Goal: Task Accomplishment & Management: Manage account settings

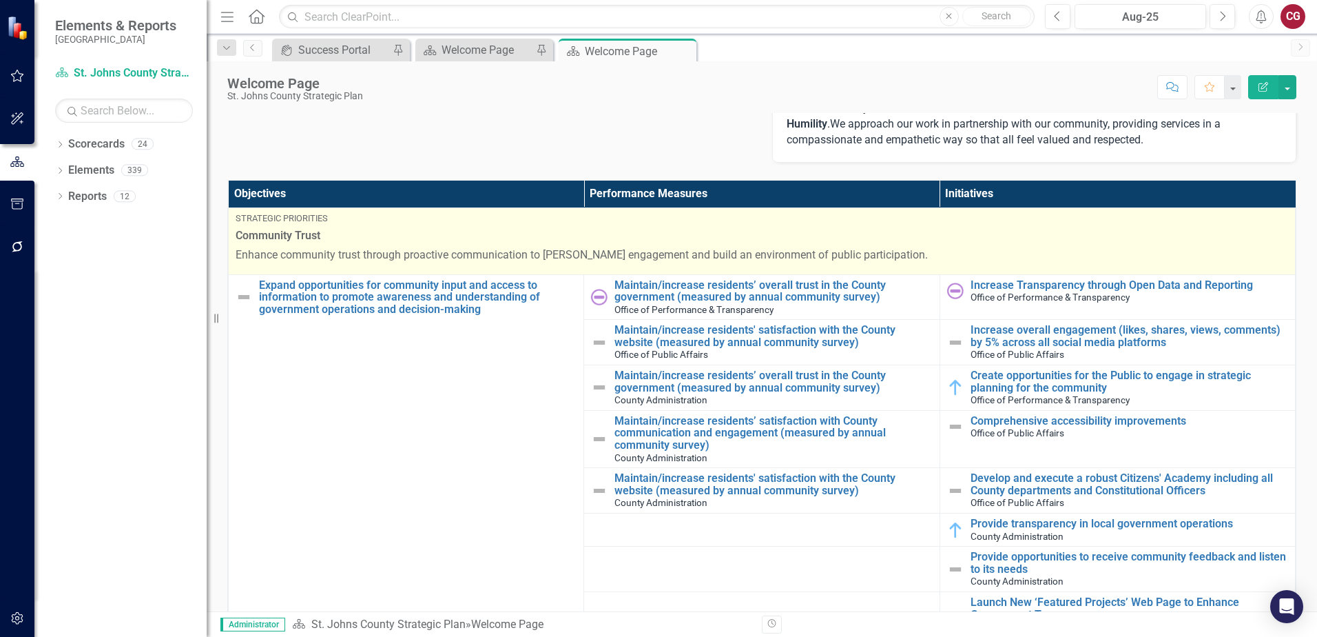
scroll to position [344, 0]
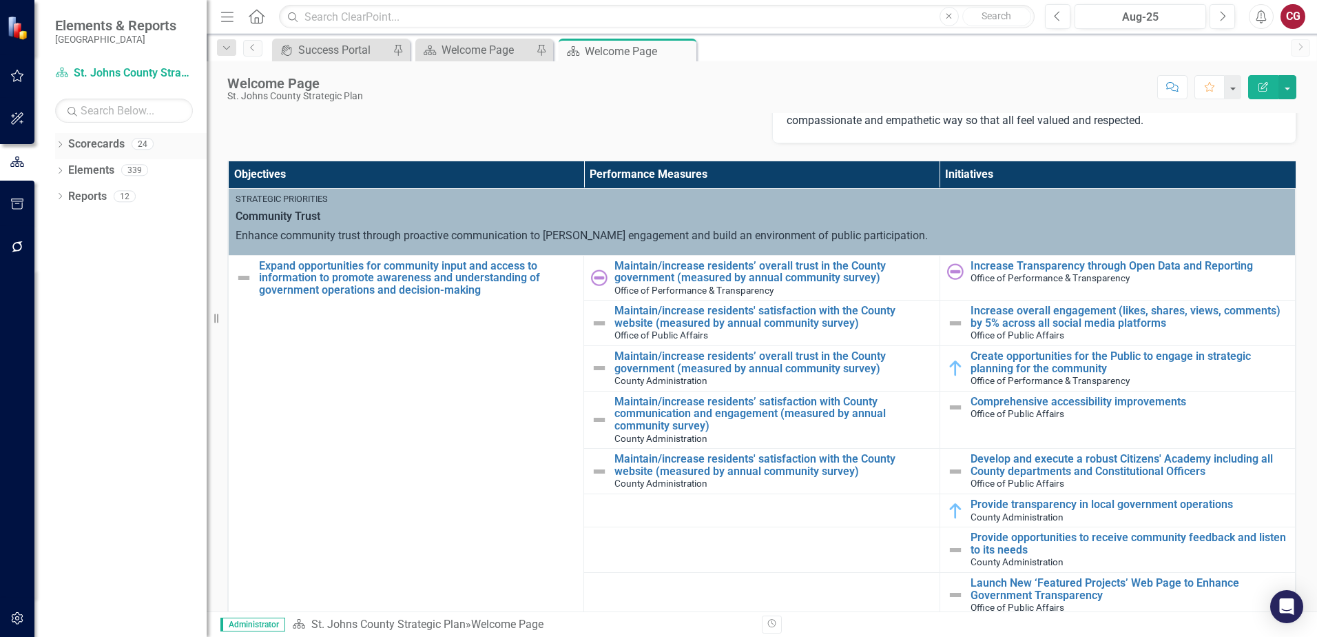
click at [59, 143] on icon "Dropdown" at bounding box center [60, 146] width 10 height 8
click at [71, 169] on icon "Dropdown" at bounding box center [67, 169] width 10 height 8
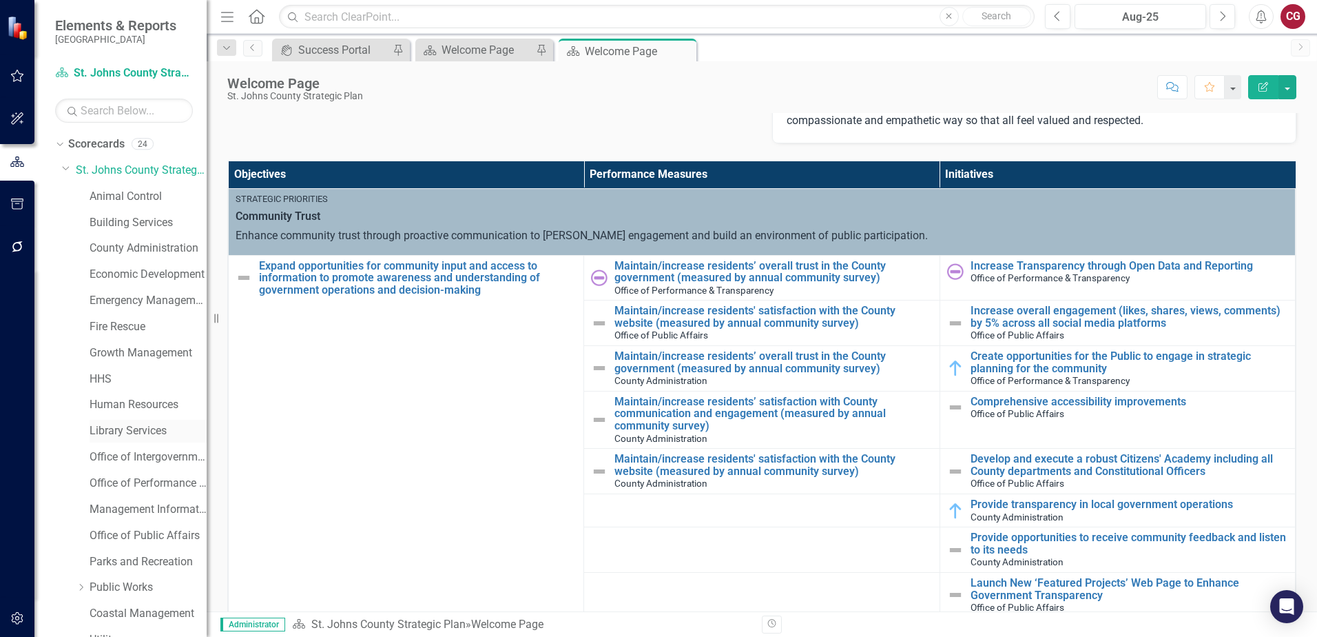
scroll to position [69, 0]
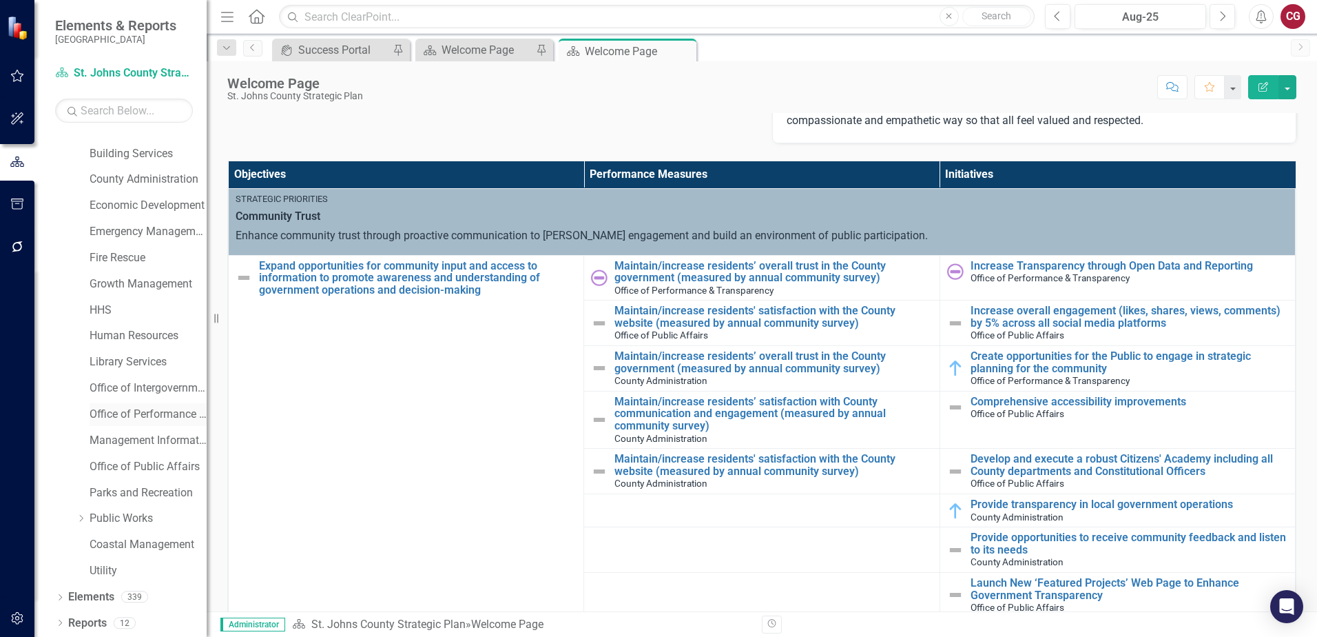
click at [113, 413] on link "Office of Performance & Transparency" at bounding box center [148, 414] width 117 height 16
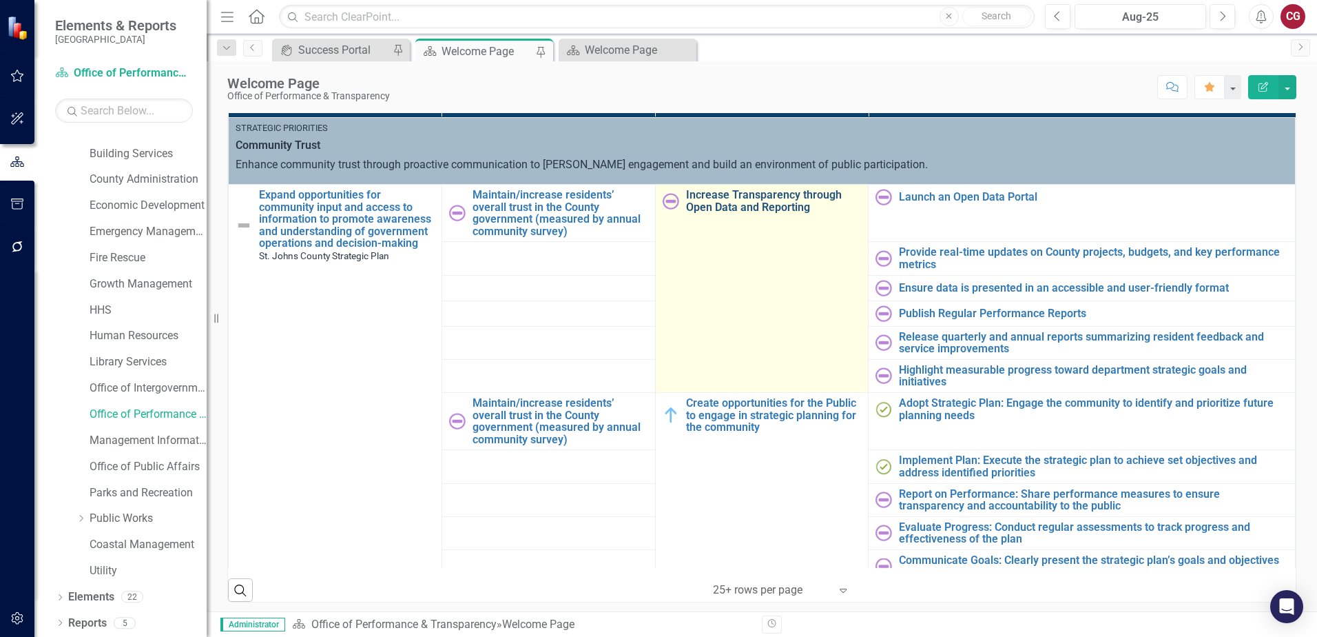
click at [712, 211] on link "Increase Transparency through Open Data and Reporting" at bounding box center [774, 201] width 176 height 24
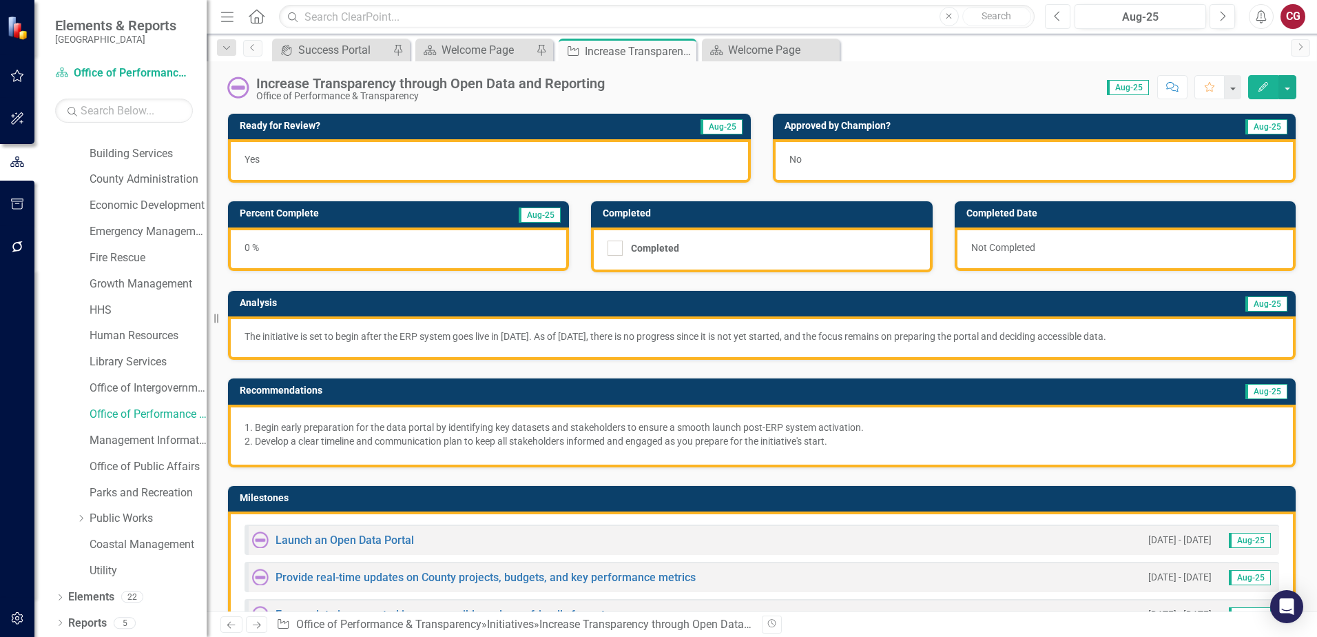
click at [1062, 23] on button "Previous" at bounding box center [1057, 16] width 25 height 25
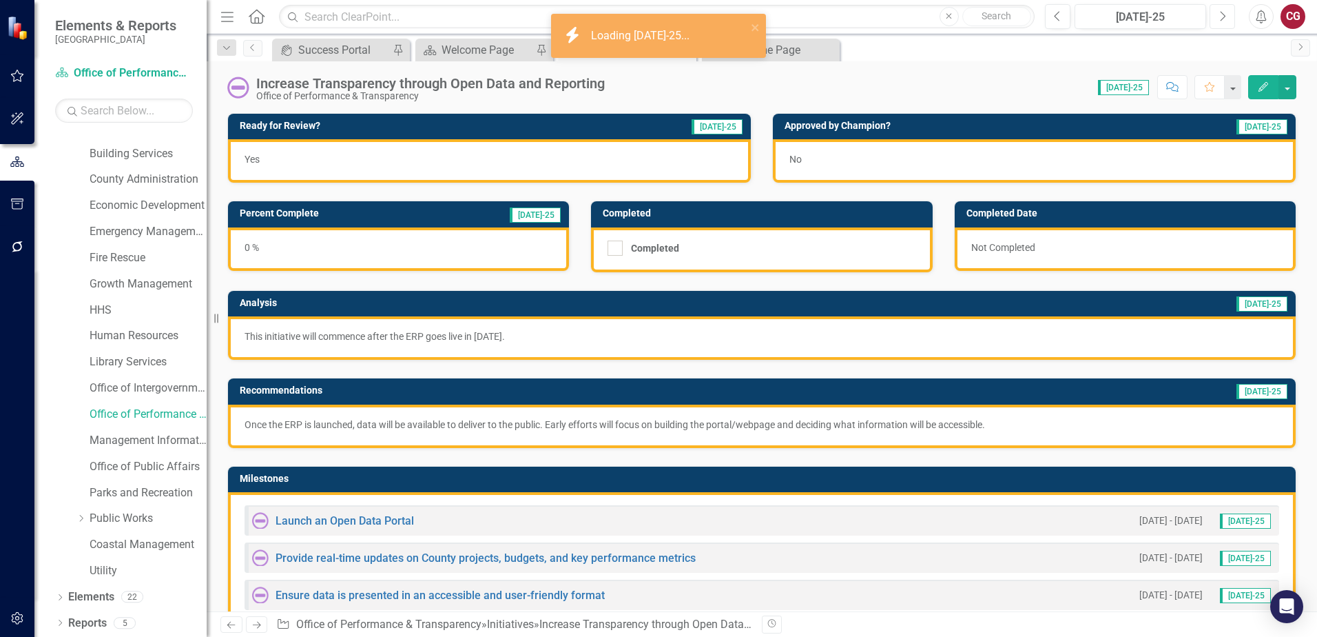
click at [1221, 21] on icon "Next" at bounding box center [1223, 16] width 8 height 12
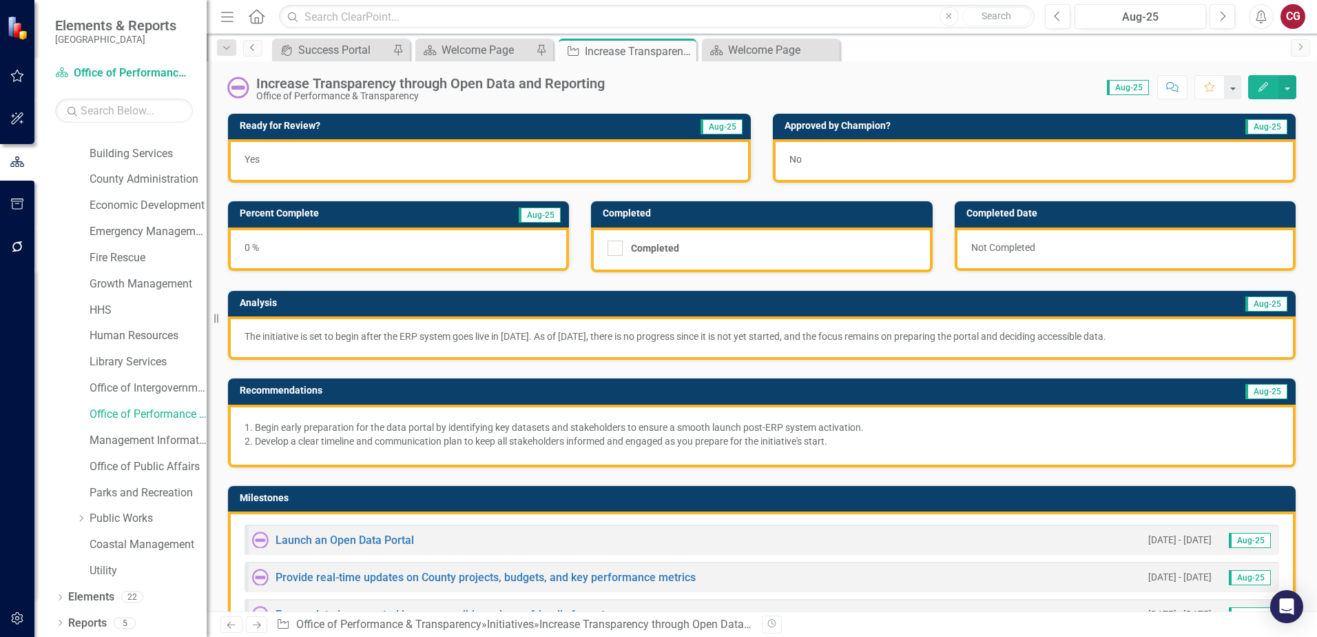
click at [251, 56] on link "Previous" at bounding box center [252, 48] width 19 height 17
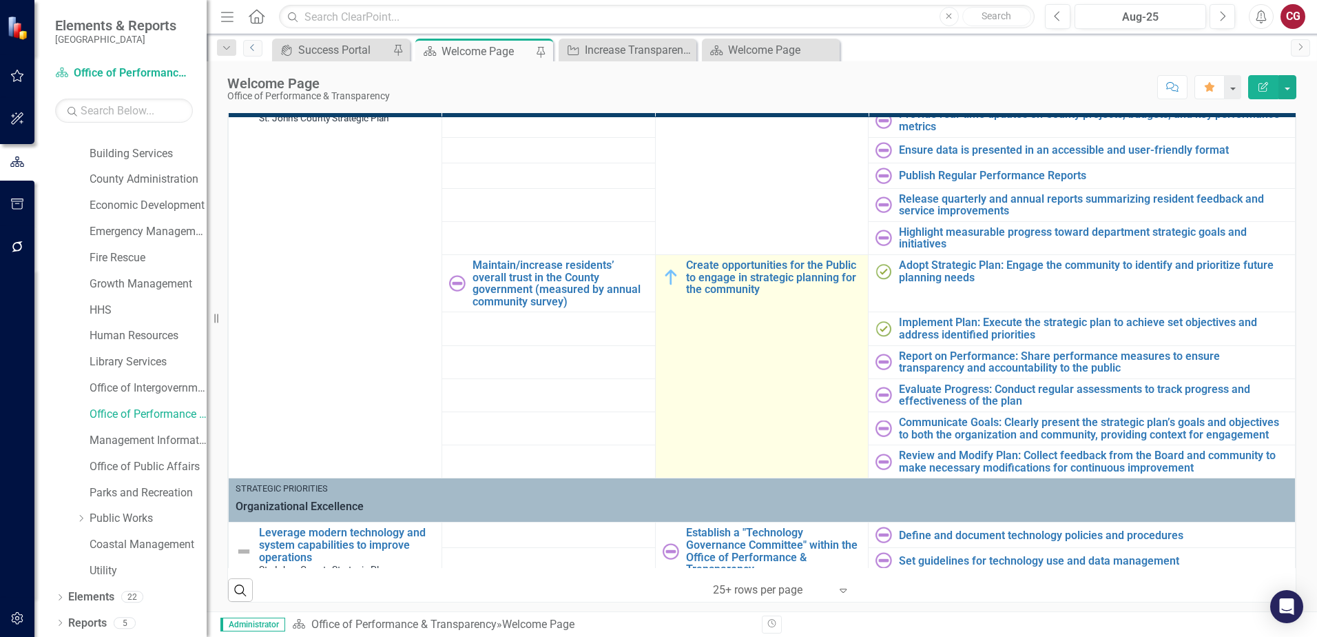
scroll to position [207, 0]
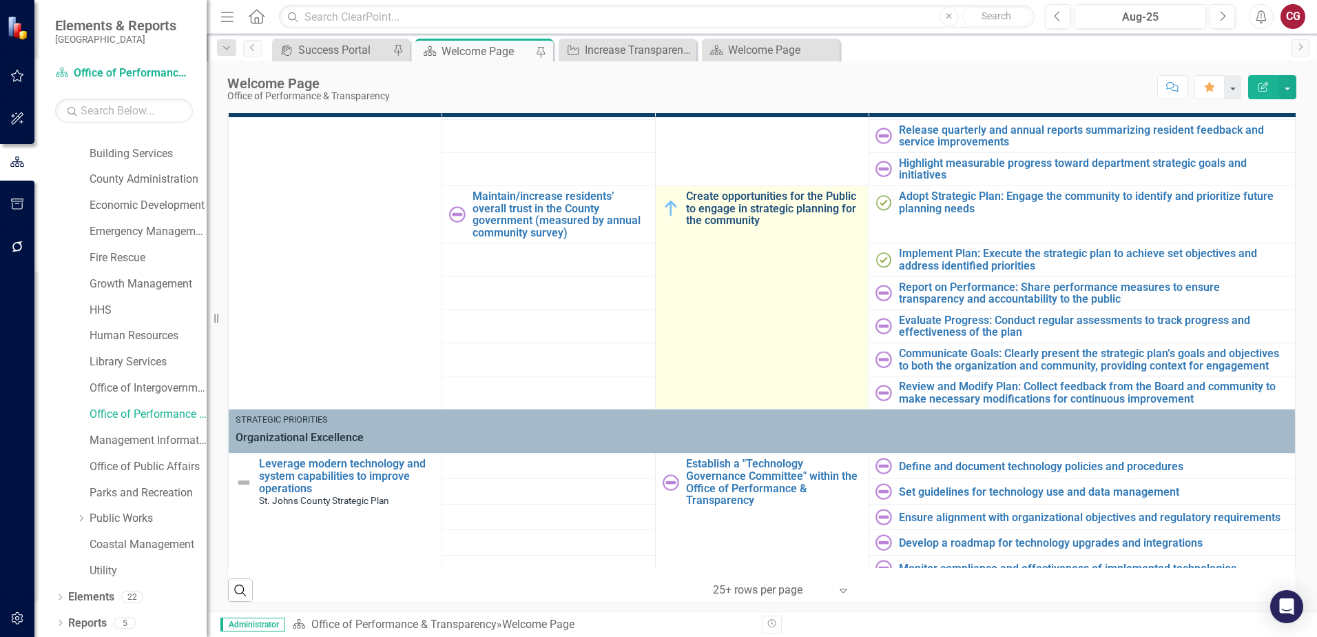
click at [729, 214] on link "Create opportunities for the Public to engage in strategic planning for the com…" at bounding box center [774, 208] width 176 height 37
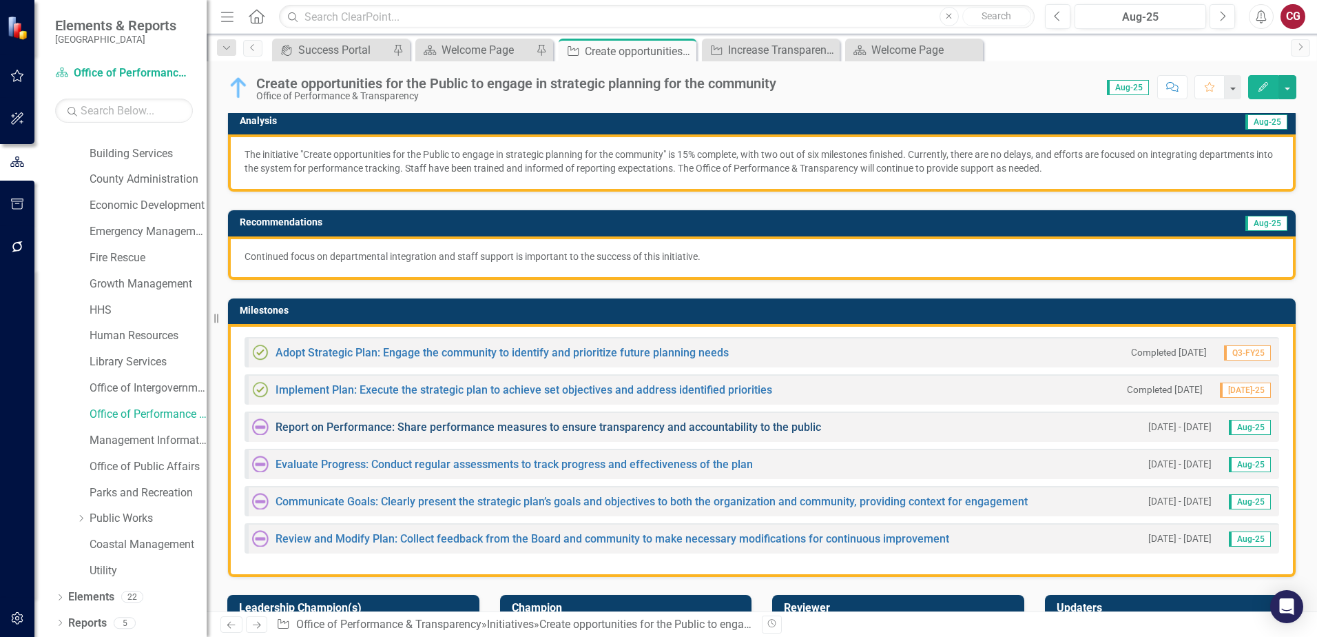
scroll to position [207, 0]
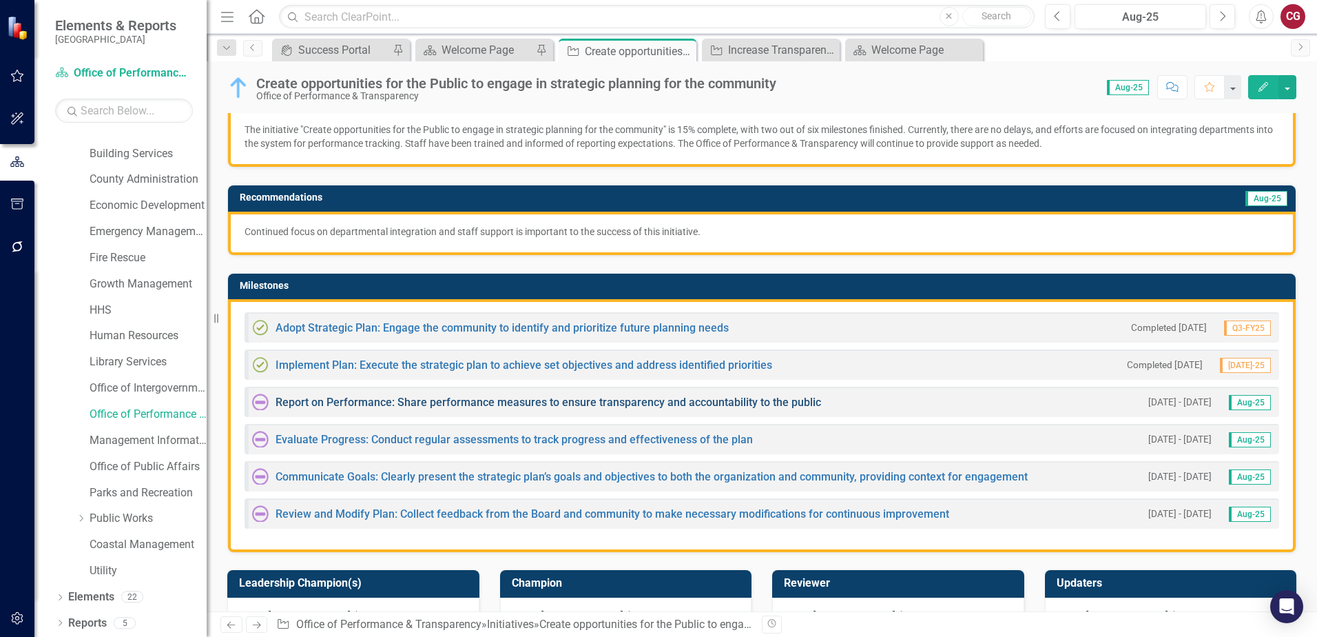
click at [411, 402] on link "Report on Performance: Share performance measures to ensure transparency and ac…" at bounding box center [549, 401] width 546 height 13
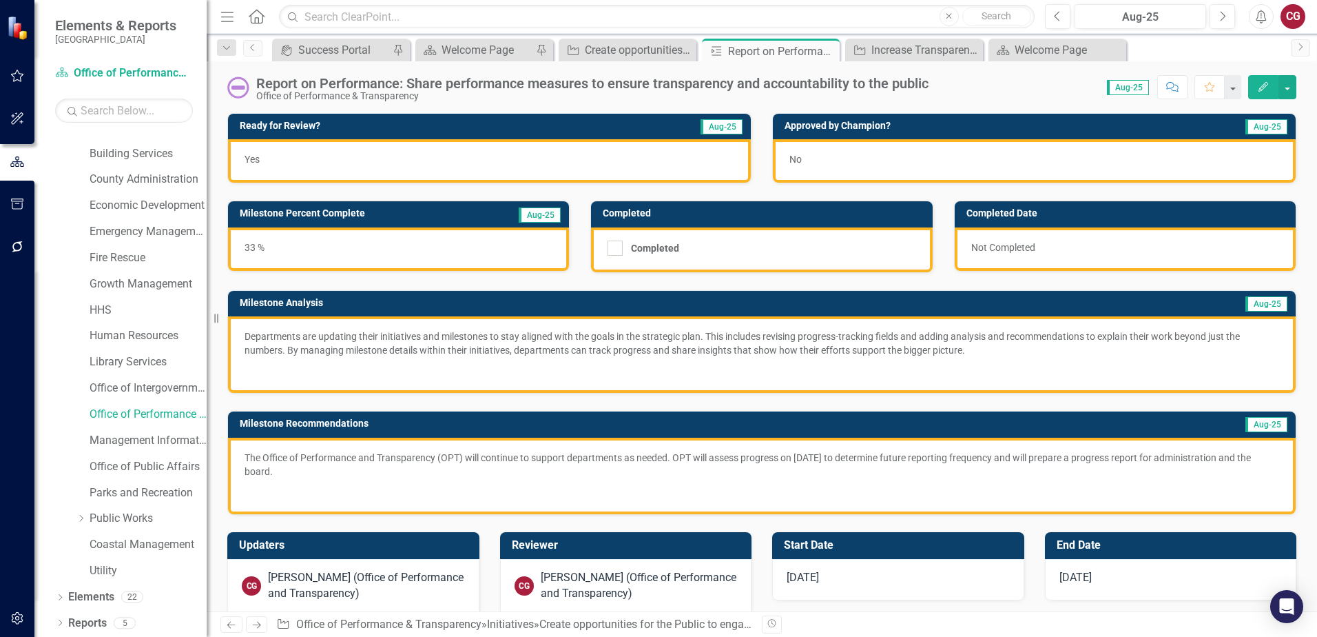
click at [610, 364] on p at bounding box center [762, 368] width 1035 height 17
click at [949, 372] on p at bounding box center [762, 368] width 1035 height 17
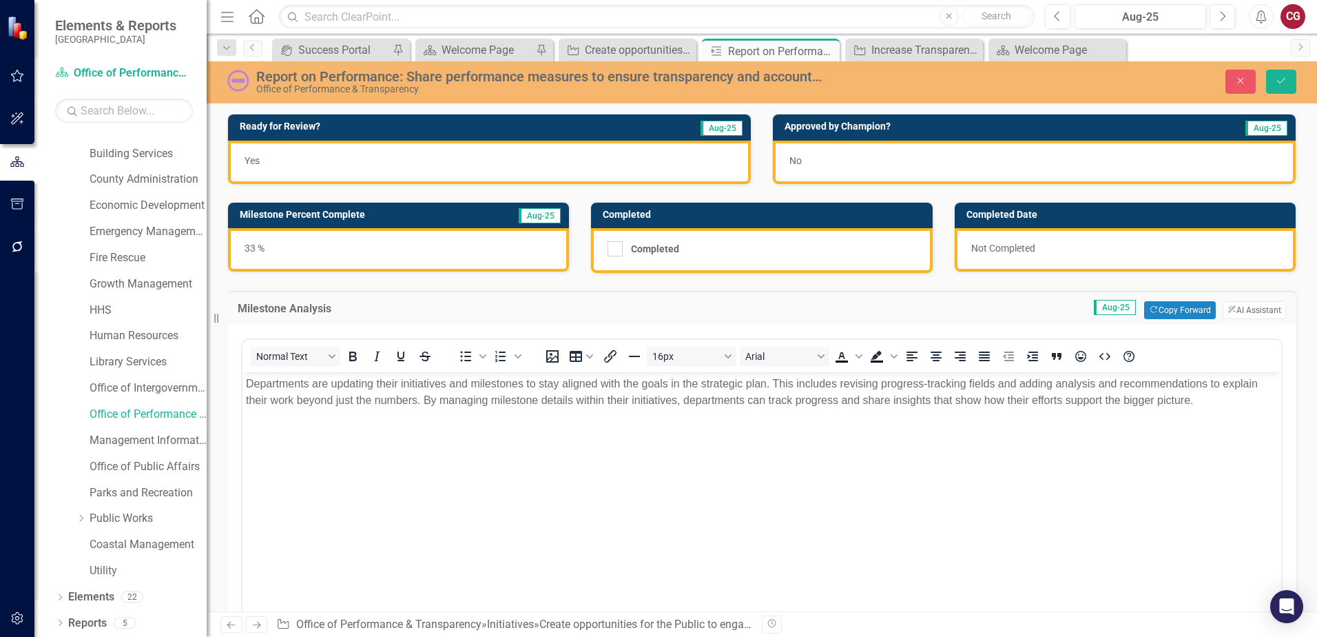
click at [1206, 401] on p "Departments are updating their initiatives and milestones to stay aligned with …" at bounding box center [762, 391] width 1032 height 33
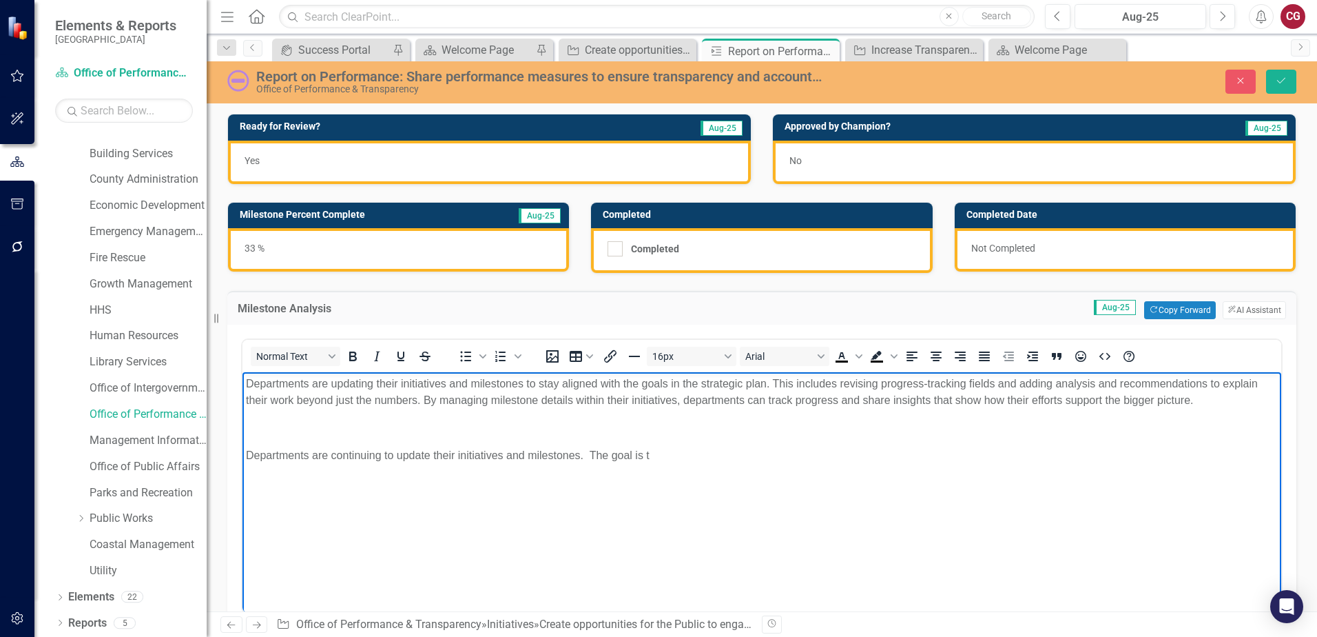
click at [660, 456] on p "Departments are continuing to update their initiatives and milestones. The goal…" at bounding box center [762, 455] width 1032 height 17
click at [1027, 453] on p "Departments are continuing to update their initiatives and milestones. Starting…" at bounding box center [762, 455] width 1032 height 17
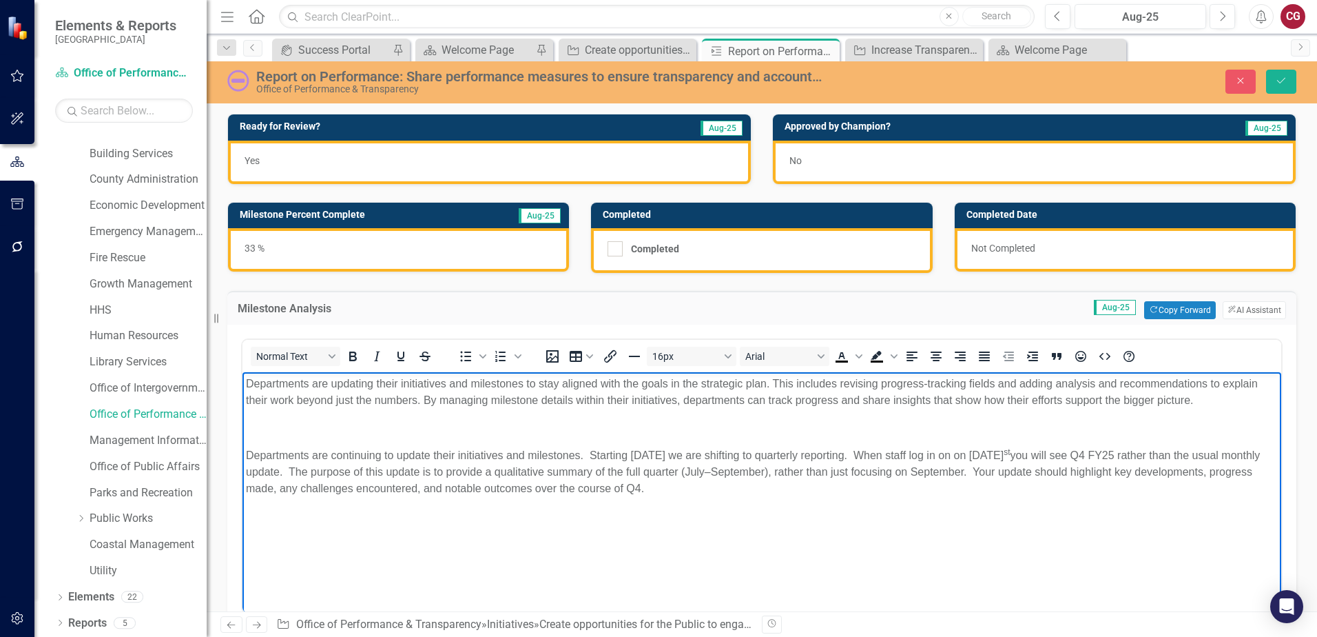
click at [1077, 455] on p "Departments are continuing to update their initiatives and milestones. Starting…" at bounding box center [762, 472] width 1032 height 50
click at [1073, 453] on p "Departments are continuing to update their initiatives and milestones. Starting…" at bounding box center [762, 472] width 1032 height 50
drag, startPoint x: 1048, startPoint y: 471, endPoint x: 1091, endPoint y: 487, distance: 46.4
click at [1091, 487] on p "Departments are continuing to update their initiatives and milestones. Starting…" at bounding box center [762, 472] width 1032 height 50
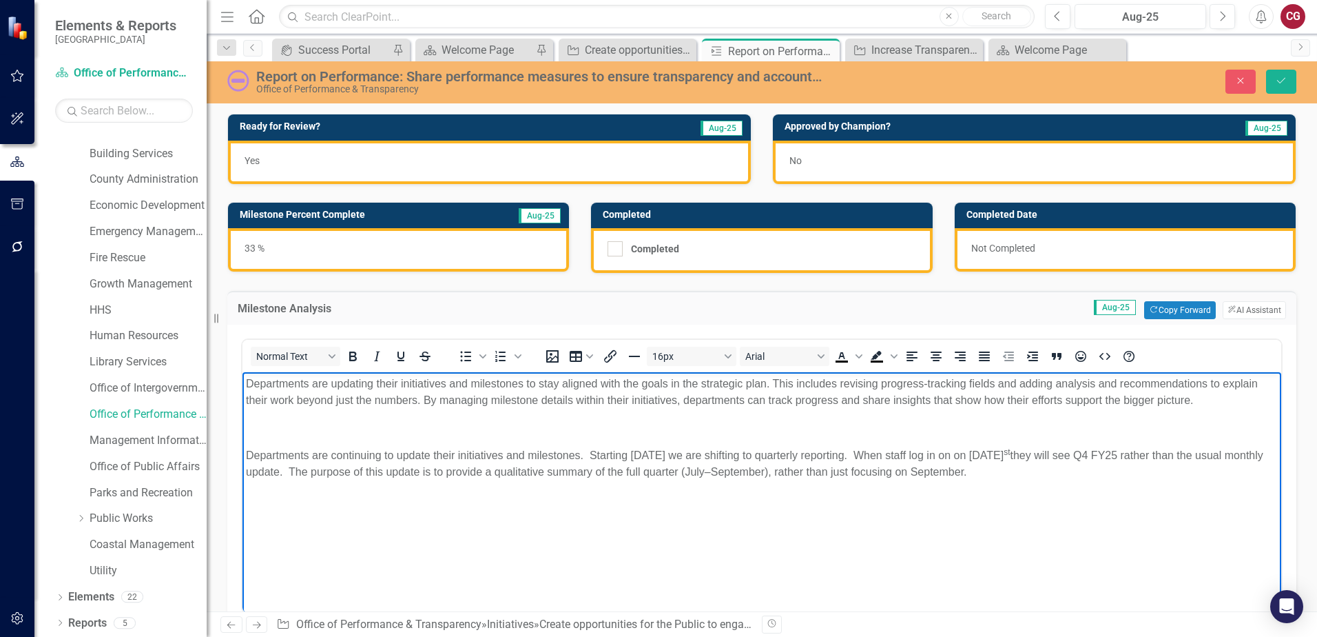
click at [1040, 470] on p "Departments are continuing to update their initiatives and milestones. Starting…" at bounding box center [762, 463] width 1032 height 33
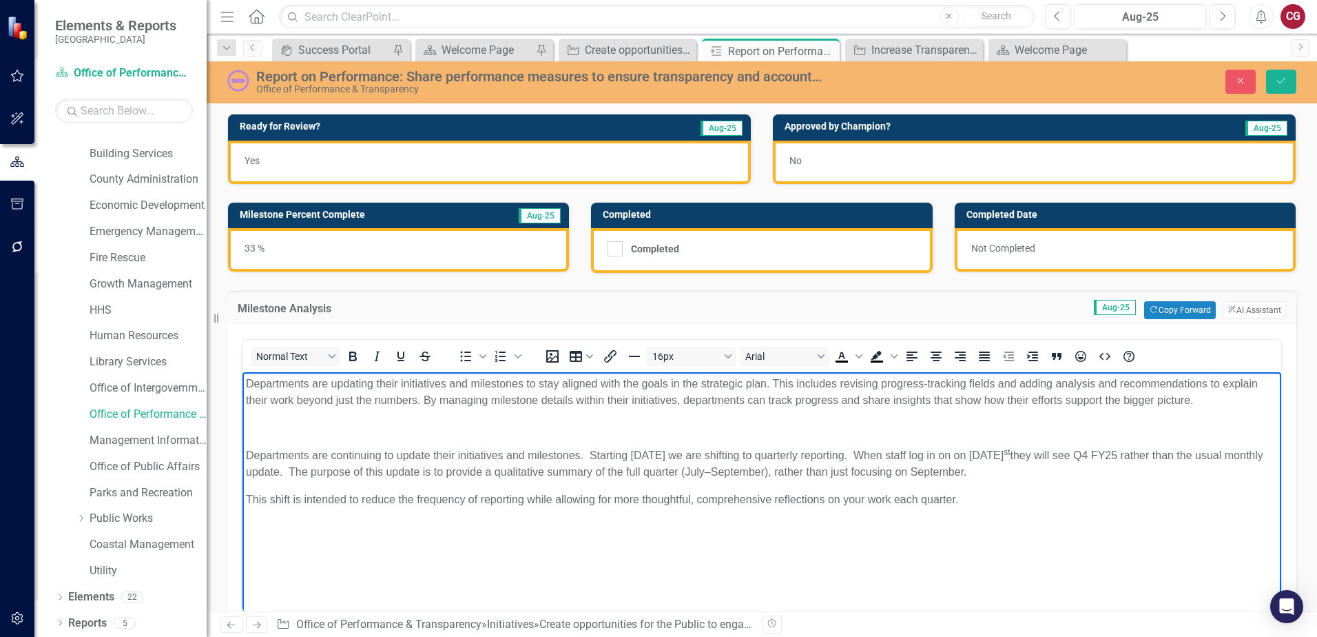
drag, startPoint x: 1024, startPoint y: 486, endPoint x: 1035, endPoint y: 480, distance: 12.6
click at [1029, 484] on body "Departments are updating their initiatives and milestones to stay aligned with …" at bounding box center [761, 475] width 1039 height 207
click at [1037, 477] on p "Departments are continuing to update their initiatives and milestones. Starting…" at bounding box center [762, 463] width 1032 height 33
click at [730, 408] on p "Departments are updating their initiatives and milestones to stay aligned with …" at bounding box center [762, 391] width 1032 height 33
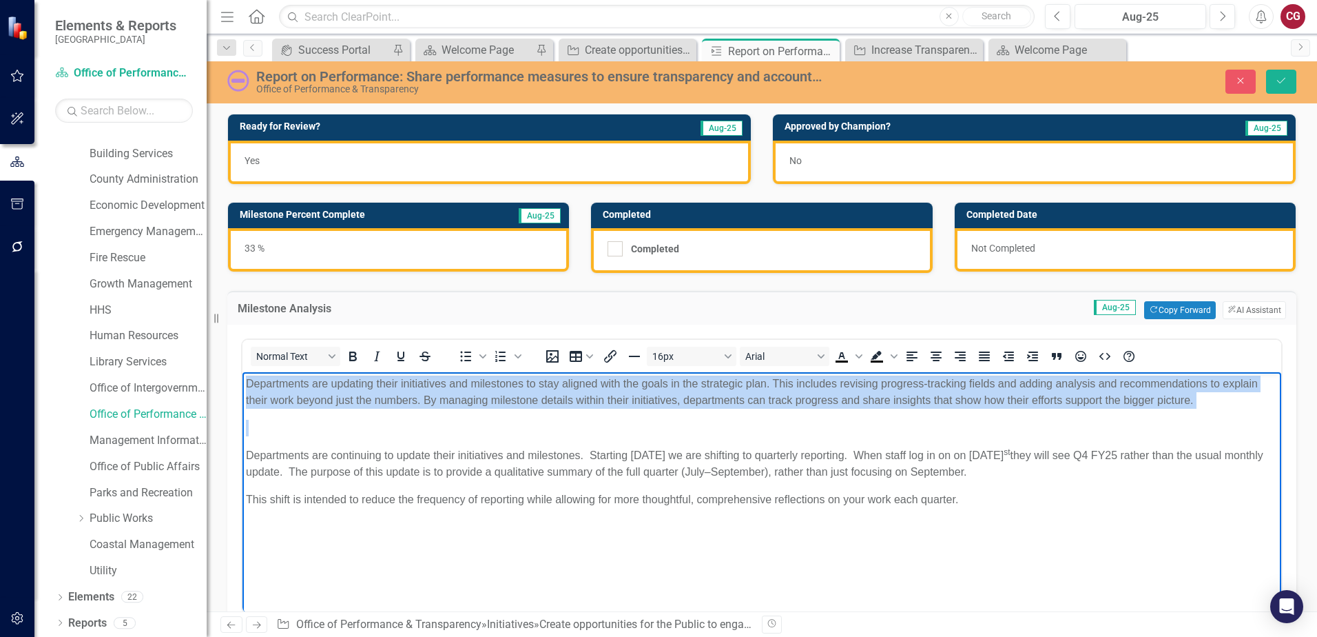
drag, startPoint x: 1210, startPoint y: 415, endPoint x: 418, endPoint y: 745, distance: 858.2
click at [242, 373] on html "Departments are updating their initiatives and milestones to stay aligned with …" at bounding box center [761, 475] width 1039 height 207
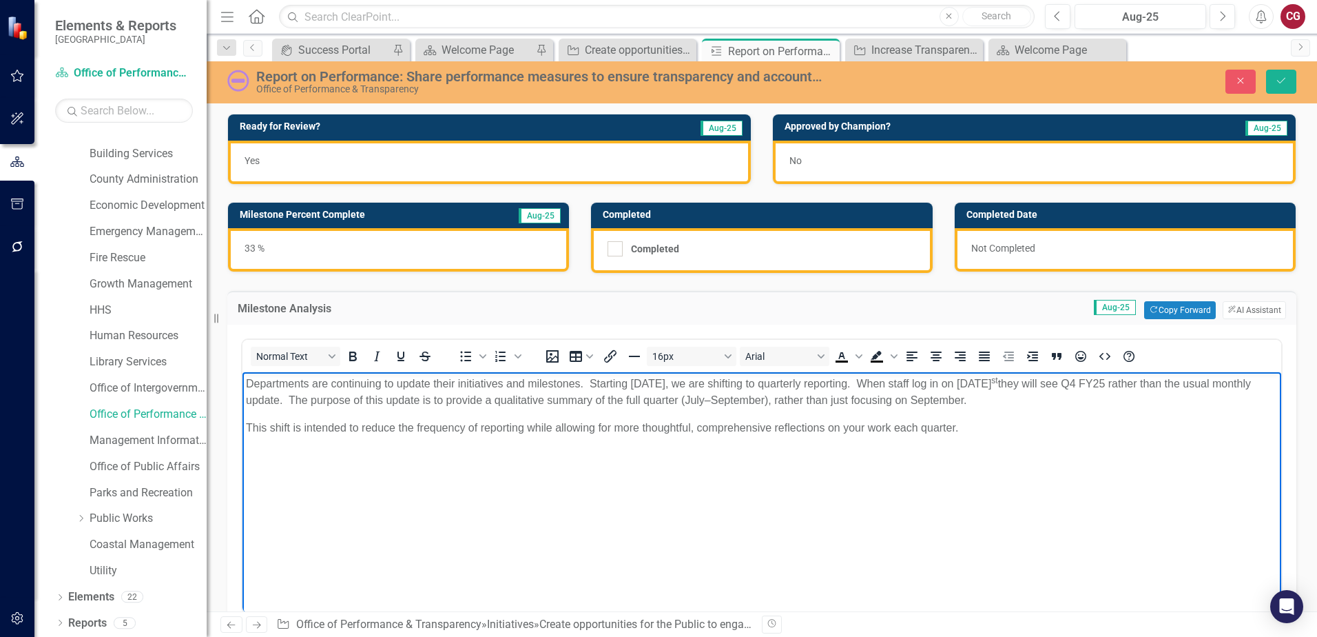
click at [1062, 402] on p "Departments are continuing to update their initiatives and milestones. Starting…" at bounding box center [762, 391] width 1032 height 33
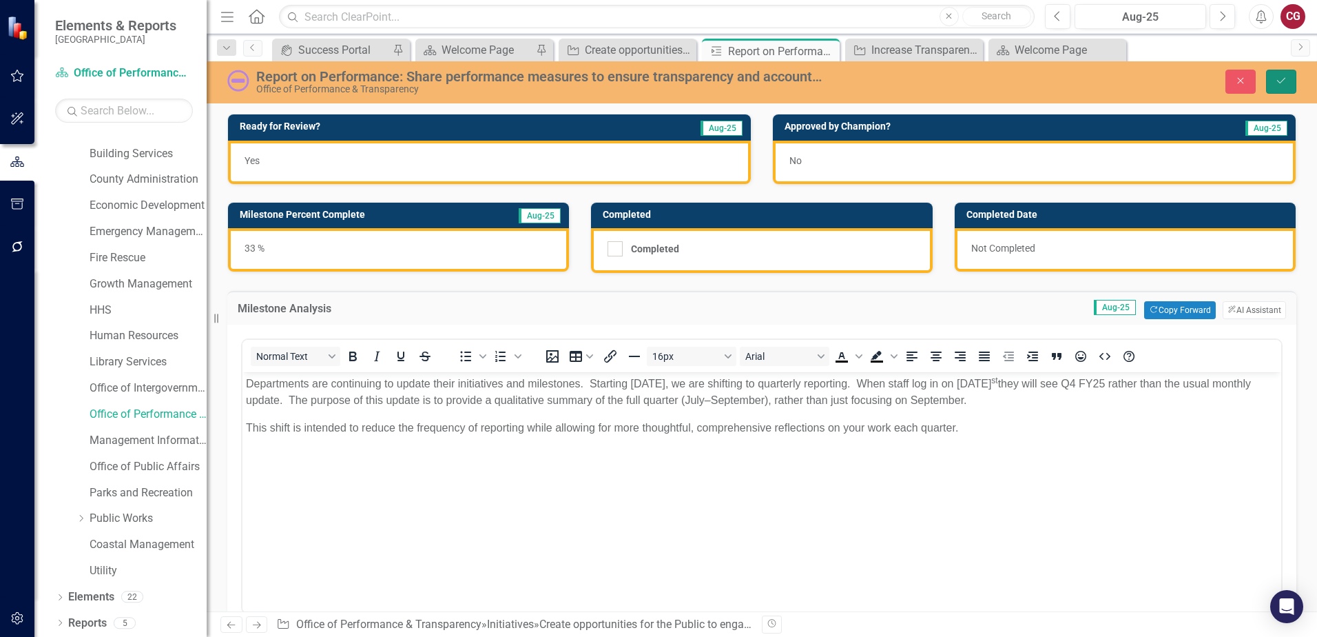
click at [1289, 85] on button "Save" at bounding box center [1281, 82] width 30 height 24
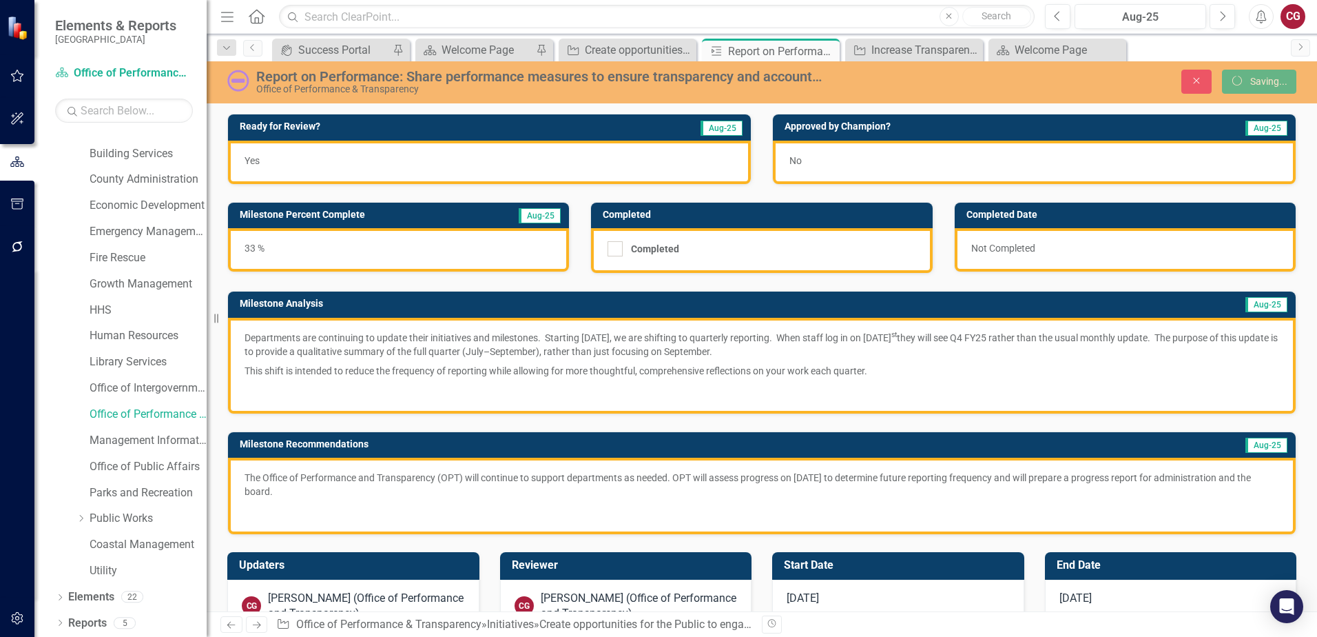
click at [967, 361] on p "This shift is intended to reduce the frequency of reporting while allowing for …" at bounding box center [762, 370] width 1035 height 19
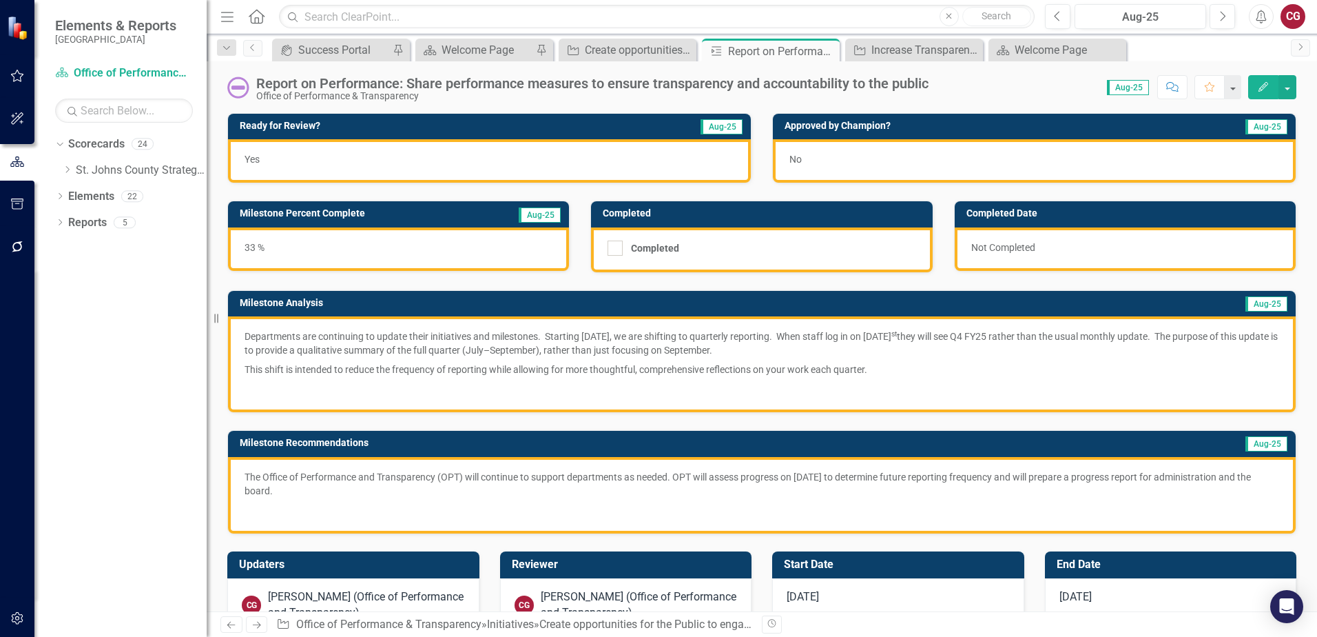
click at [1159, 366] on p "This shift is intended to reduce the frequency of reporting while allowing for …" at bounding box center [762, 369] width 1035 height 19
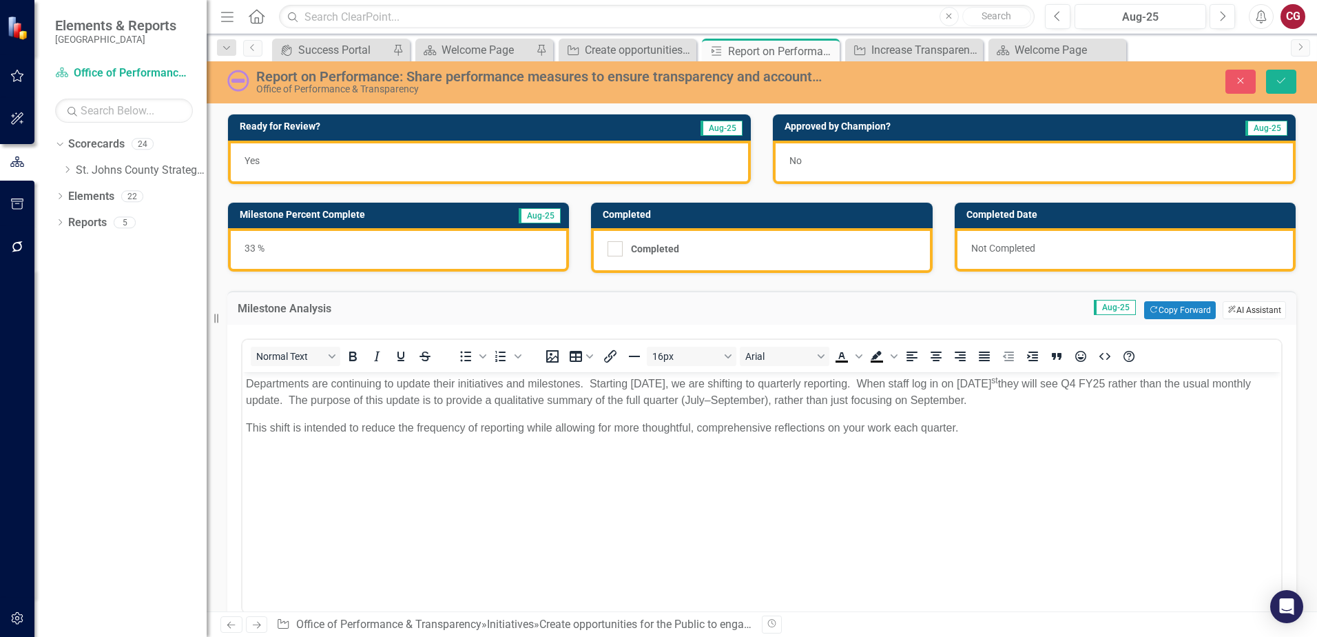
click at [1240, 307] on button "ClearPoint AI AI Assistant" at bounding box center [1254, 310] width 63 height 18
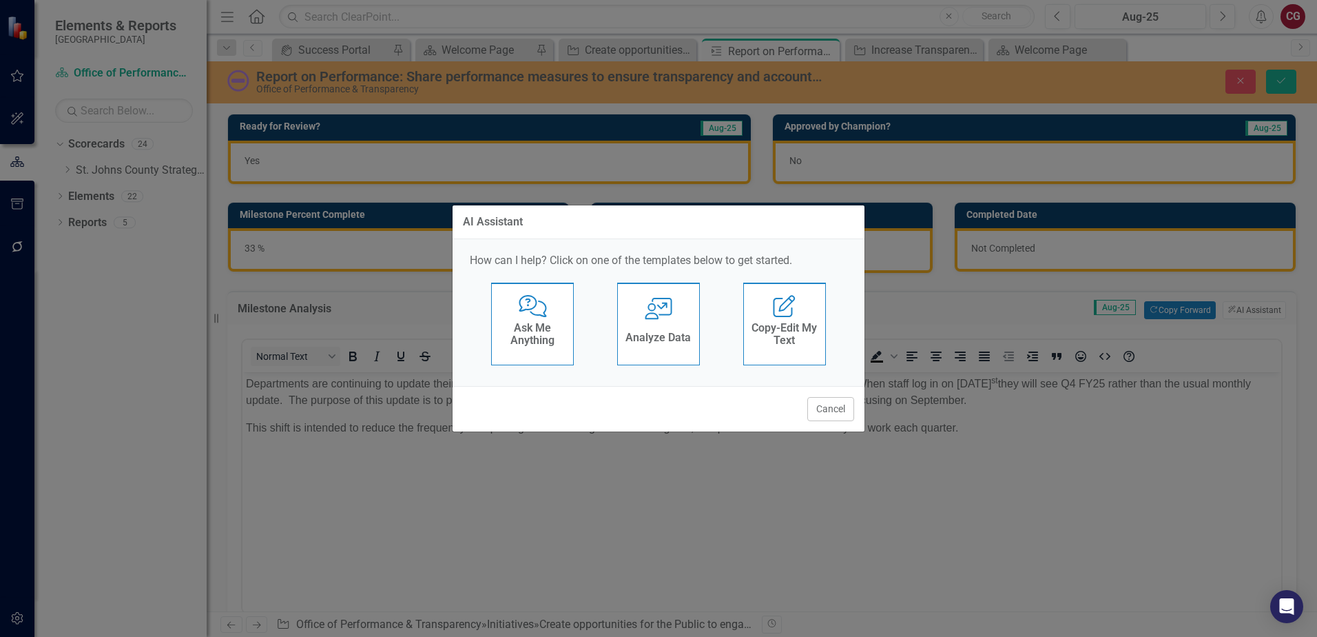
click at [687, 346] on div "Analyze Data" at bounding box center [658, 339] width 65 height 23
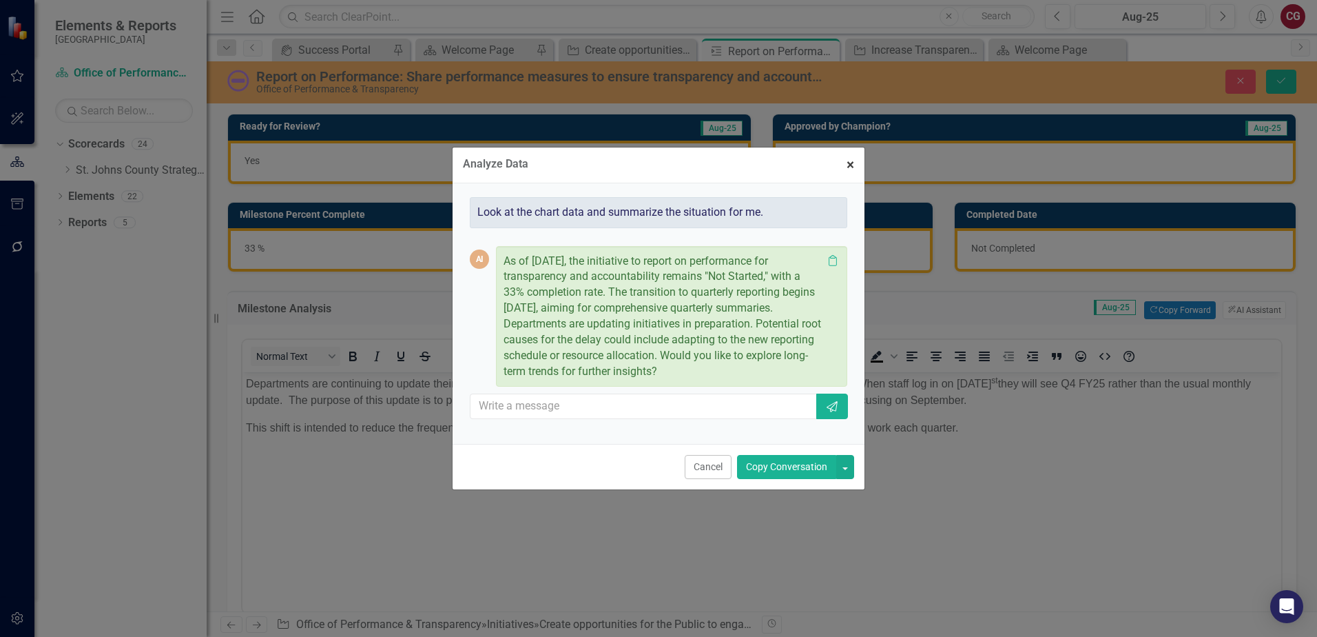
click at [838, 176] on button "× Close" at bounding box center [850, 164] width 28 height 35
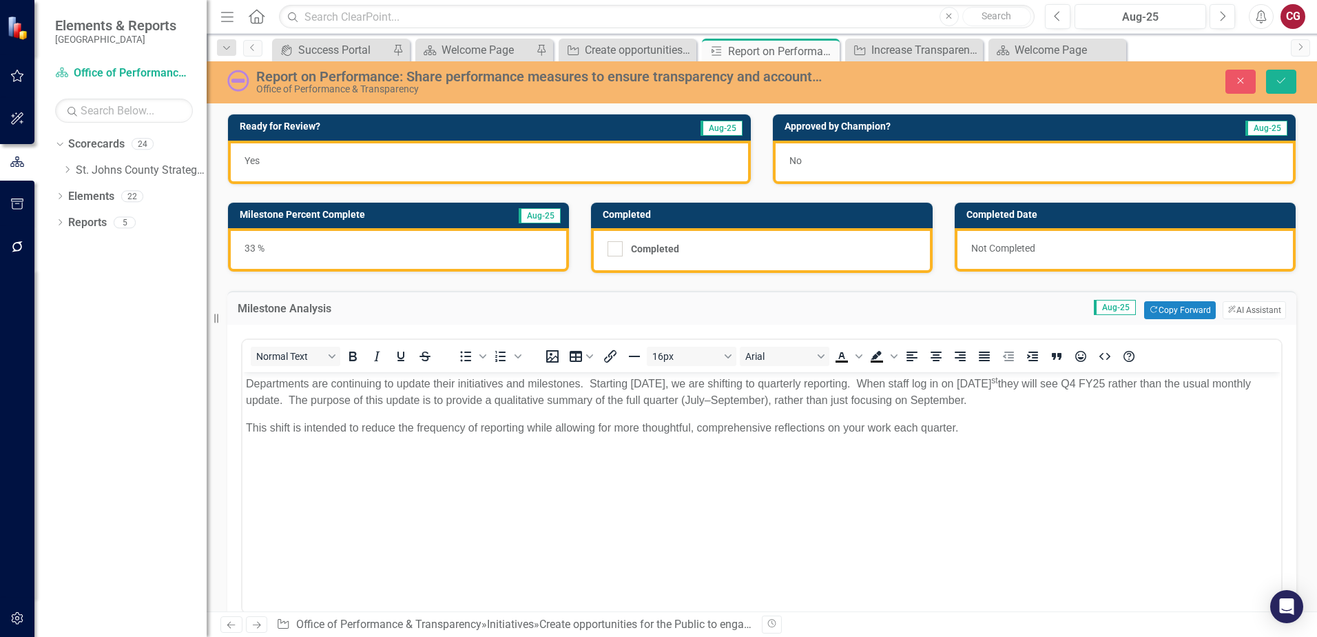
click at [823, 457] on p "Rich Text Area. Press ALT-0 for help." at bounding box center [762, 455] width 1032 height 17
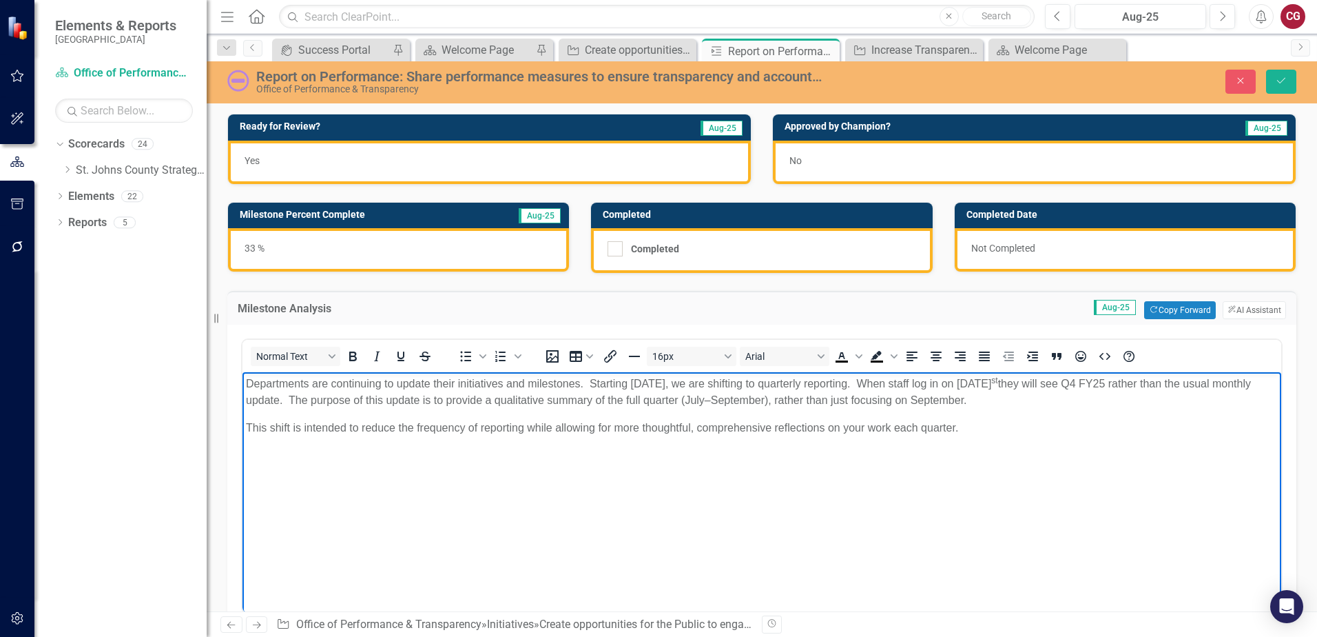
click at [1034, 400] on p "Departments are continuing to update their initiatives and milestones. Starting…" at bounding box center [762, 391] width 1032 height 33
click at [1134, 432] on body "Departments are continuing to update their initiatives and milestones. Starting…" at bounding box center [761, 475] width 1039 height 207
click at [1279, 84] on icon "Save" at bounding box center [1281, 81] width 12 height 10
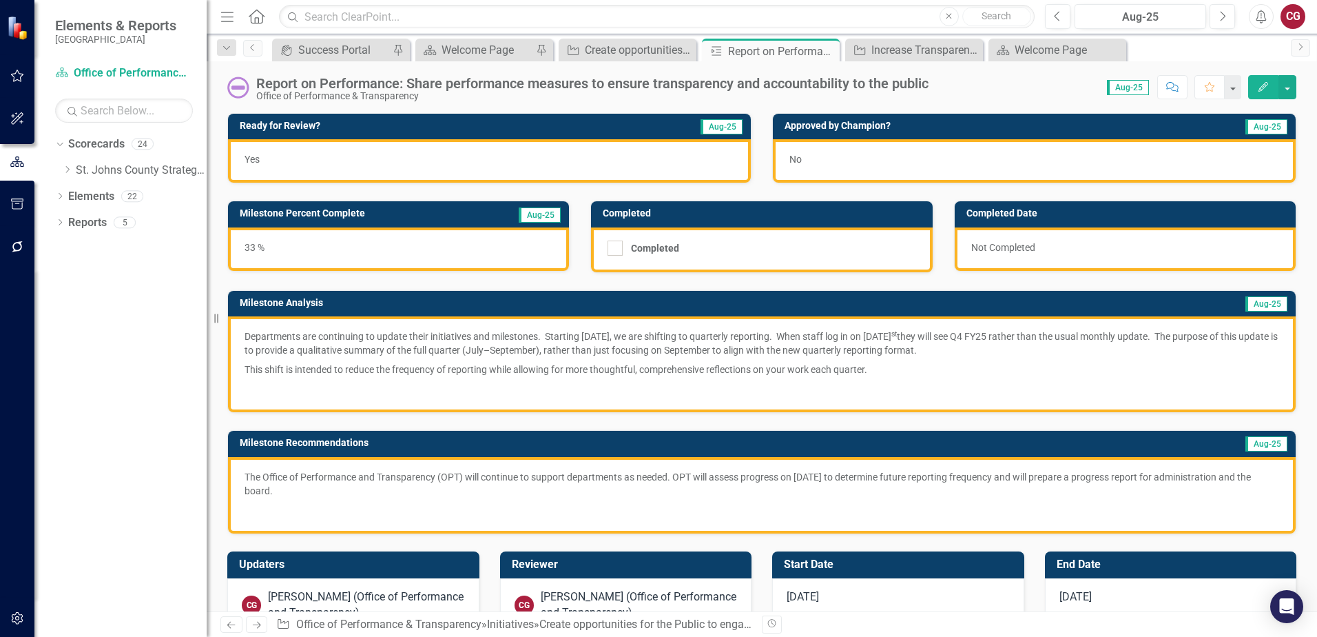
click at [743, 358] on p "Departments are continuing to update their initiatives and milestones. Starting…" at bounding box center [762, 344] width 1035 height 30
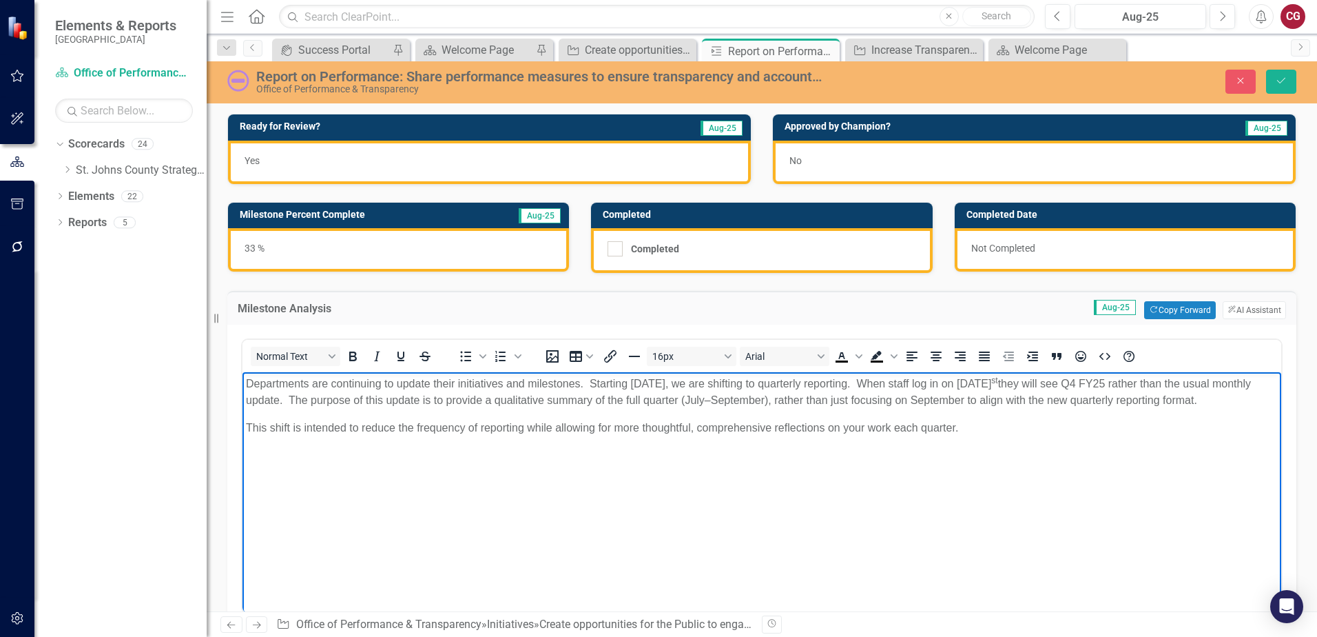
click at [845, 436] on p "This shift is intended to reduce the frequency of reporting while allowing for …" at bounding box center [762, 428] width 1032 height 17
click at [1299, 78] on div "Close Save" at bounding box center [1086, 82] width 442 height 24
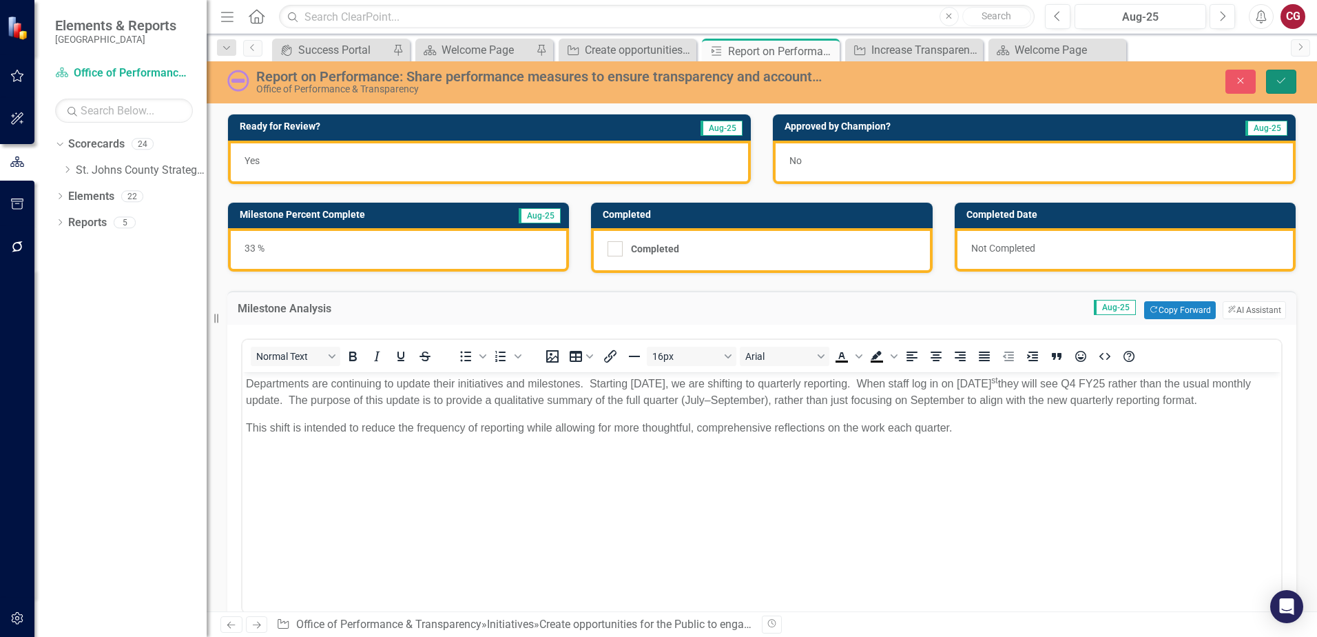
click at [1285, 83] on icon "Save" at bounding box center [1281, 81] width 12 height 10
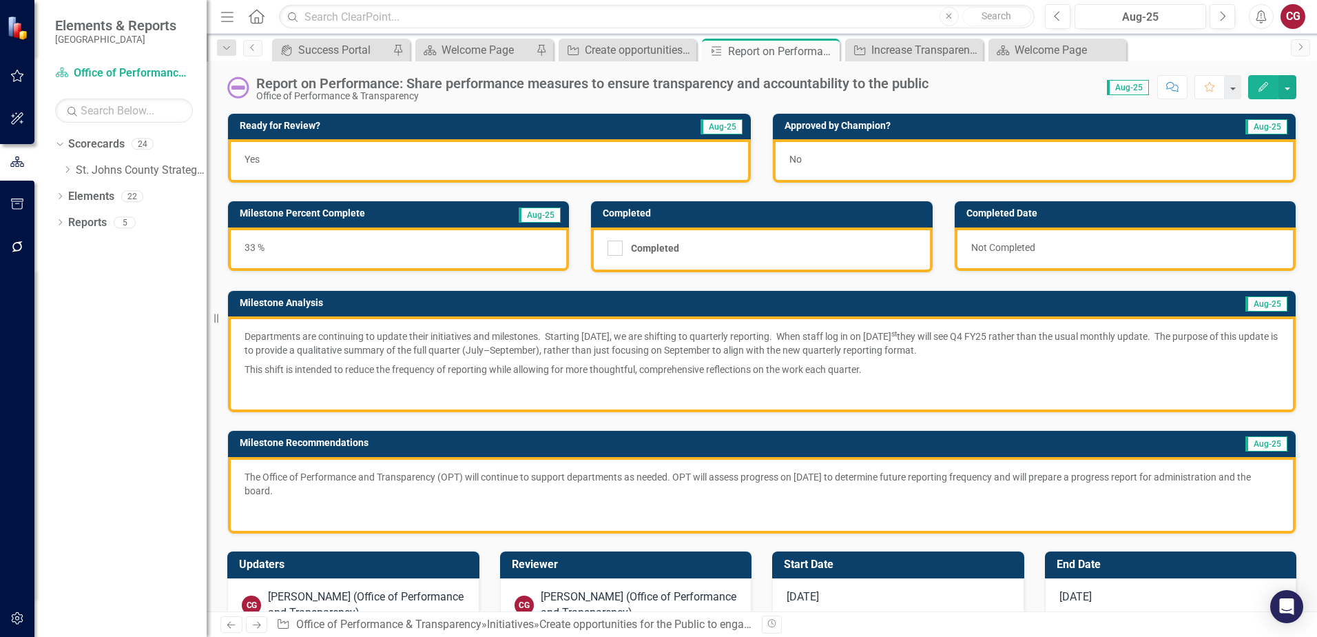
click at [416, 504] on p at bounding box center [762, 508] width 1035 height 17
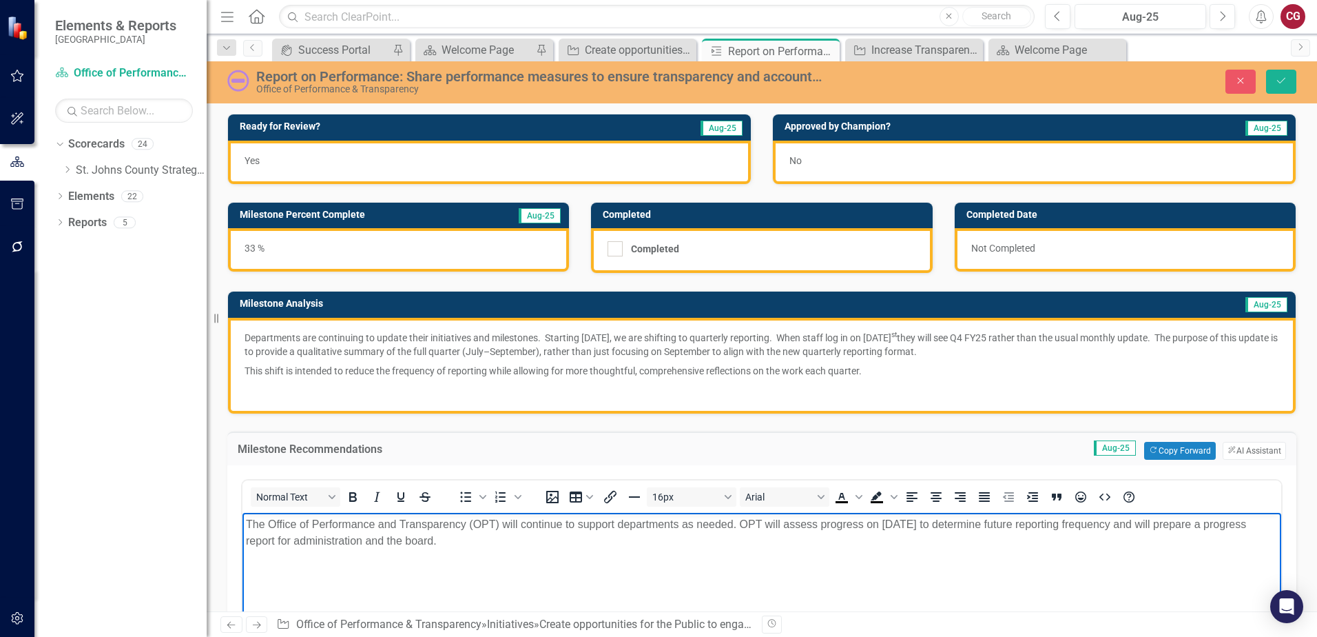
drag, startPoint x: 462, startPoint y: 539, endPoint x: 197, endPoint y: 498, distance: 268.3
click at [242, 512] on html "The Office of Performance and Transparency (OPT) will continue to support depar…" at bounding box center [761, 615] width 1039 height 207
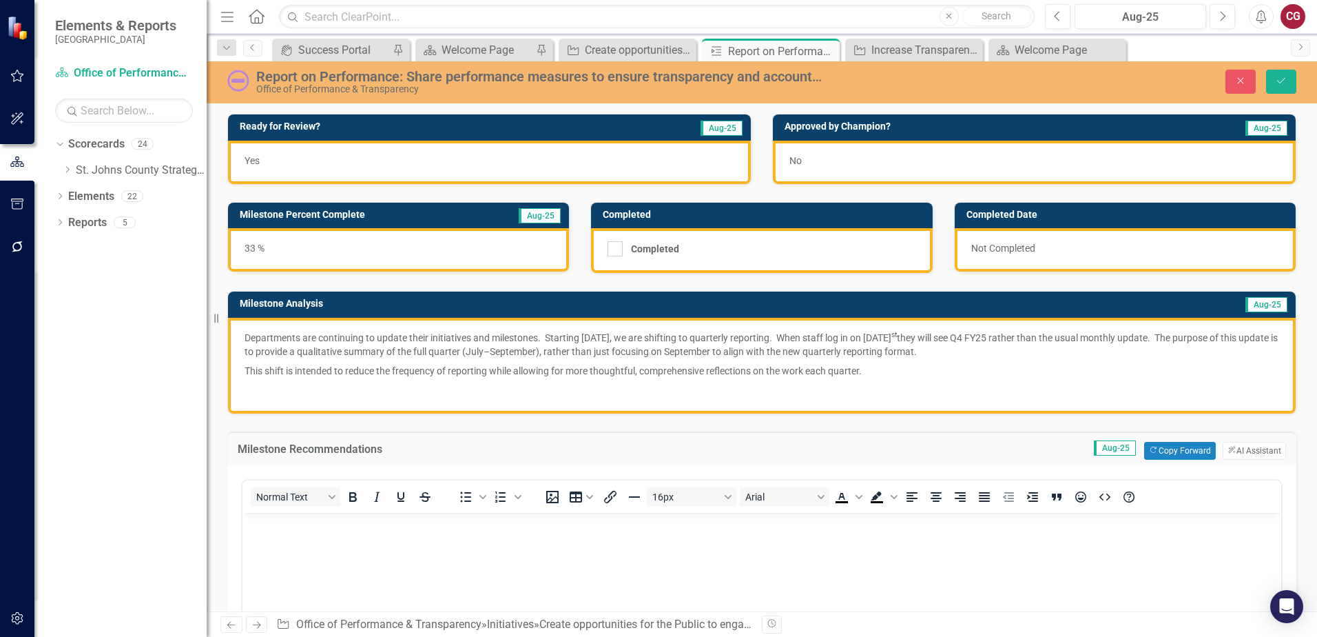
click at [412, 387] on p at bounding box center [762, 388] width 1035 height 17
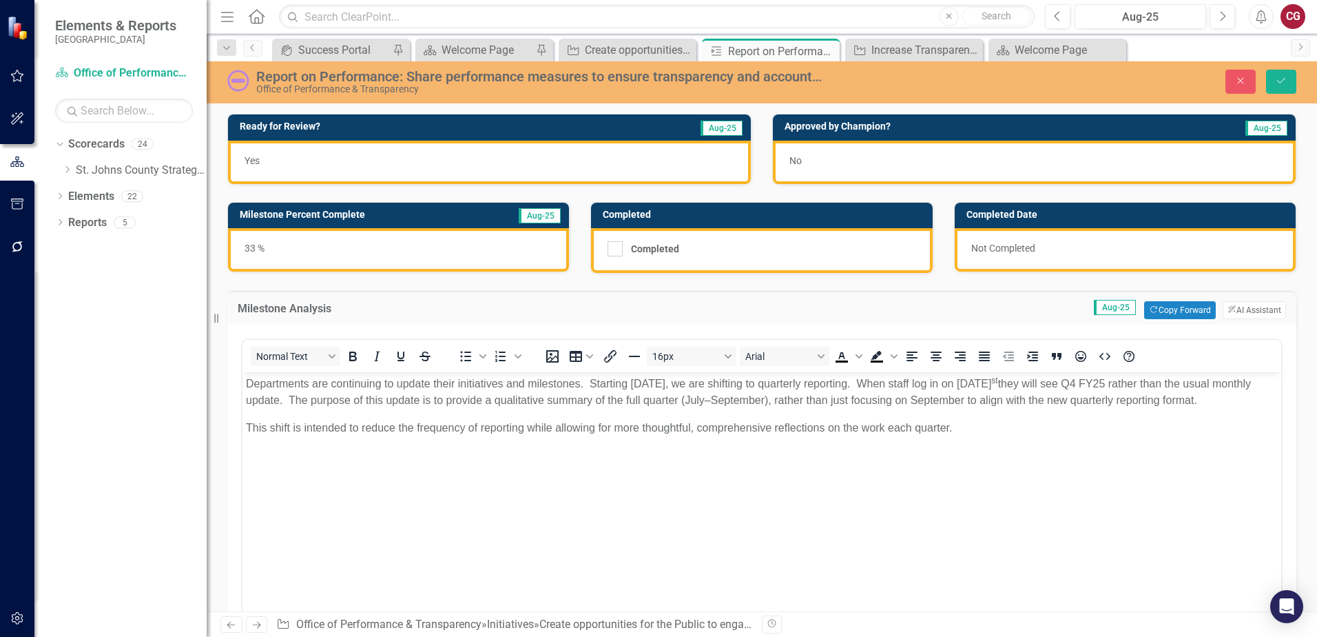
click at [273, 484] on body "Departments are continuing to update their initiatives and milestones. Starting…" at bounding box center [761, 475] width 1039 height 207
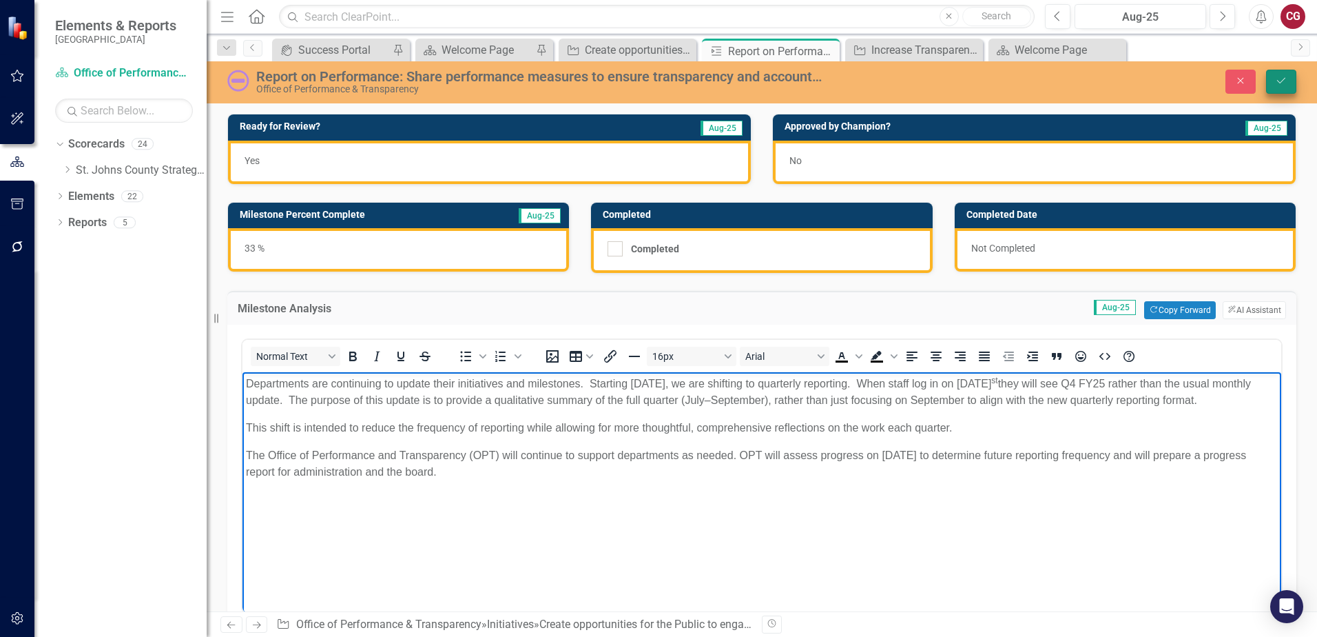
click at [1286, 85] on icon "Save" at bounding box center [1281, 81] width 12 height 10
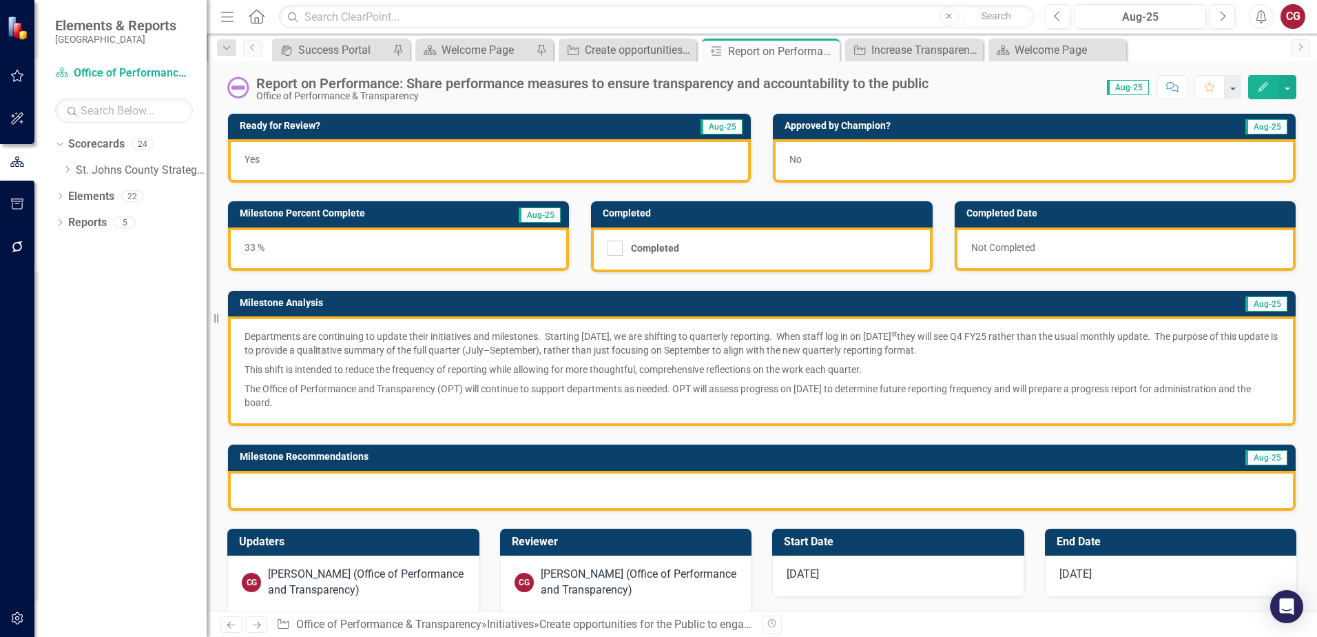
click at [438, 489] on div at bounding box center [762, 491] width 1068 height 40
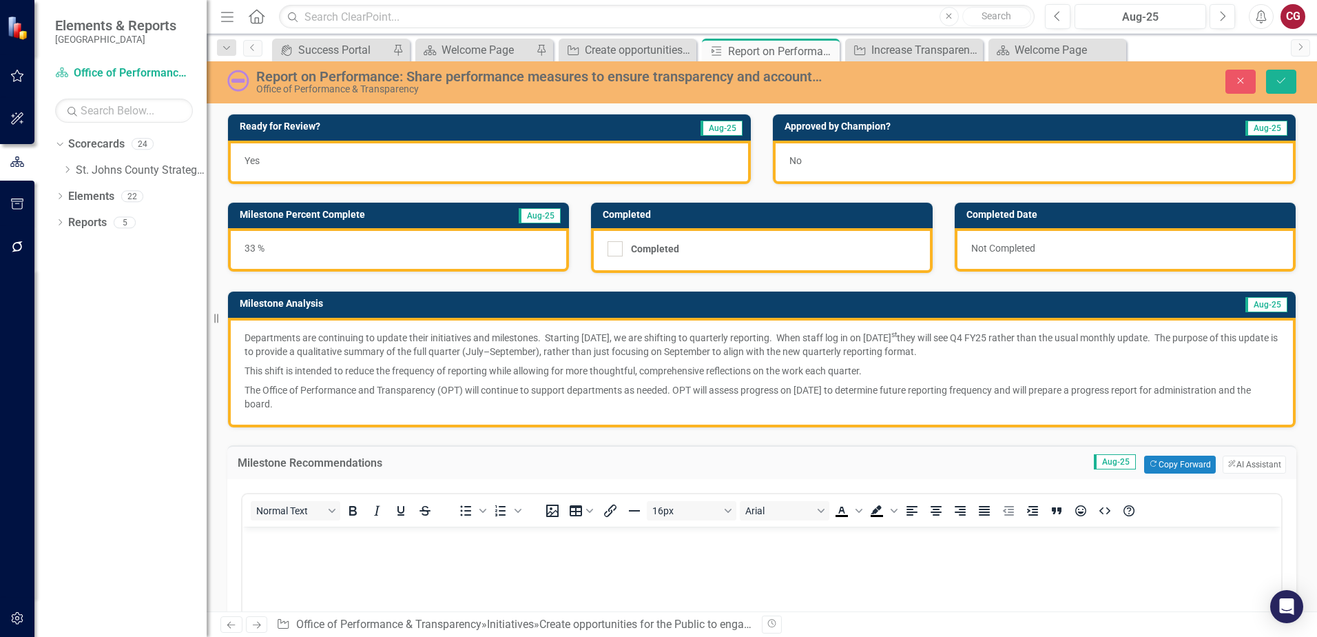
click at [386, 547] on body "Rich Text Area. Press ALT-0 for help." at bounding box center [761, 629] width 1039 height 207
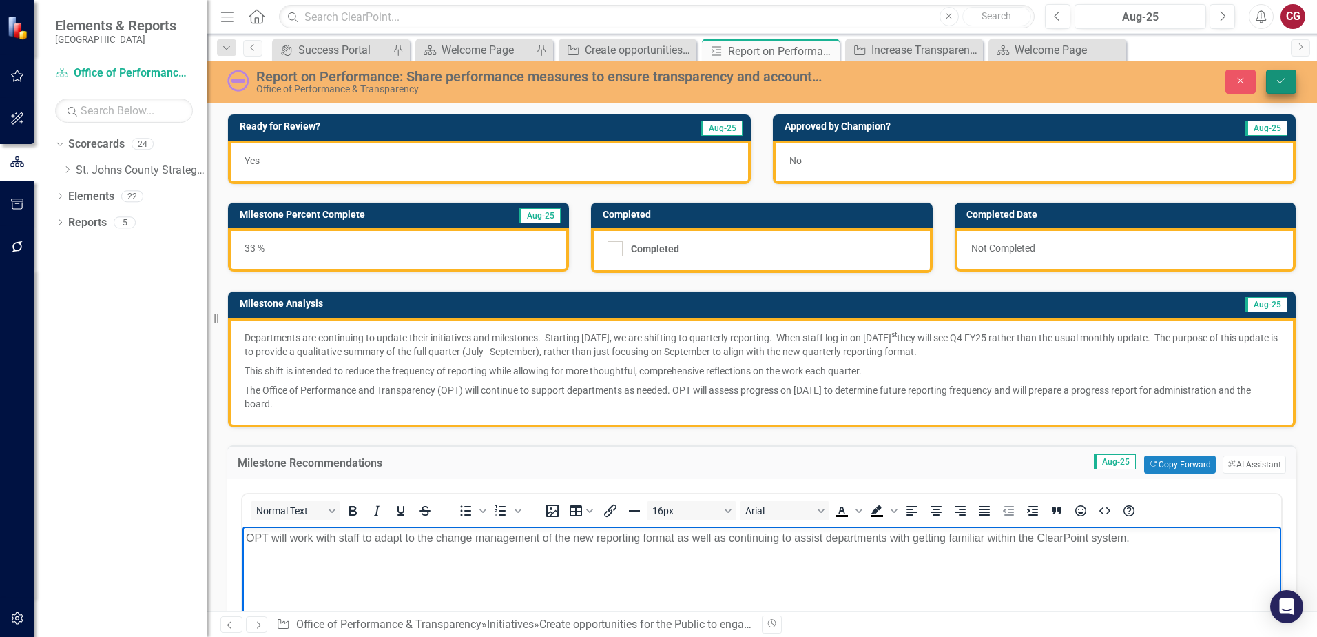
click at [1283, 80] on icon "Save" at bounding box center [1281, 81] width 12 height 10
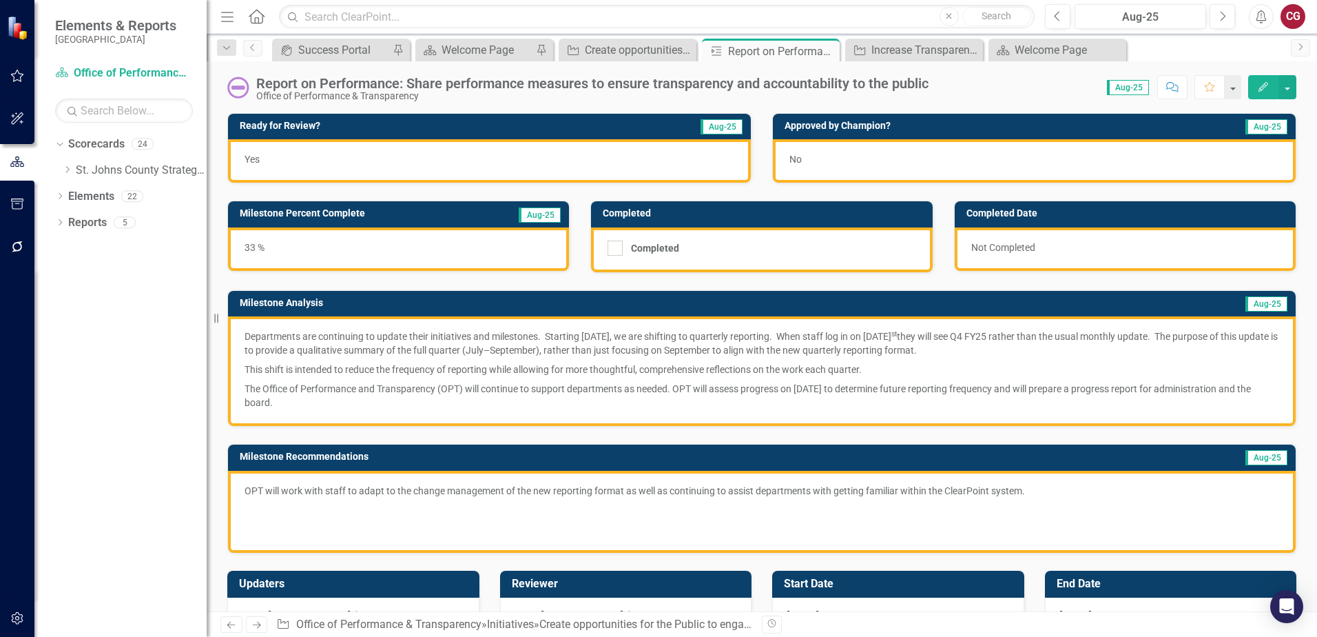
click at [563, 515] on p at bounding box center [762, 509] width 1035 height 19
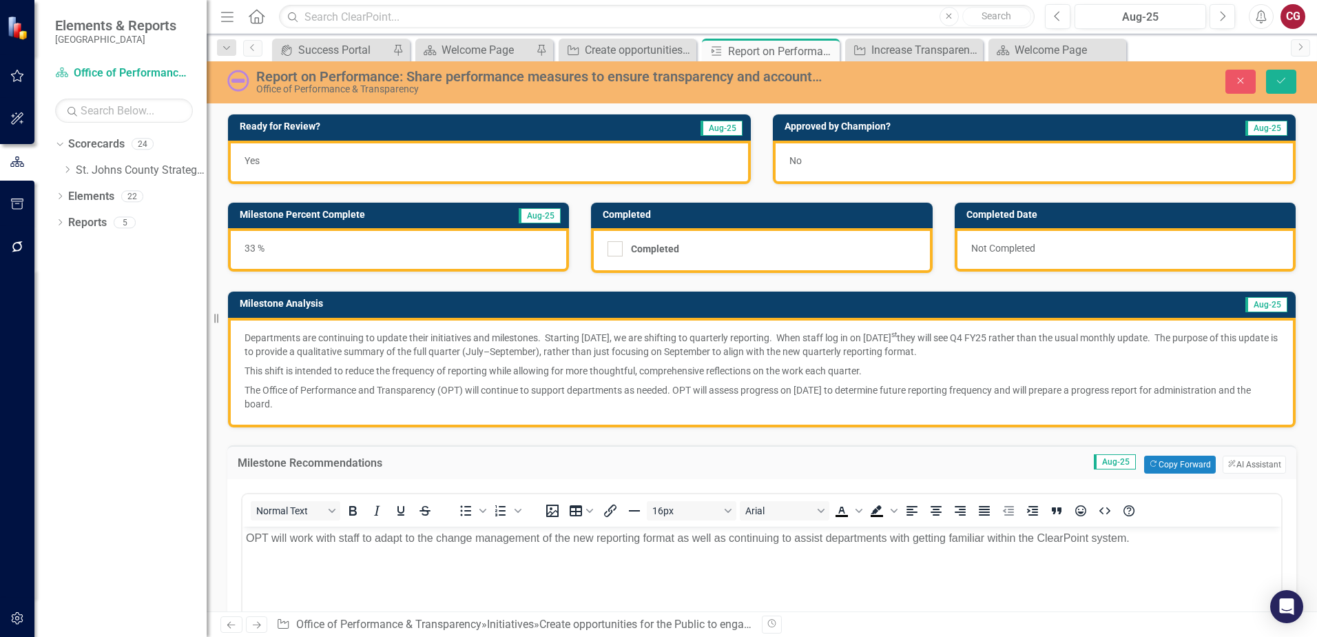
click at [1264, 454] on div "Milestone Recommendations Aug-25 Copy Forward Copy Forward ClearPoint AI AI Ass…" at bounding box center [761, 462] width 1069 height 34
click at [1258, 462] on button "ClearPoint AI AI Assistant" at bounding box center [1254, 464] width 63 height 18
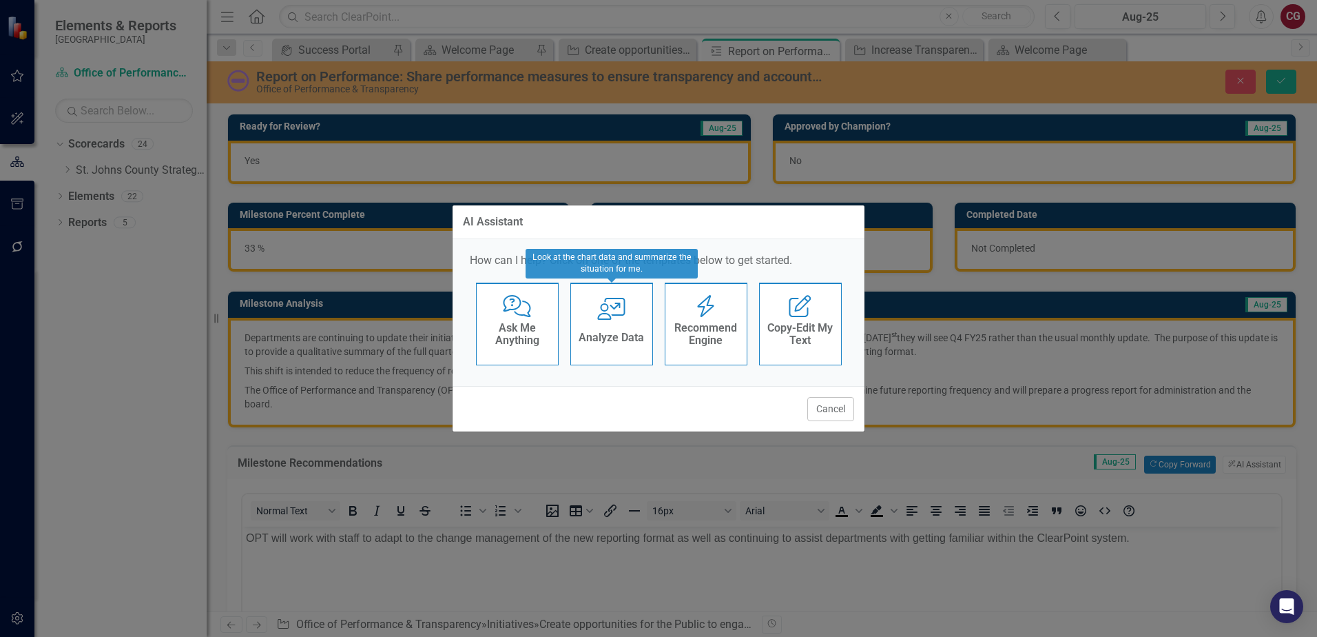
click at [639, 347] on div "Analyze Data" at bounding box center [611, 339] width 65 height 23
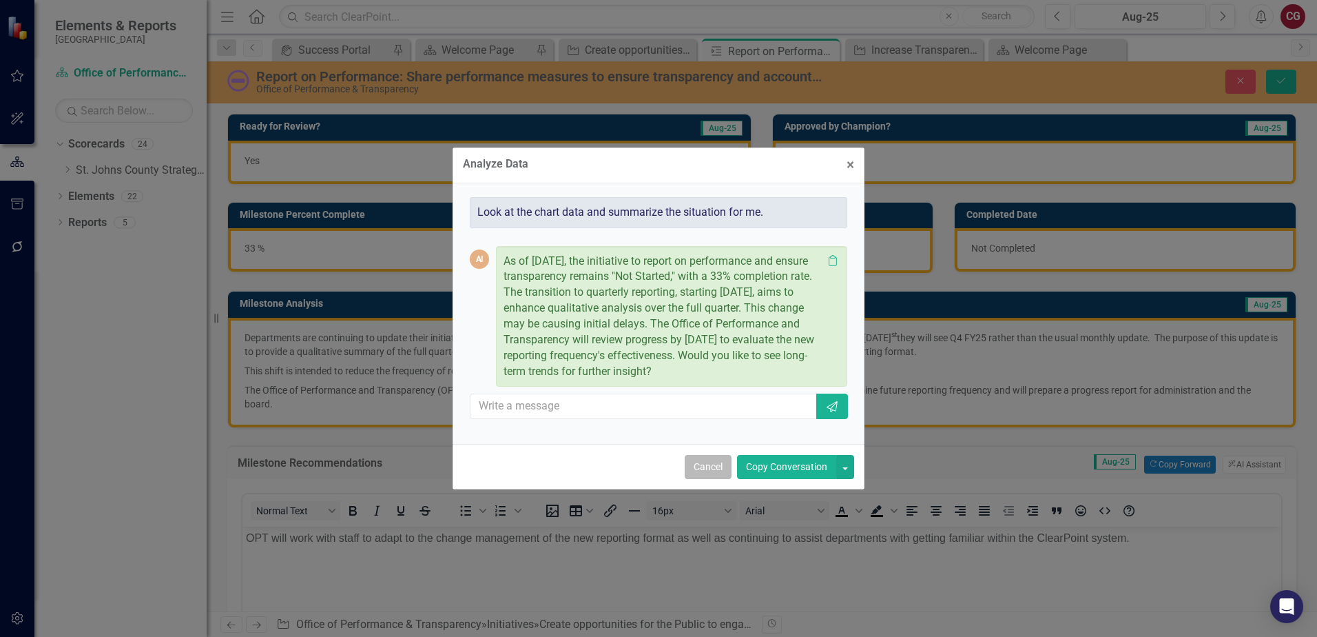
click at [716, 468] on button "Cancel" at bounding box center [708, 467] width 47 height 24
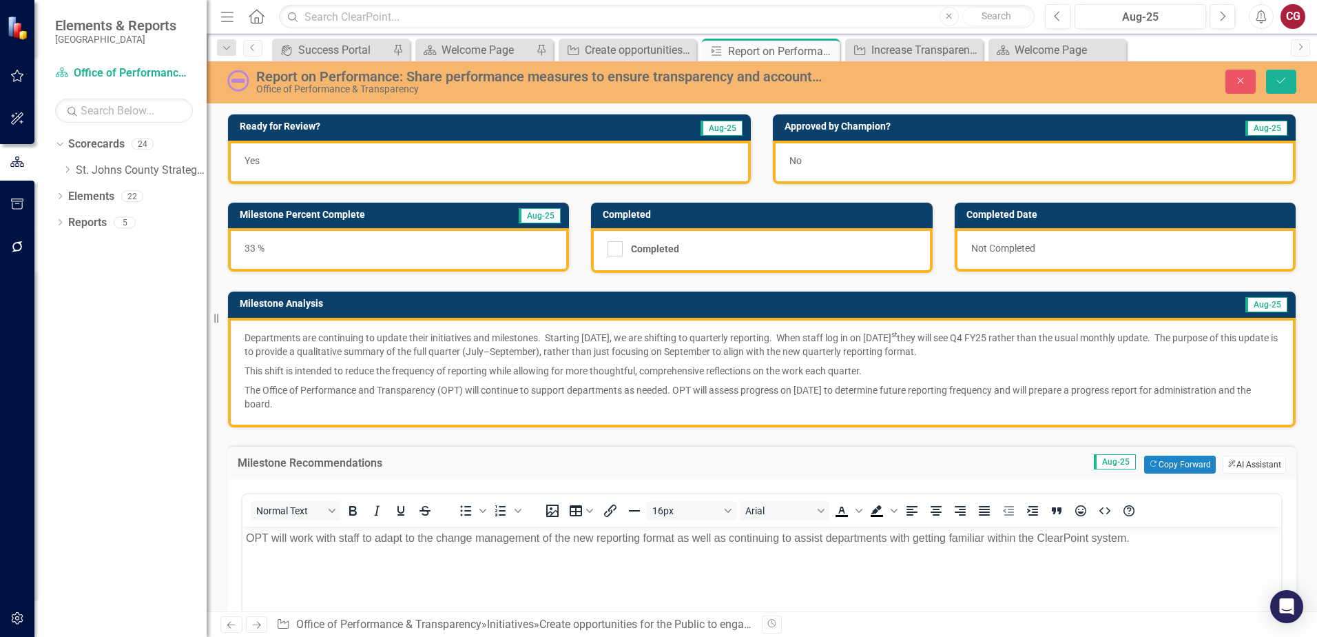
click at [1237, 462] on button "ClearPoint AI AI Assistant" at bounding box center [1254, 464] width 63 height 18
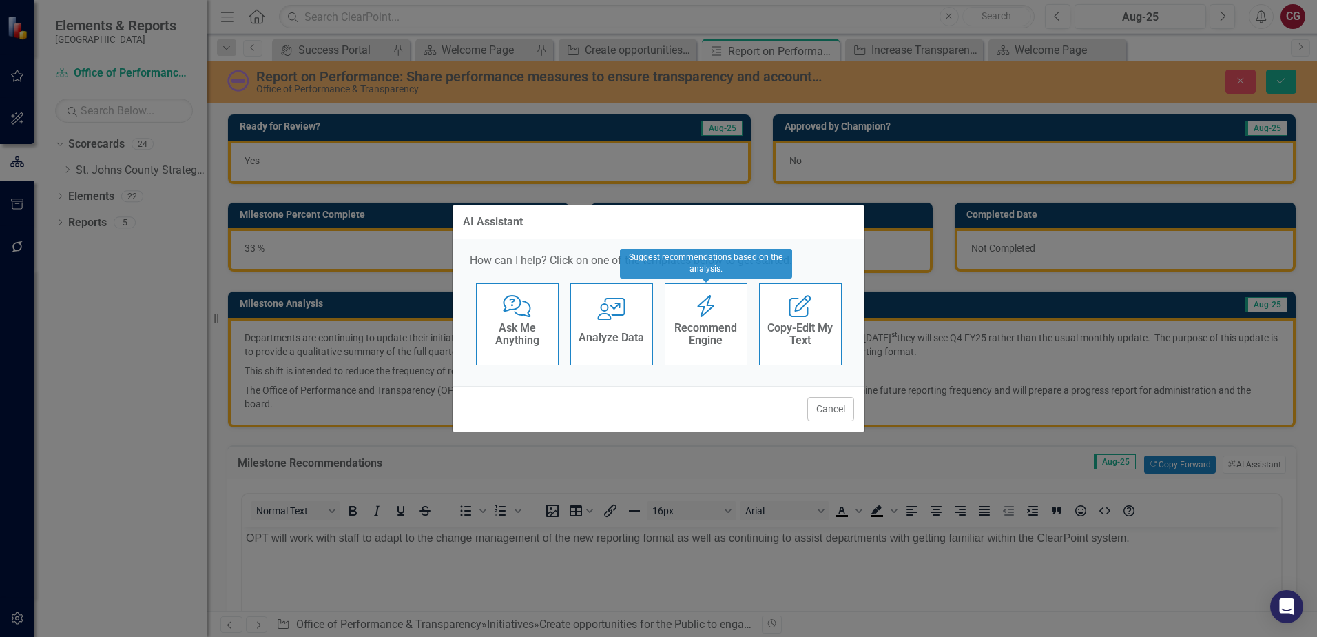
click at [725, 344] on h4 "Recommend Engine" at bounding box center [706, 334] width 68 height 24
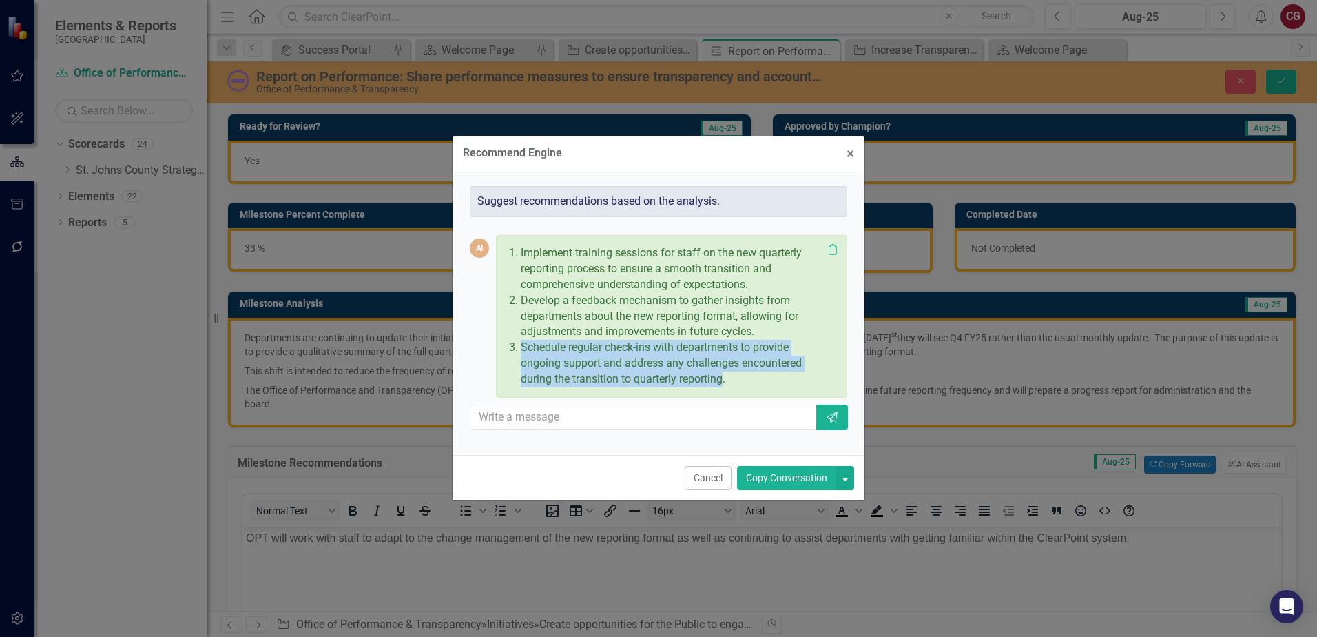
drag, startPoint x: 521, startPoint y: 344, endPoint x: 725, endPoint y: 378, distance: 206.6
click at [725, 378] on p "Schedule regular check-ins with departments to provide ongoing support and addr…" at bounding box center [672, 364] width 302 height 48
drag, startPoint x: 725, startPoint y: 378, endPoint x: 680, endPoint y: 371, distance: 45.9
copy p "Schedule regular check-ins with departments to provide ongoing support and addr…"
click at [847, 153] on span "×" at bounding box center [851, 153] width 8 height 17
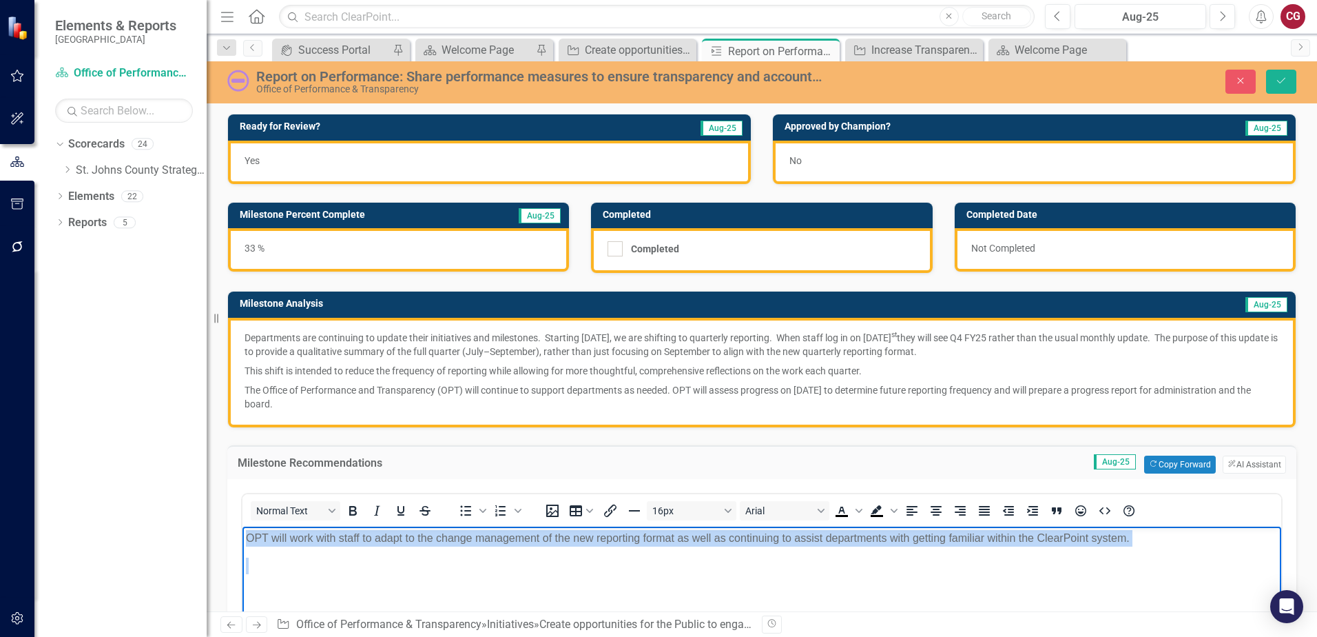
drag, startPoint x: 1177, startPoint y: 544, endPoint x: 155, endPoint y: 480, distance: 1024.3
click at [242, 526] on html "OPT will work with staff to adapt to the change management of the new reporting…" at bounding box center [761, 629] width 1039 height 207
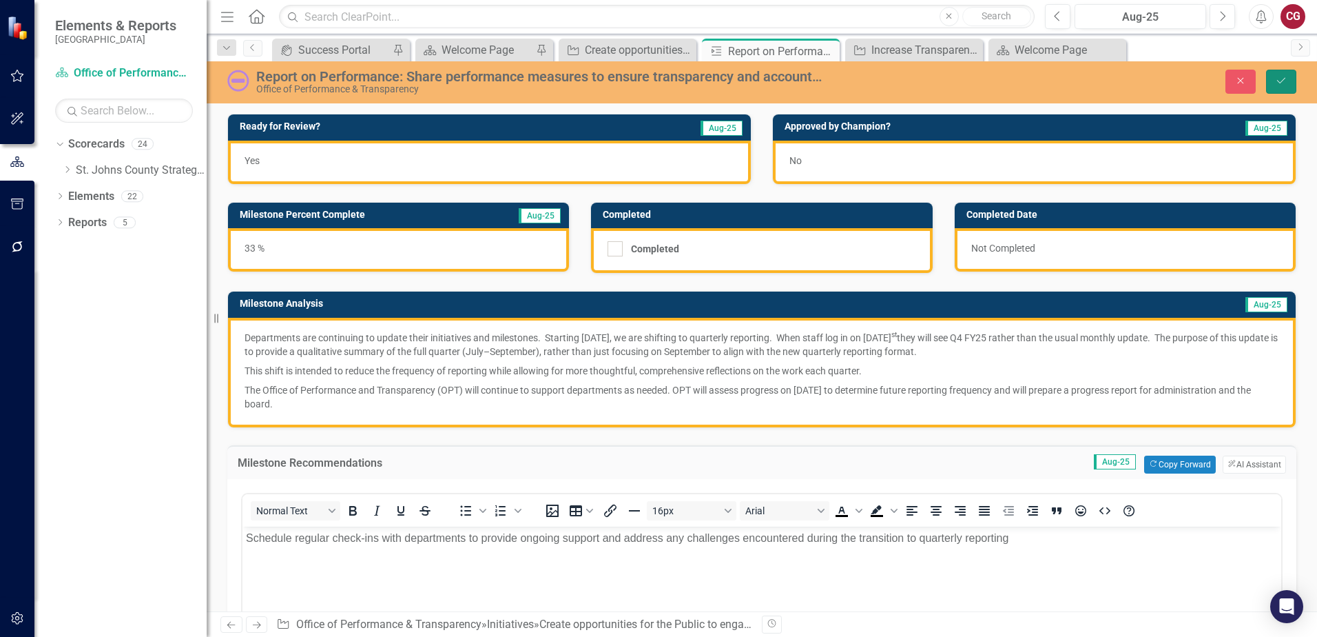
click at [1287, 87] on button "Save" at bounding box center [1281, 82] width 30 height 24
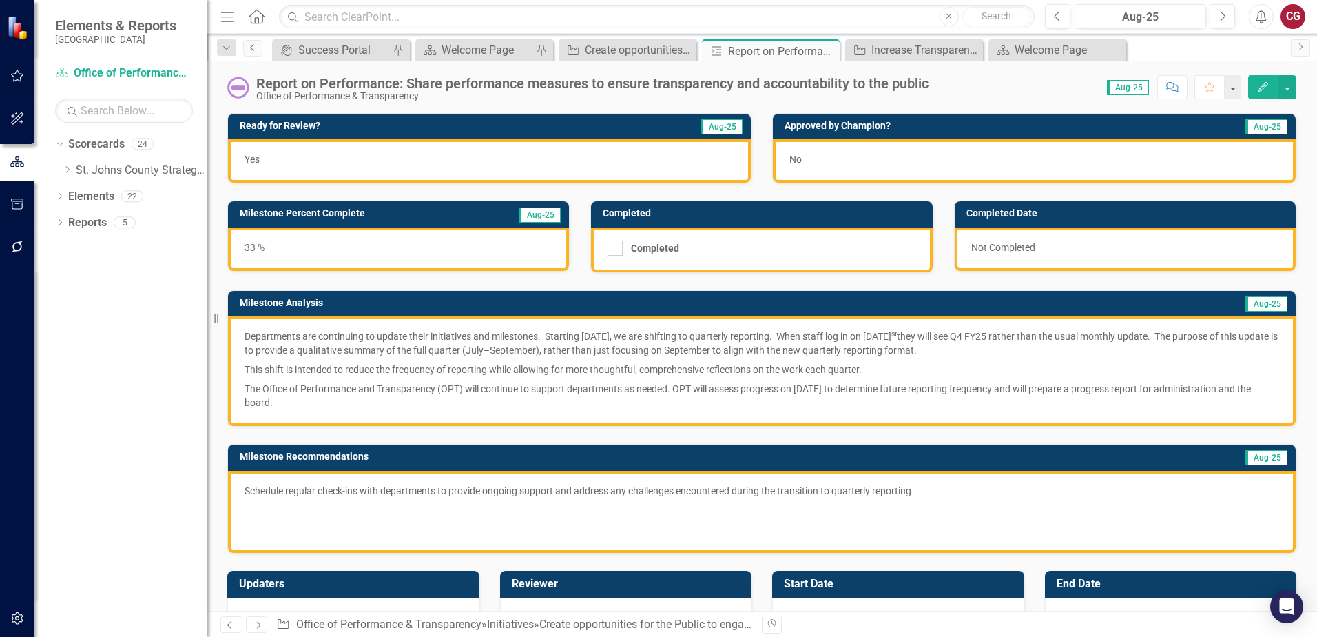
click at [254, 51] on icon "Previous" at bounding box center [252, 47] width 11 height 8
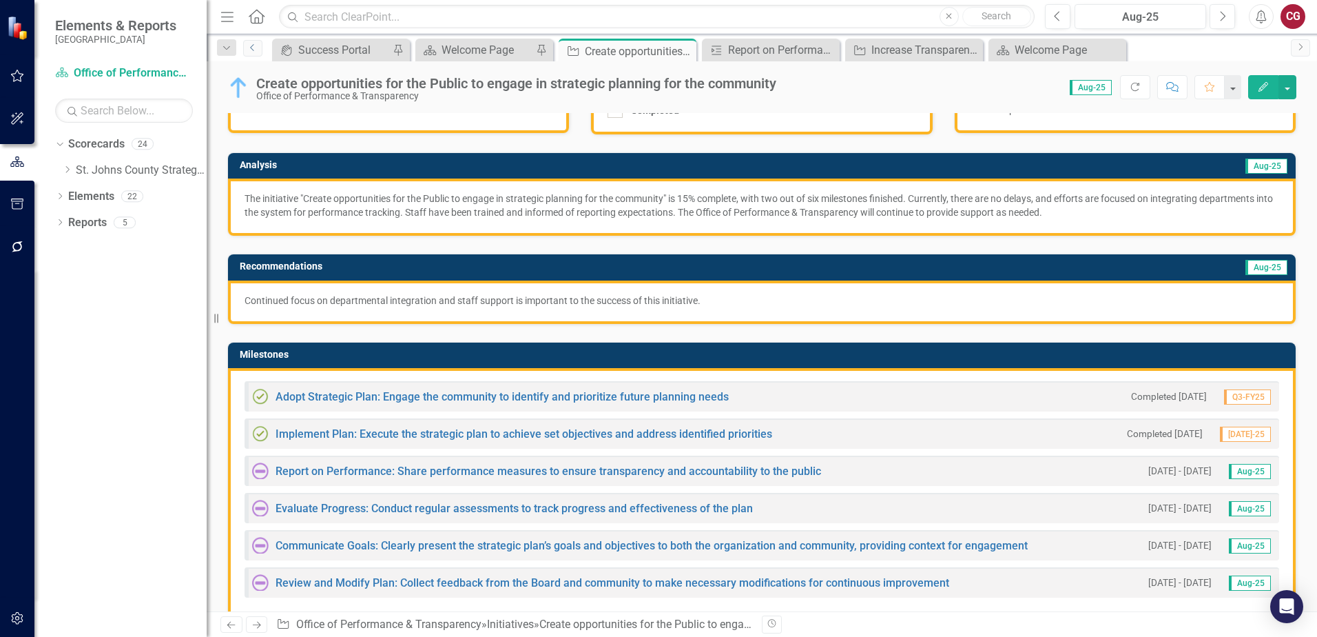
scroll to position [207, 0]
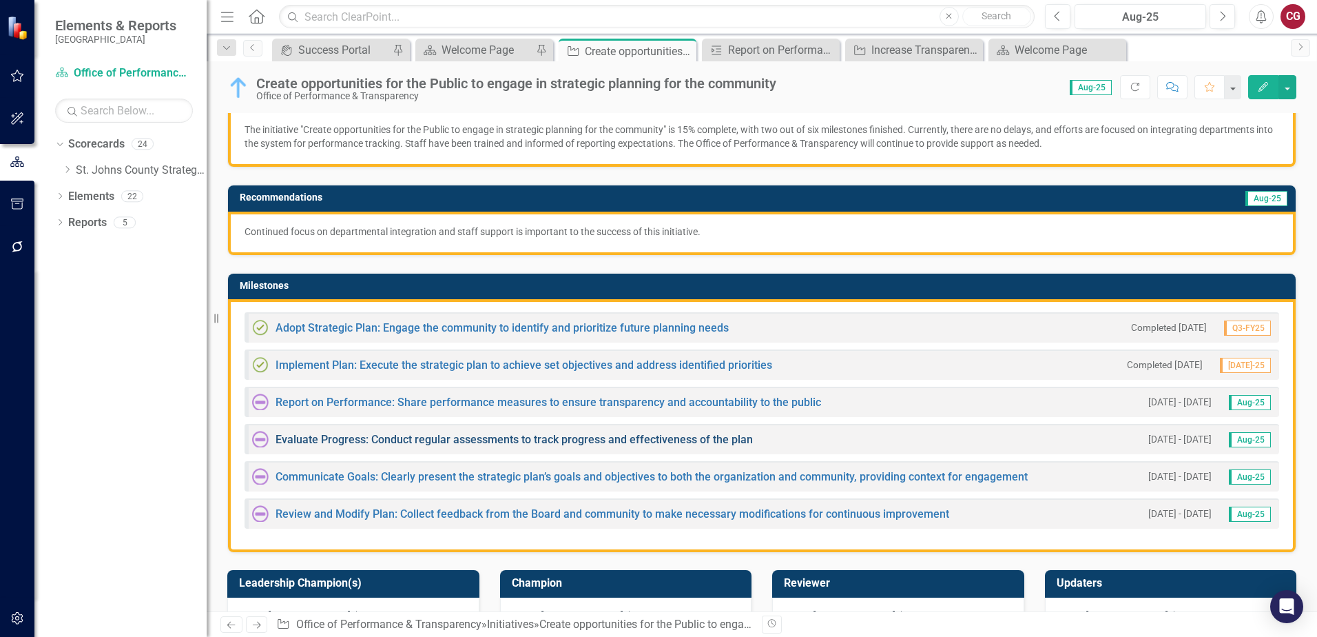
click at [379, 440] on link "Evaluate Progress: Conduct regular assessments to track progress and effectiven…" at bounding box center [514, 439] width 477 height 13
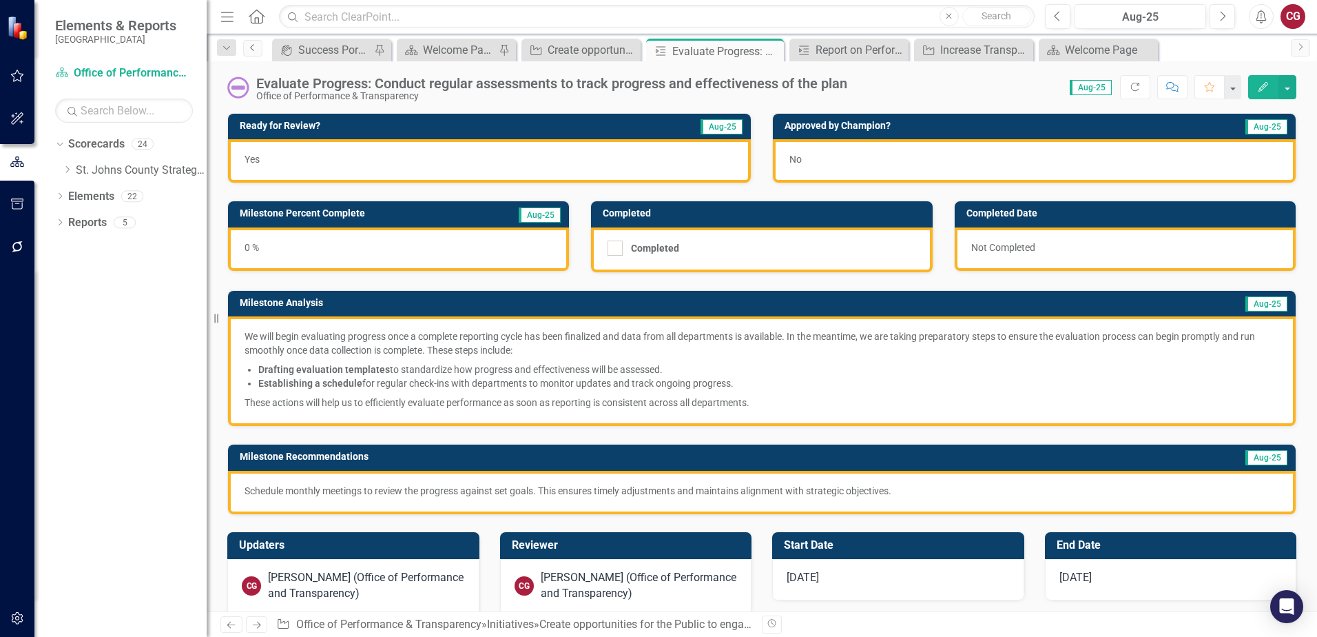
click at [258, 52] on link "Previous" at bounding box center [252, 48] width 19 height 17
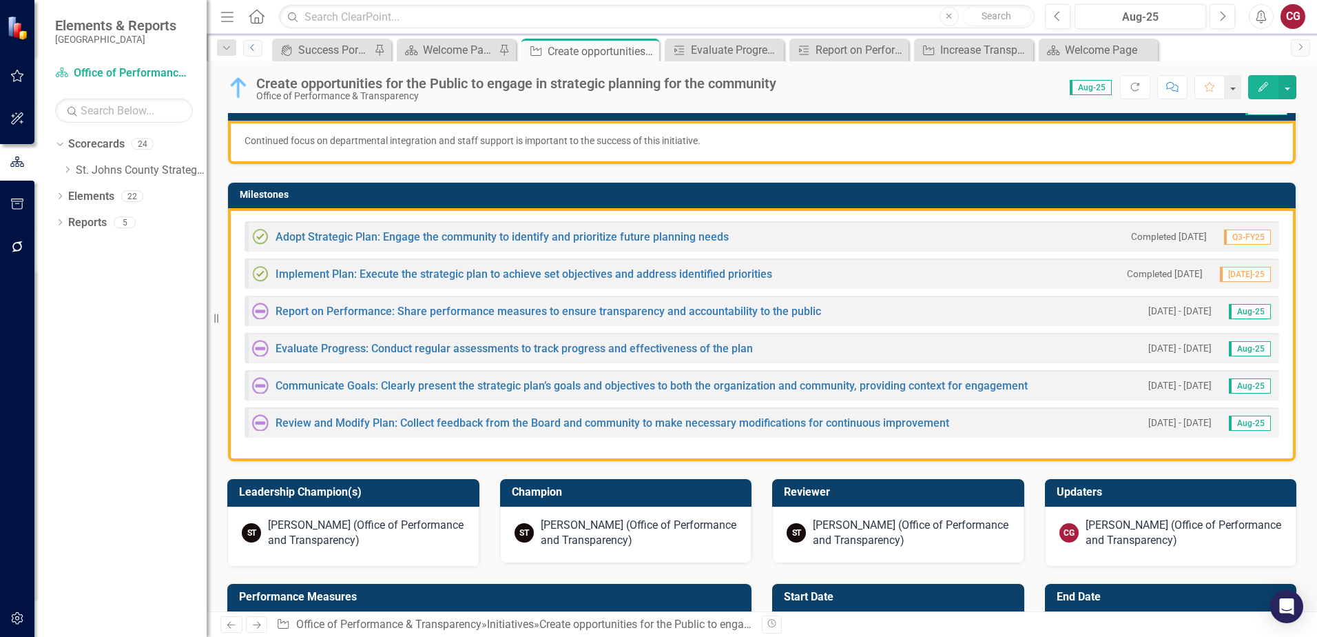
scroll to position [344, 0]
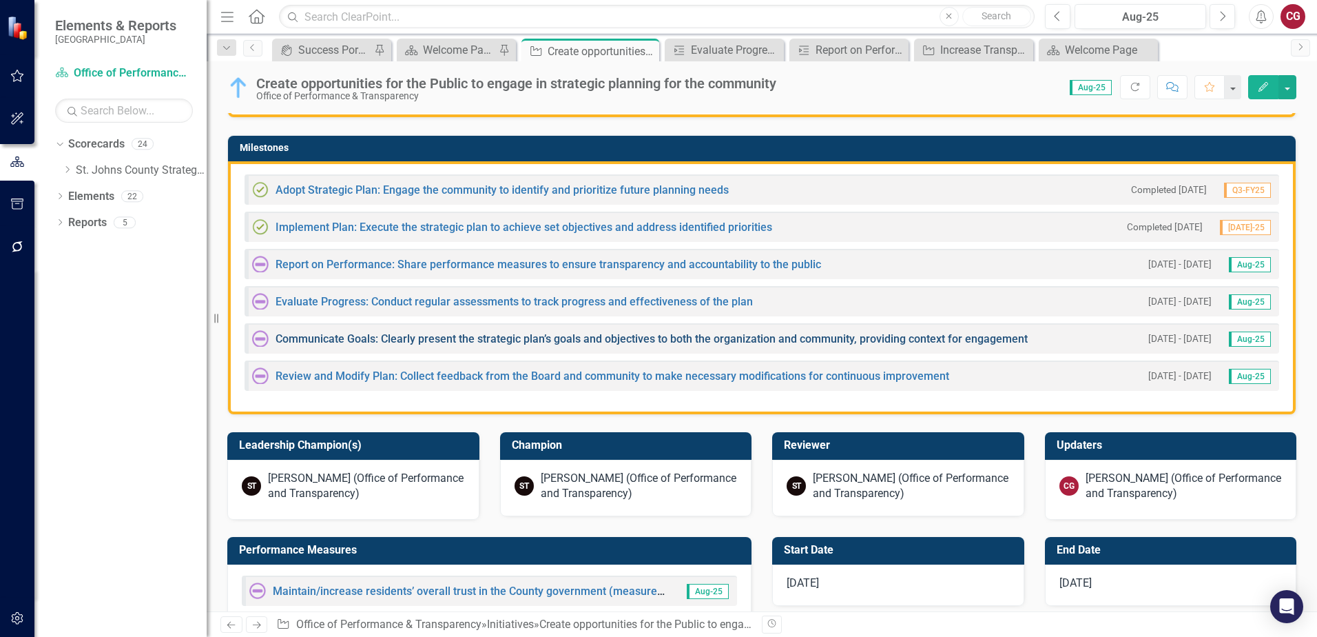
click at [420, 338] on link "Communicate Goals: Clearly present the strategic plan’s goals and objectives to…" at bounding box center [652, 338] width 752 height 13
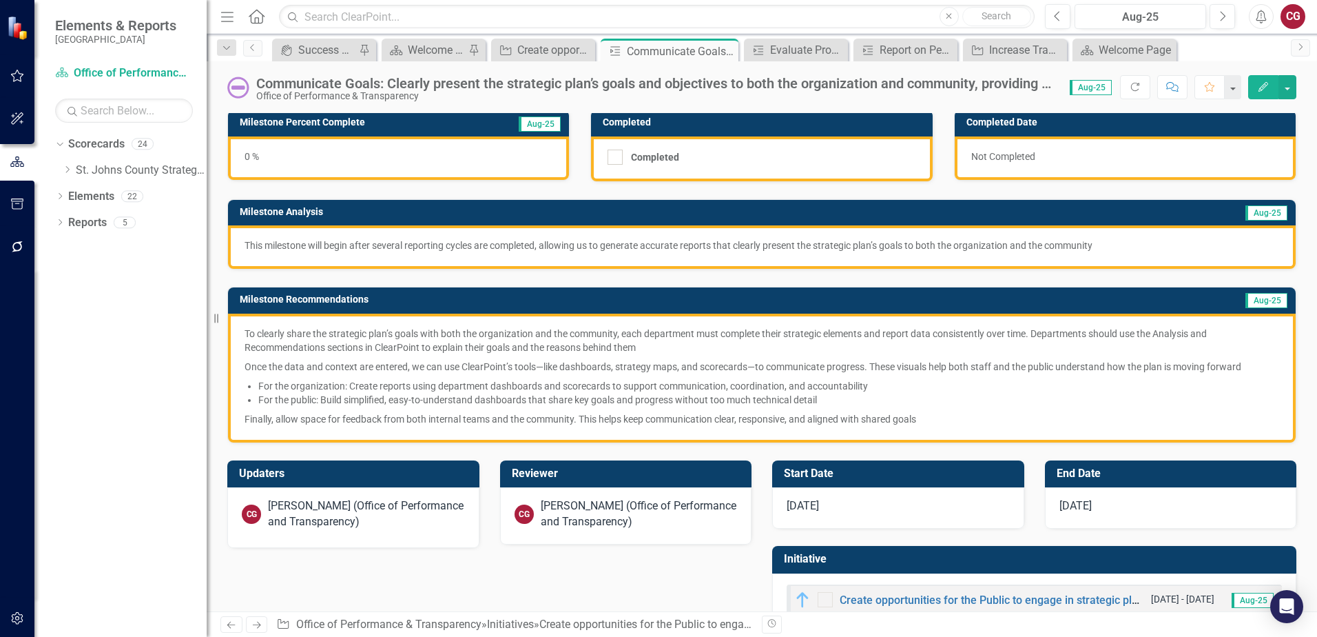
scroll to position [130, 0]
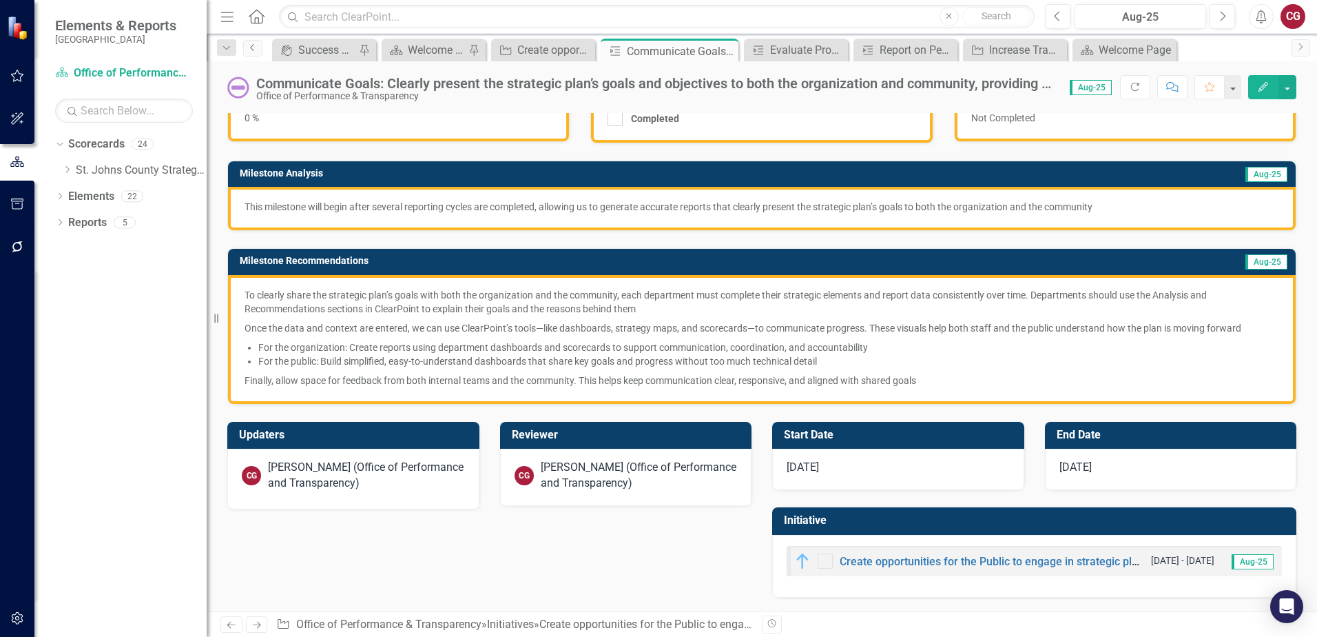
click at [256, 49] on icon "Previous" at bounding box center [252, 47] width 11 height 8
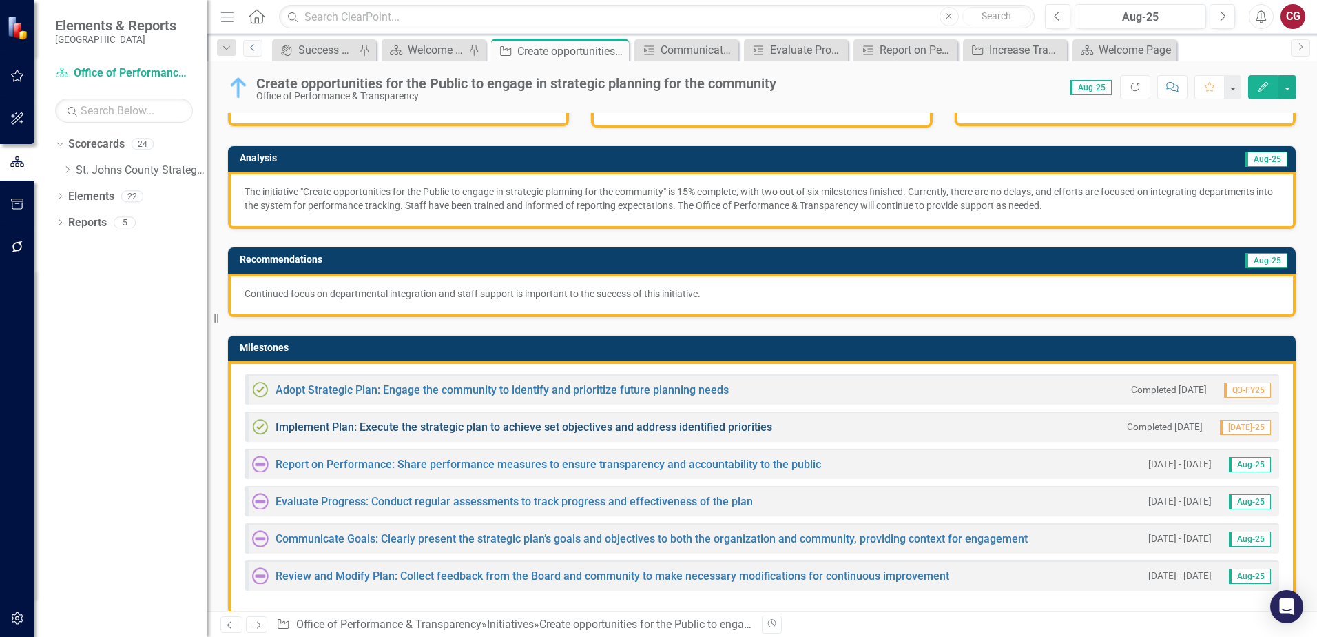
scroll to position [207, 0]
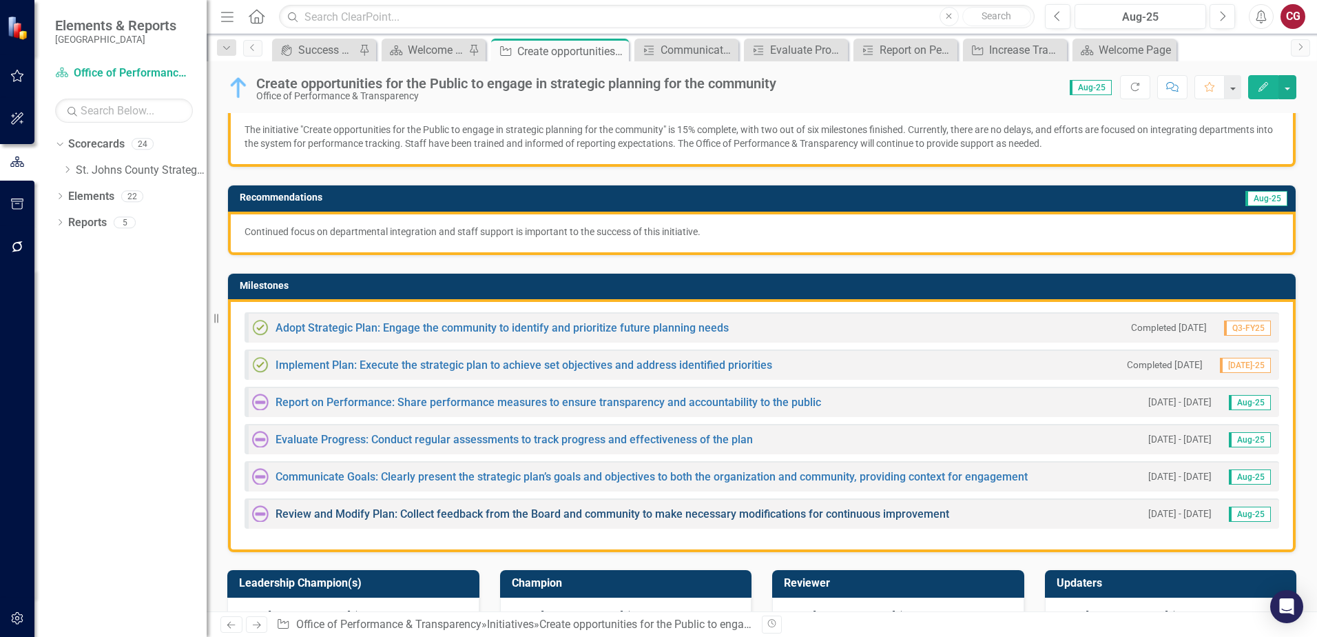
click at [353, 513] on link "Review and Modify Plan: Collect feedback from the Board and community to make n…" at bounding box center [613, 513] width 674 height 13
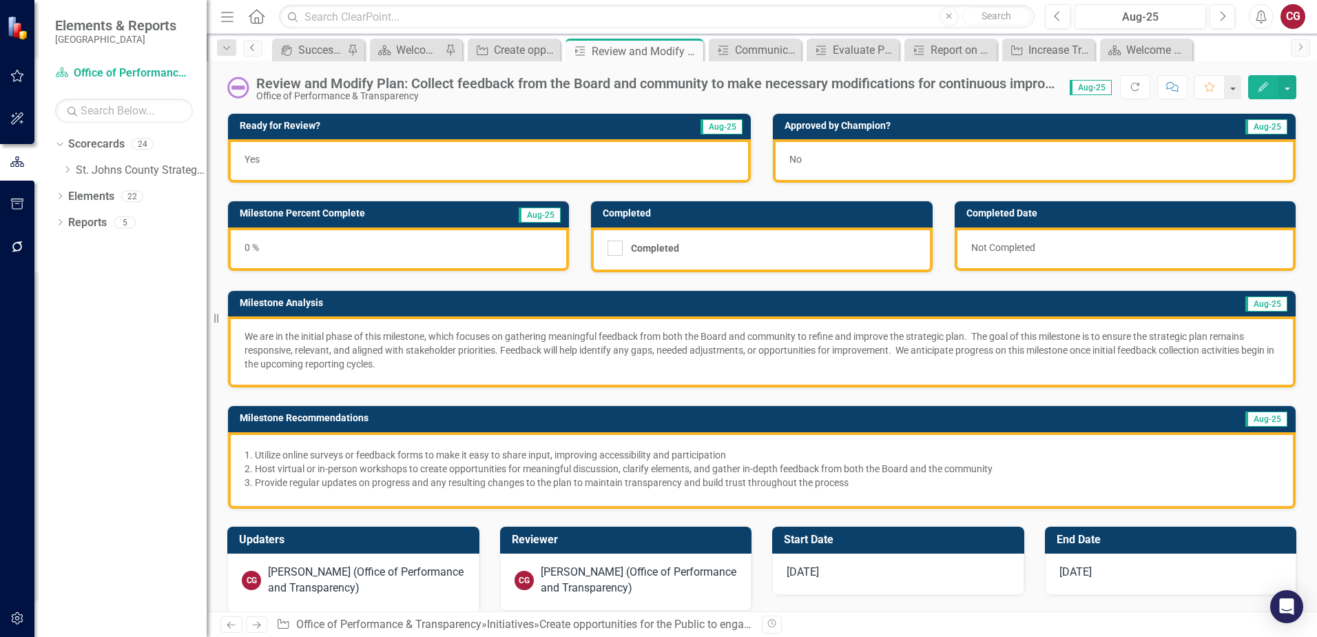
click at [258, 50] on icon "Previous" at bounding box center [252, 47] width 11 height 8
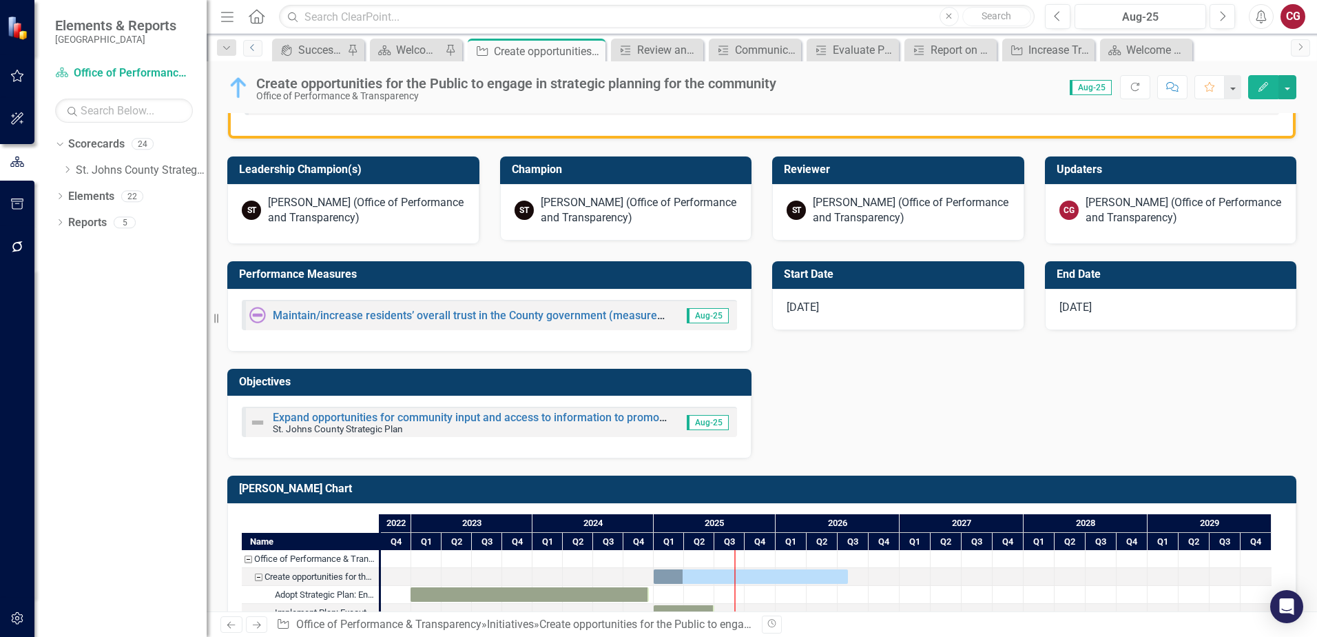
scroll to position [551, 0]
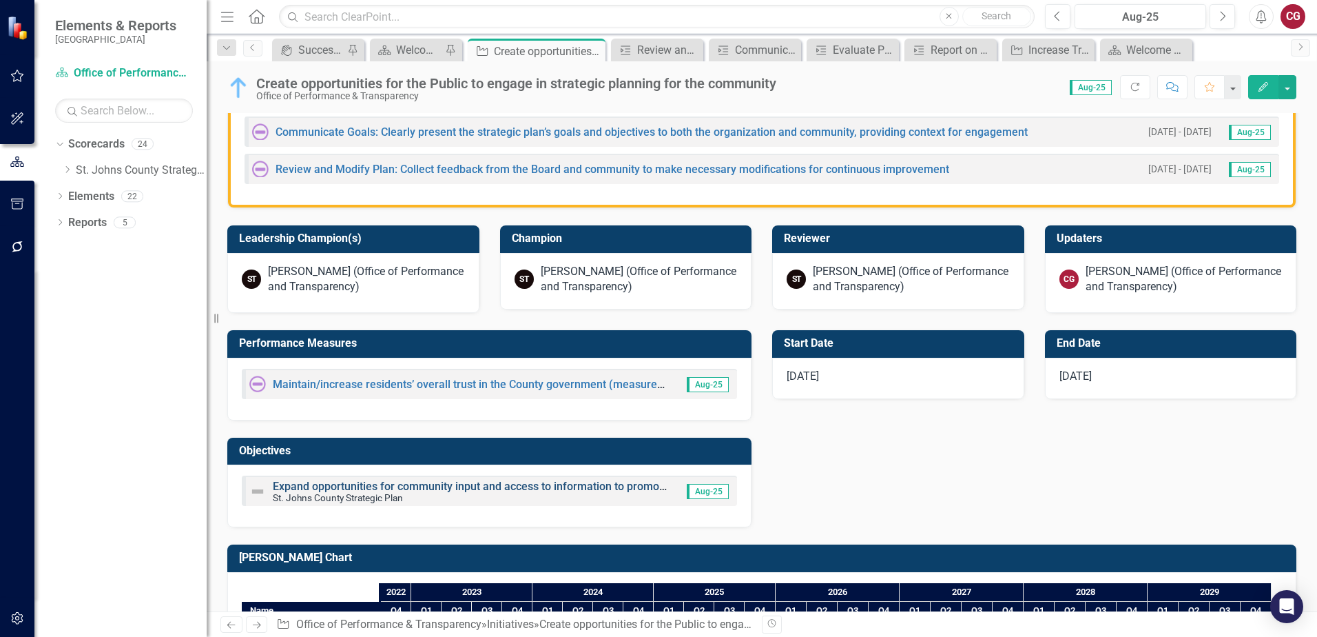
click at [560, 486] on link "Expand opportunities for community input and access to information to promote a…" at bounding box center [666, 485] width 786 height 13
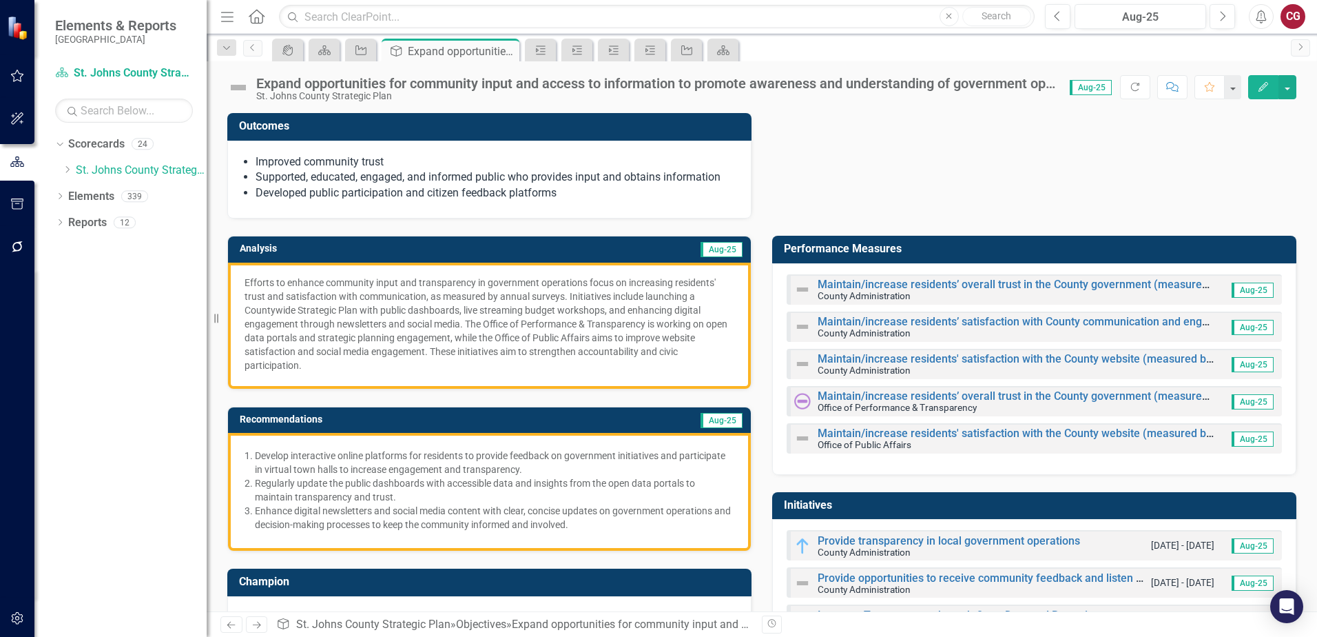
click at [243, 86] on img at bounding box center [238, 87] width 22 height 22
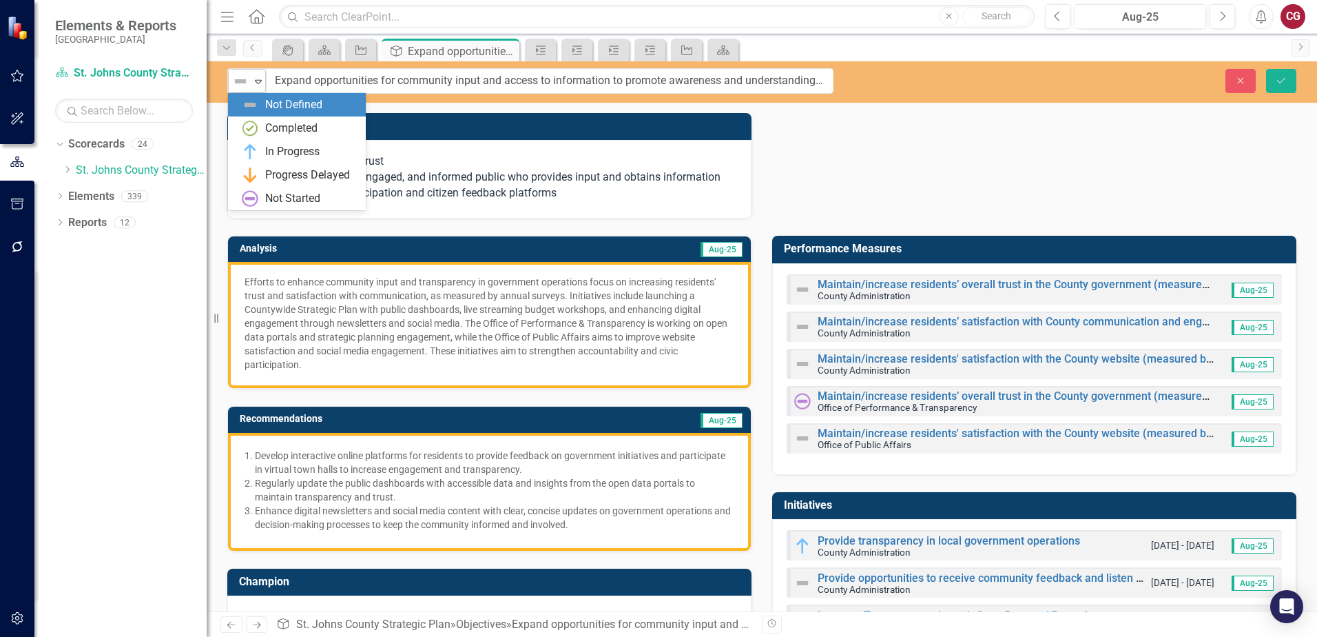
click at [243, 87] on img at bounding box center [240, 81] width 17 height 17
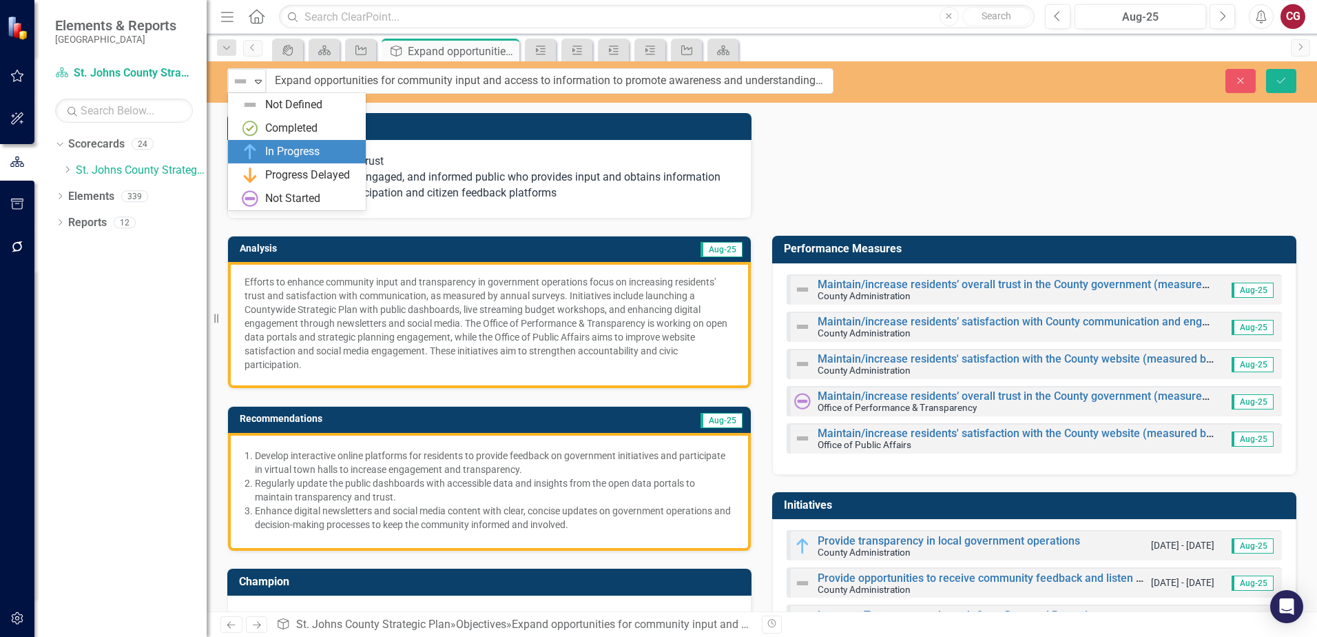
click at [280, 148] on div "In Progress" at bounding box center [292, 152] width 54 height 16
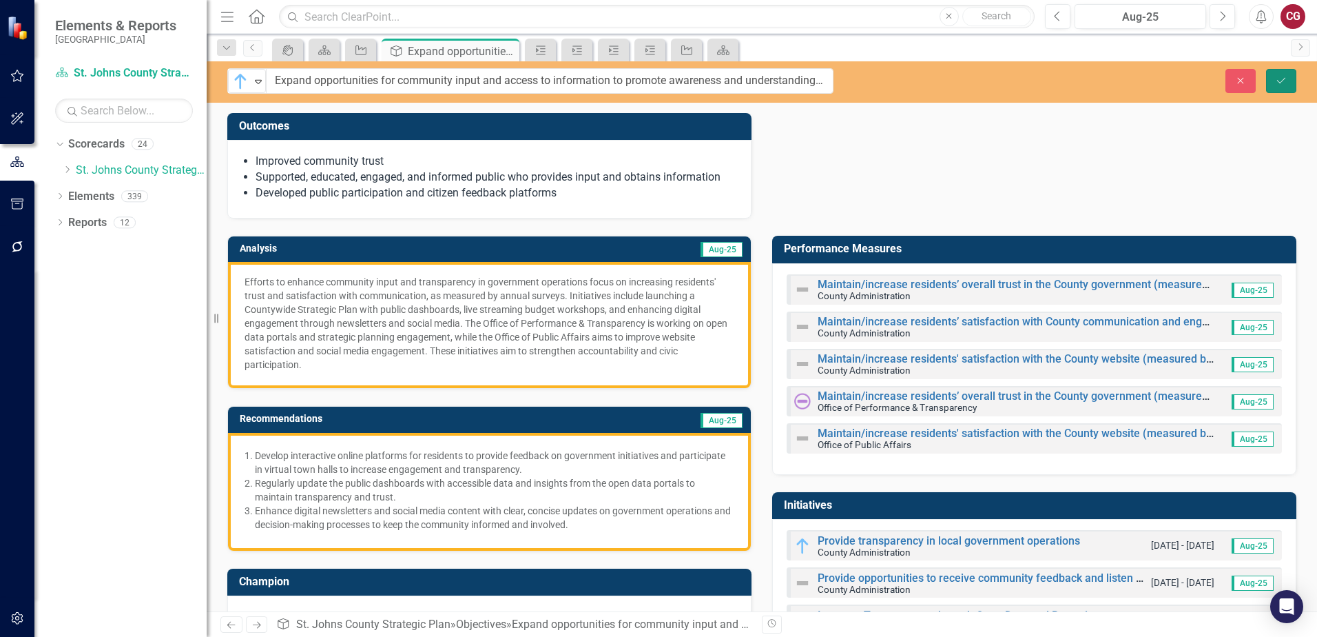
click at [1271, 78] on button "Save" at bounding box center [1281, 81] width 30 height 24
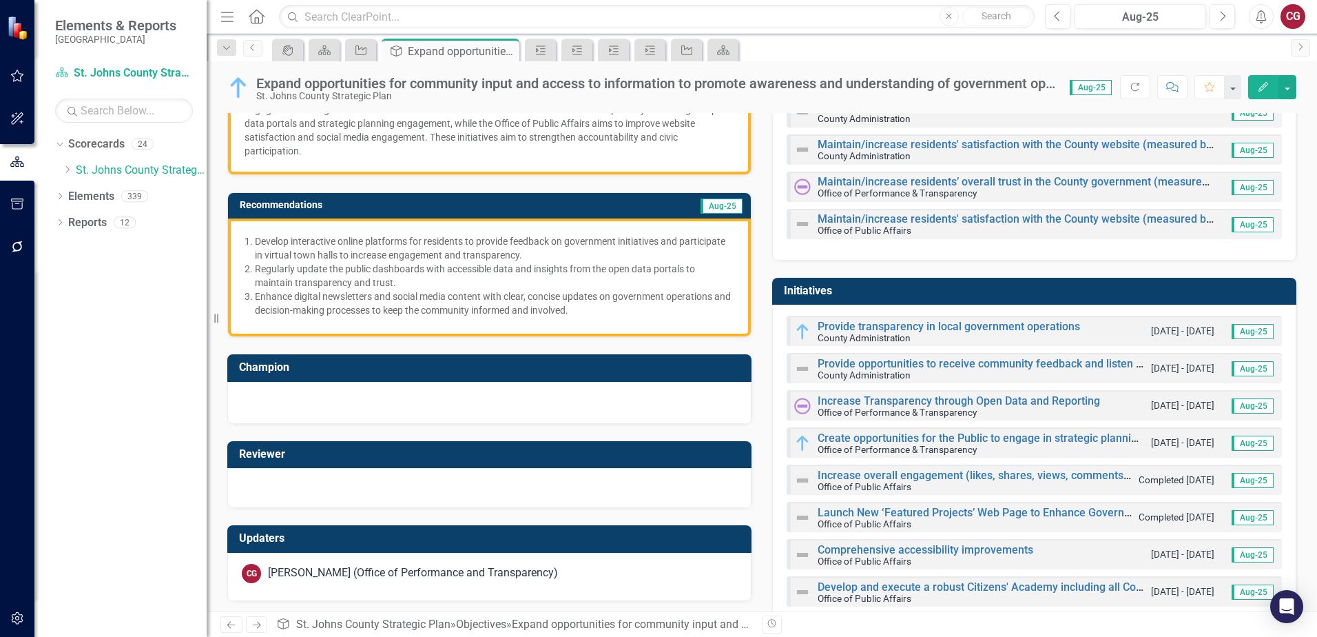
scroll to position [245, 0]
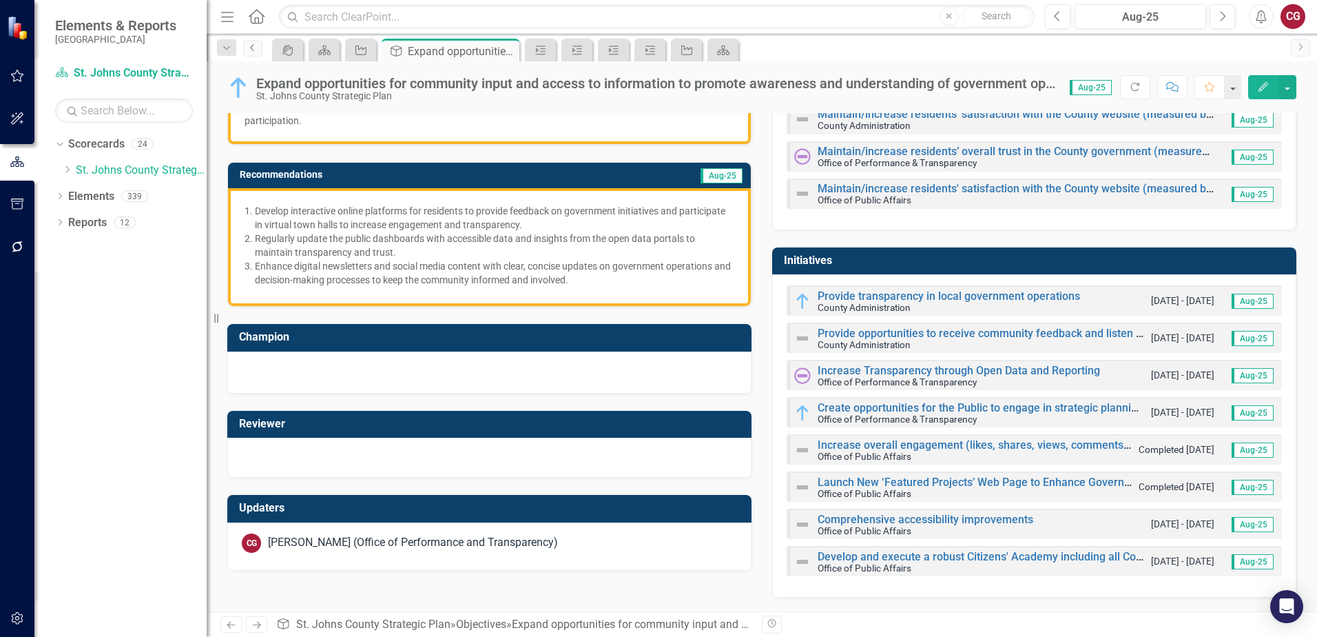
click at [255, 51] on icon "Previous" at bounding box center [252, 47] width 11 height 8
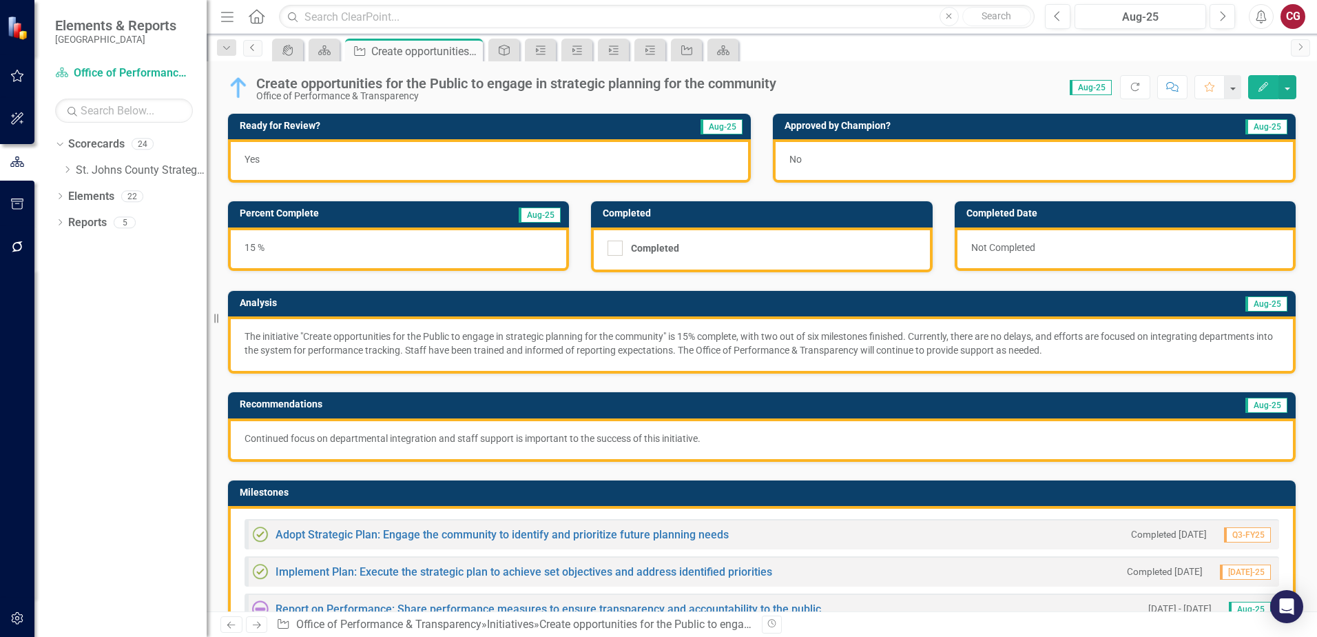
click at [255, 51] on icon "Previous" at bounding box center [252, 47] width 11 height 8
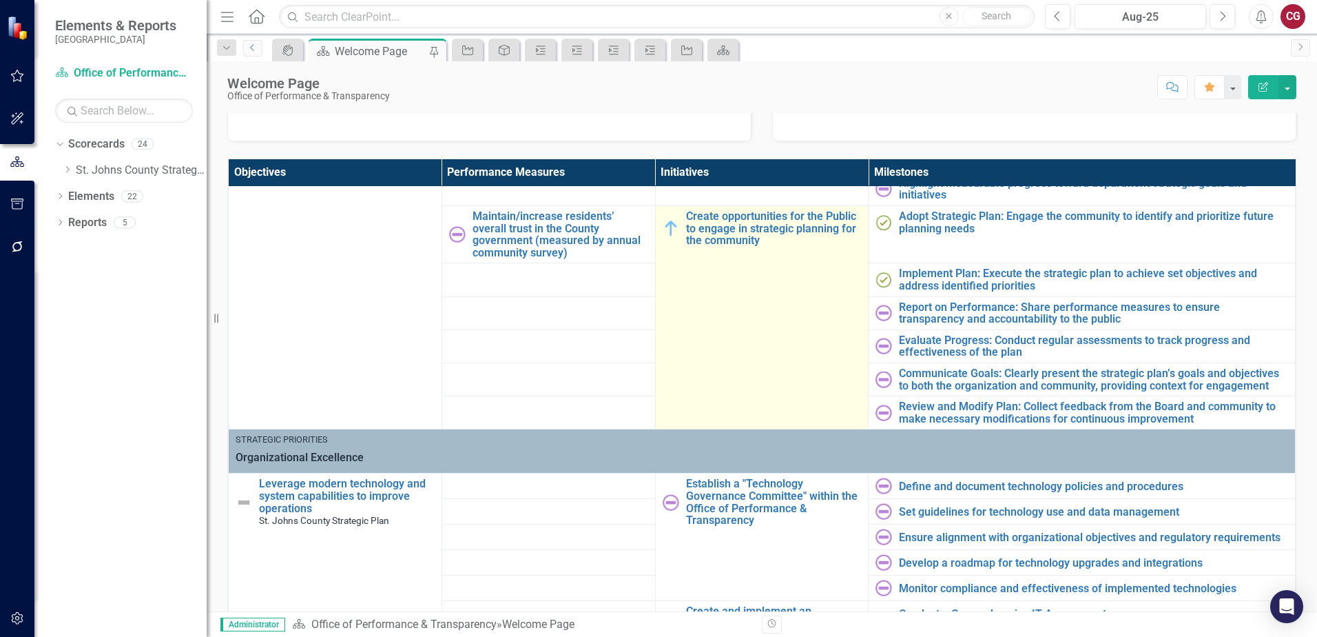
scroll to position [344, 0]
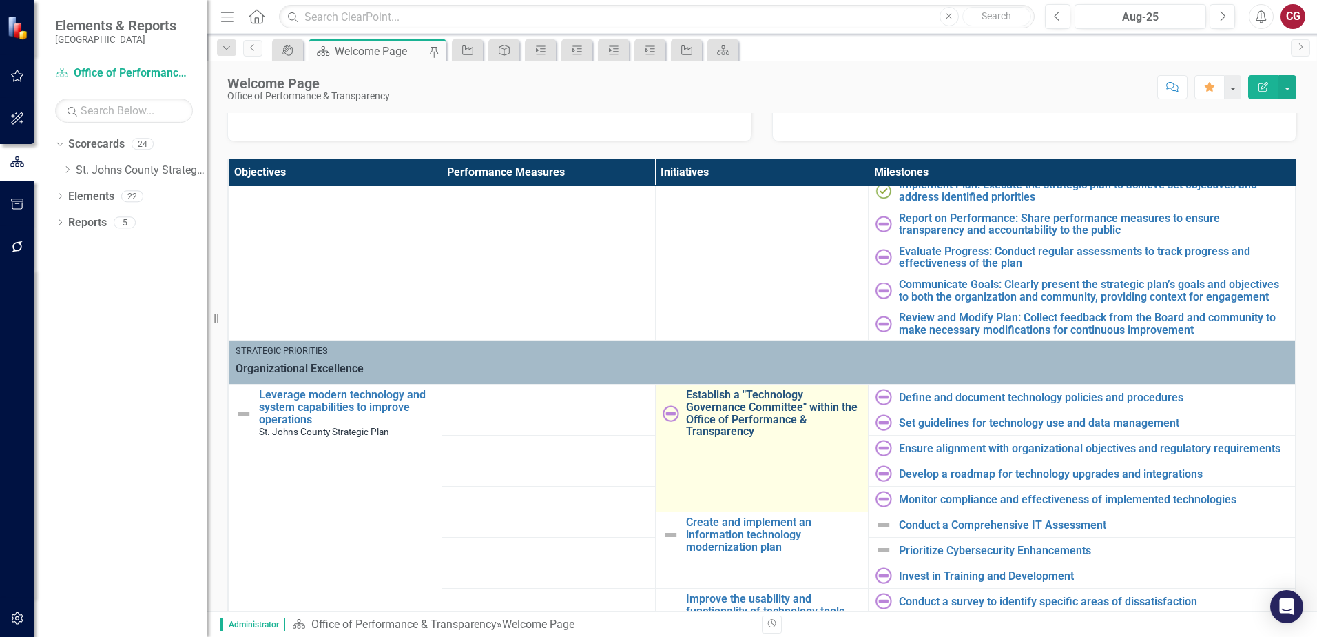
click at [752, 408] on link "Establish a "Technology Governance Committee" within the Office of Performance …" at bounding box center [774, 413] width 176 height 48
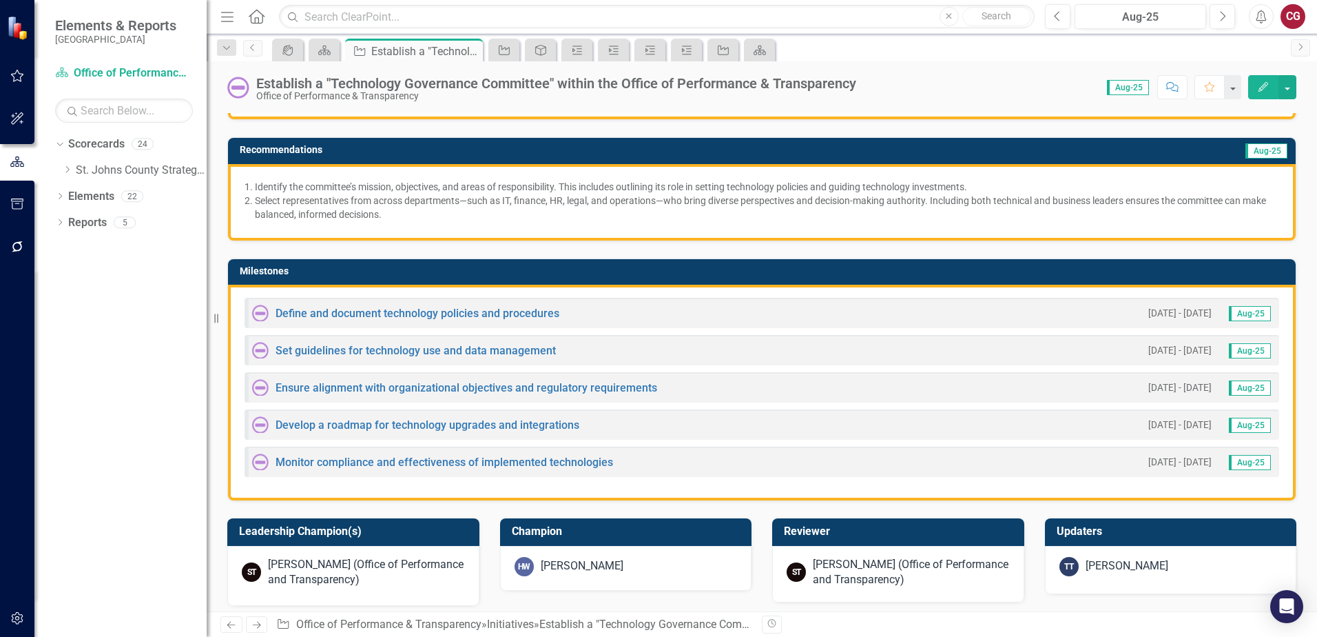
scroll to position [344, 0]
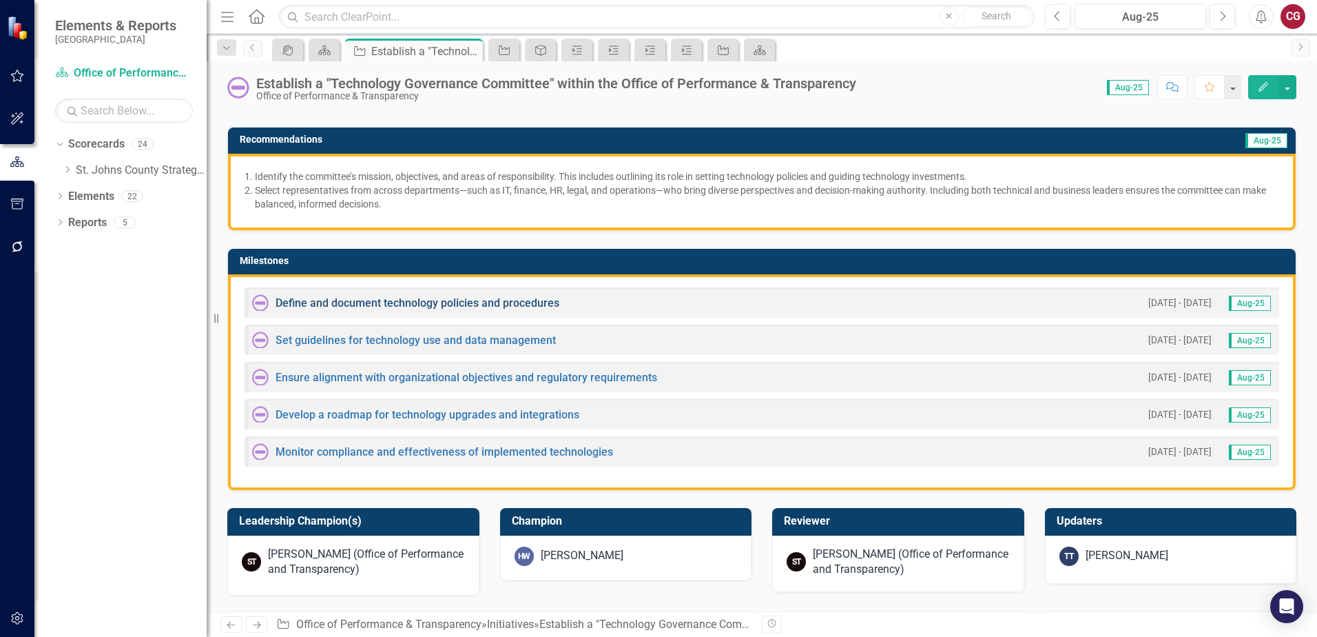
click at [490, 302] on link "Define and document technology policies and procedures" at bounding box center [418, 302] width 284 height 13
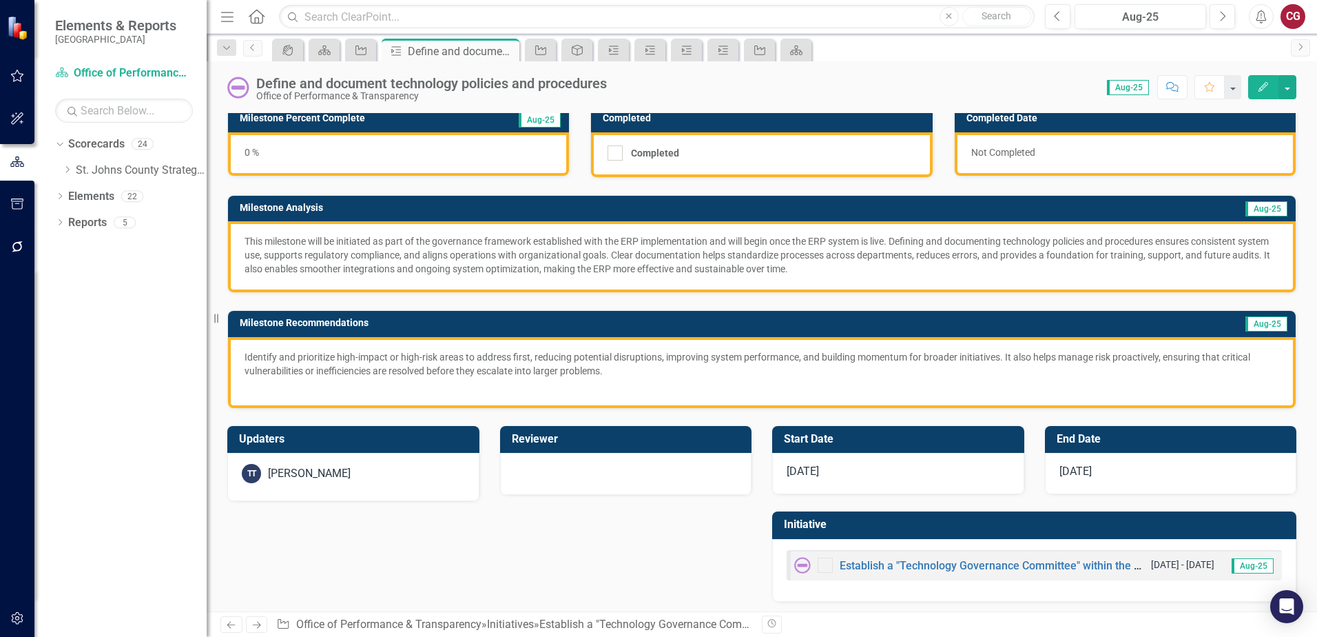
scroll to position [99, 0]
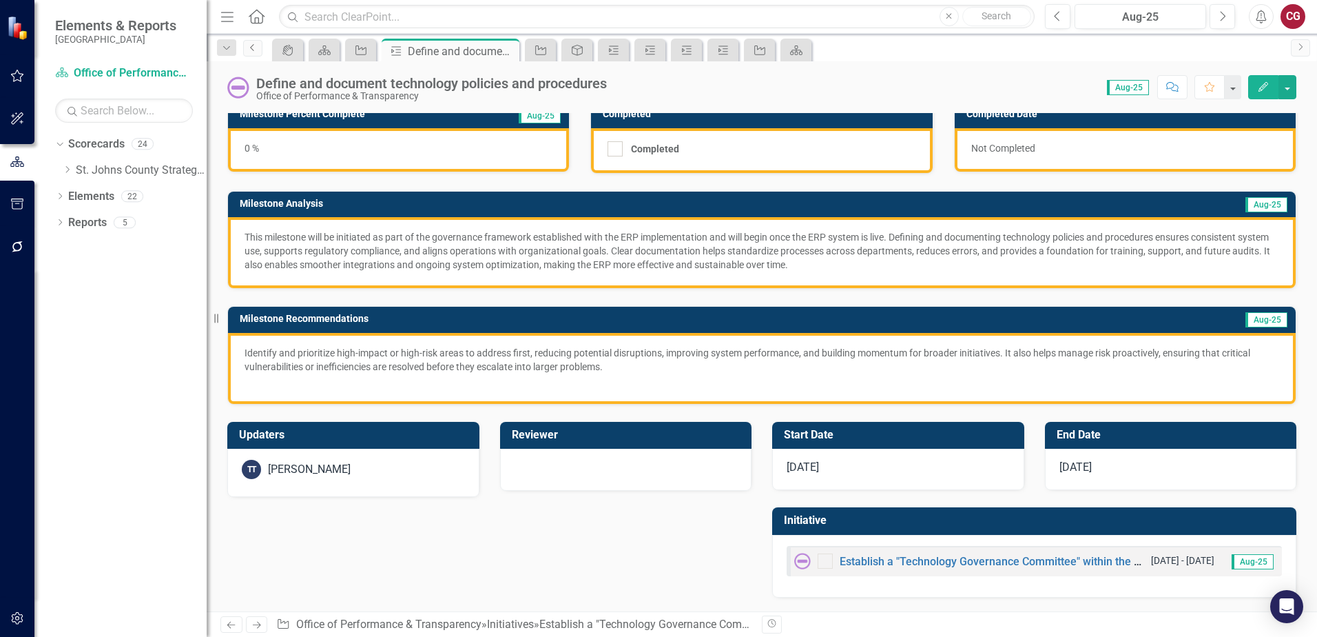
click at [254, 54] on link "Previous" at bounding box center [252, 48] width 19 height 17
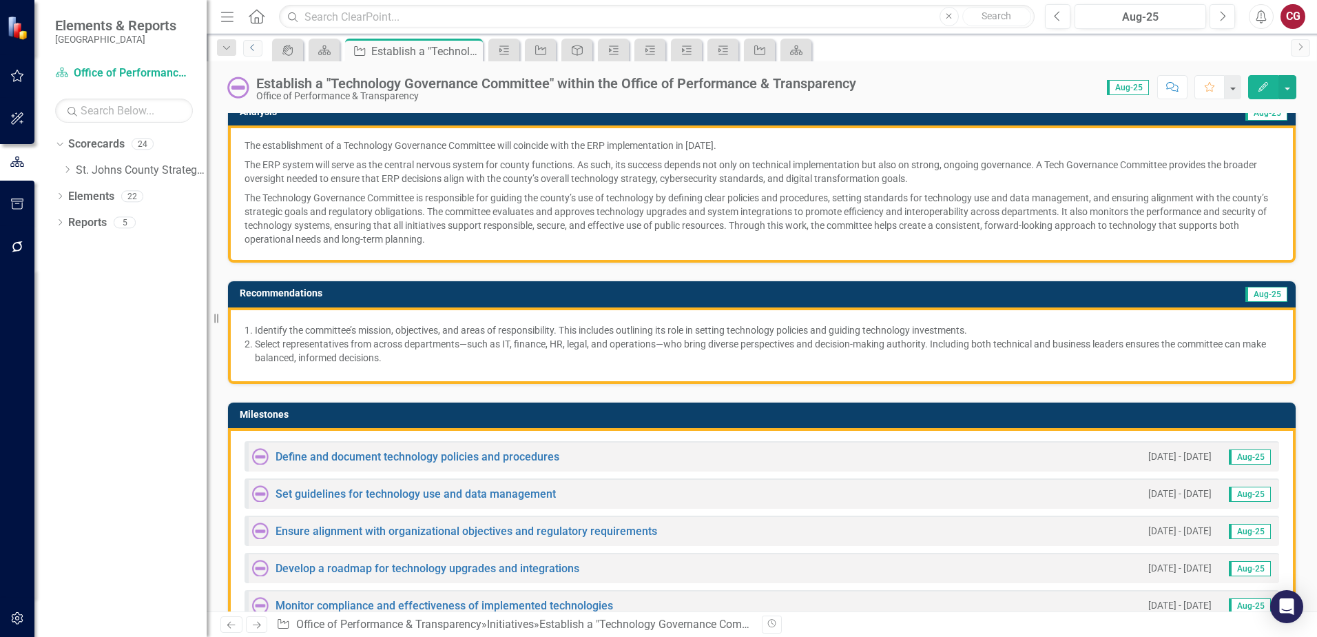
scroll to position [207, 0]
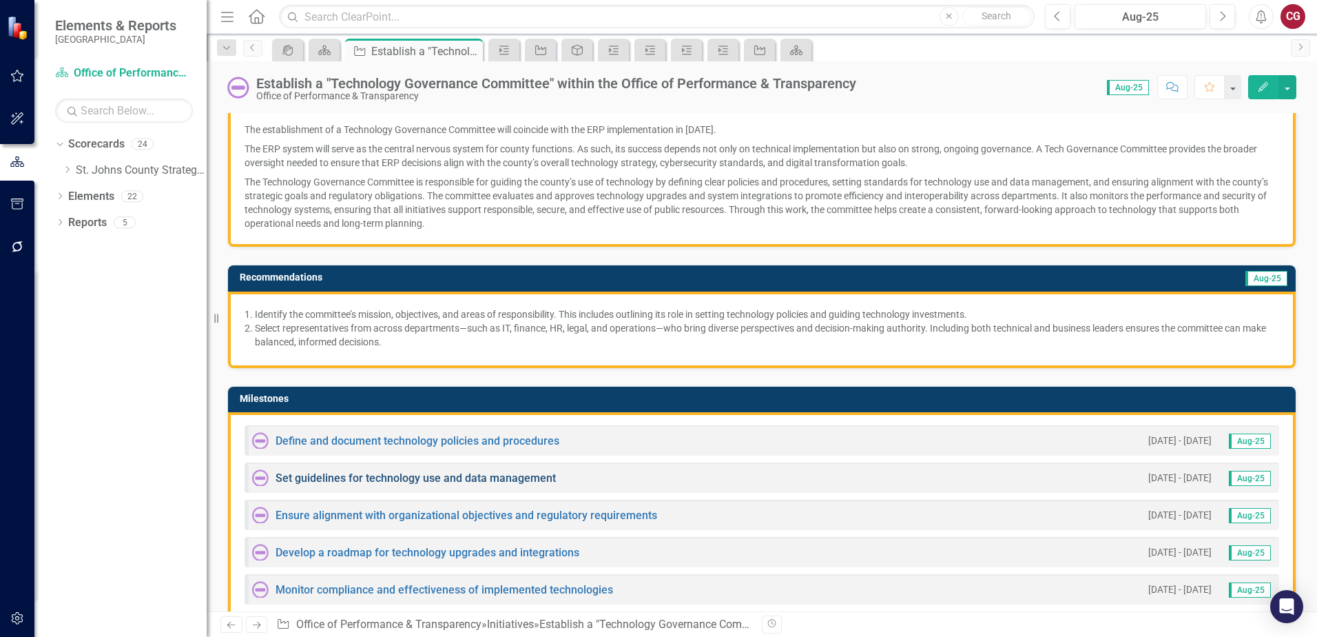
click at [291, 473] on link "Set guidelines for technology use and data management" at bounding box center [416, 477] width 280 height 13
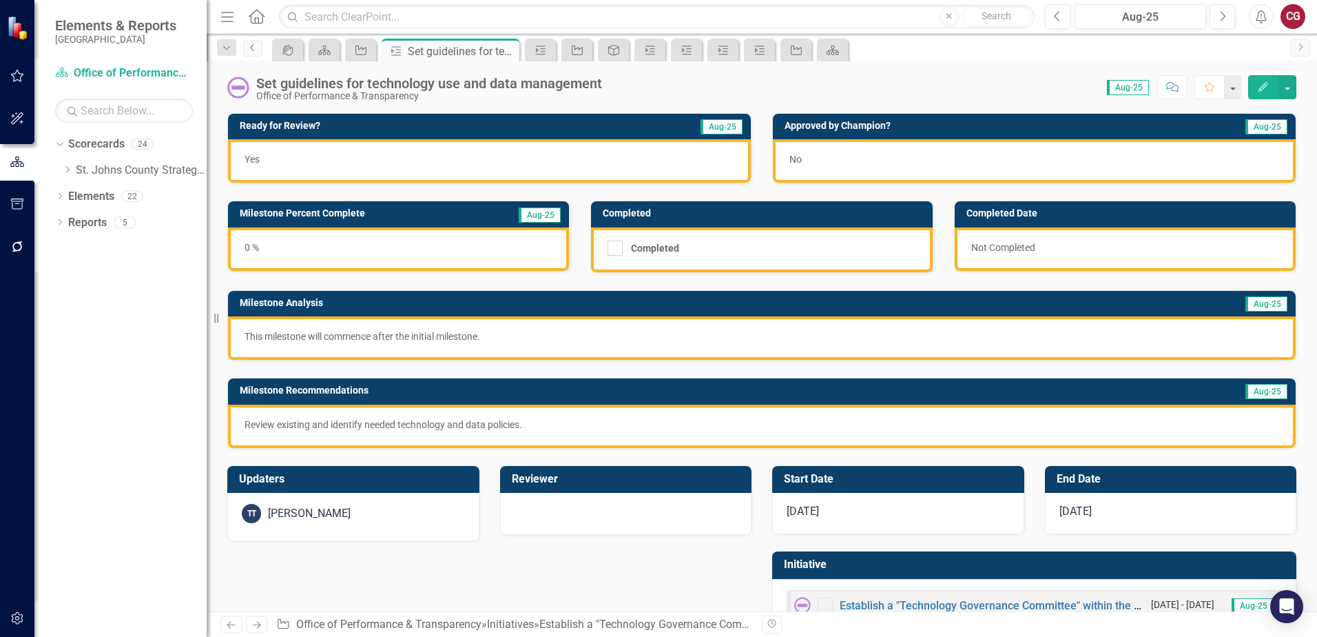
click at [252, 54] on link "Previous" at bounding box center [252, 48] width 19 height 17
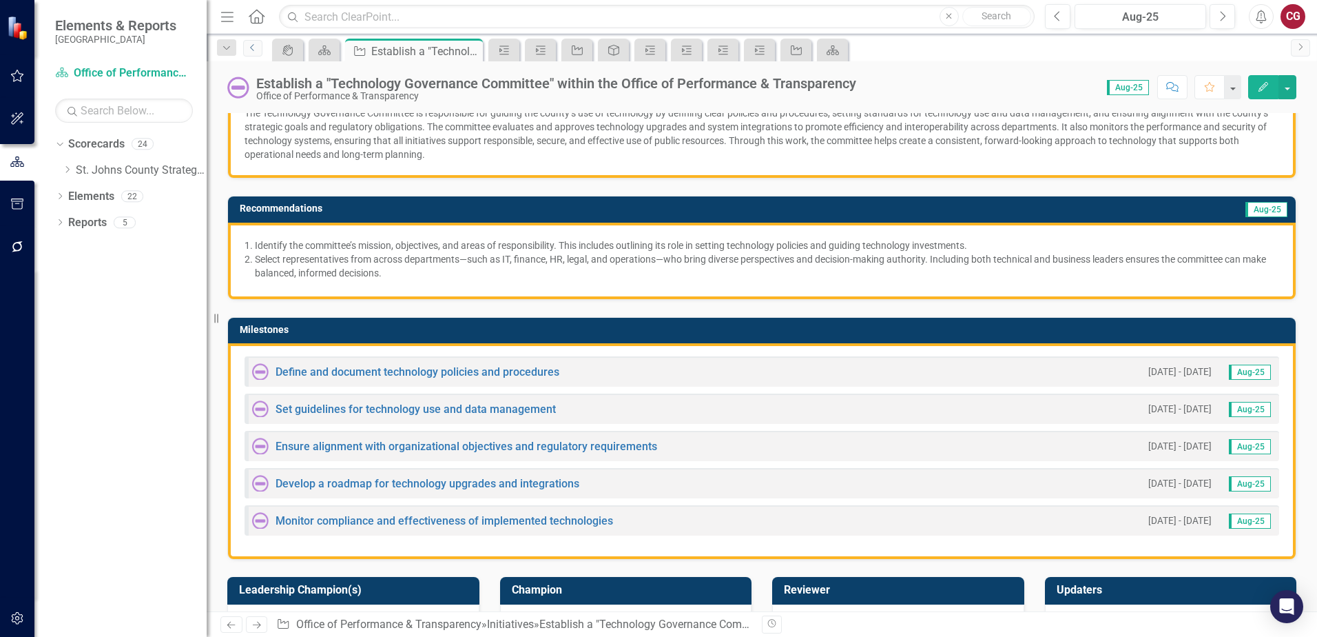
scroll to position [344, 0]
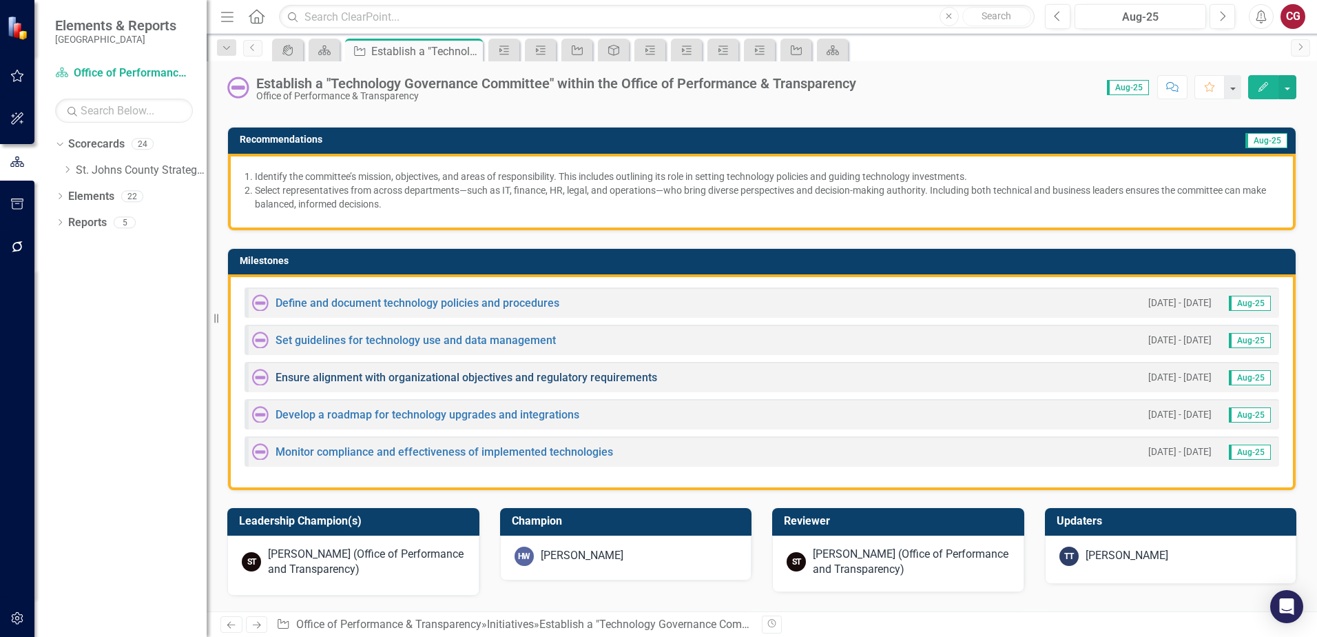
click at [347, 379] on link "Ensure alignment with organizational objectives and regulatory requirements" at bounding box center [467, 377] width 382 height 13
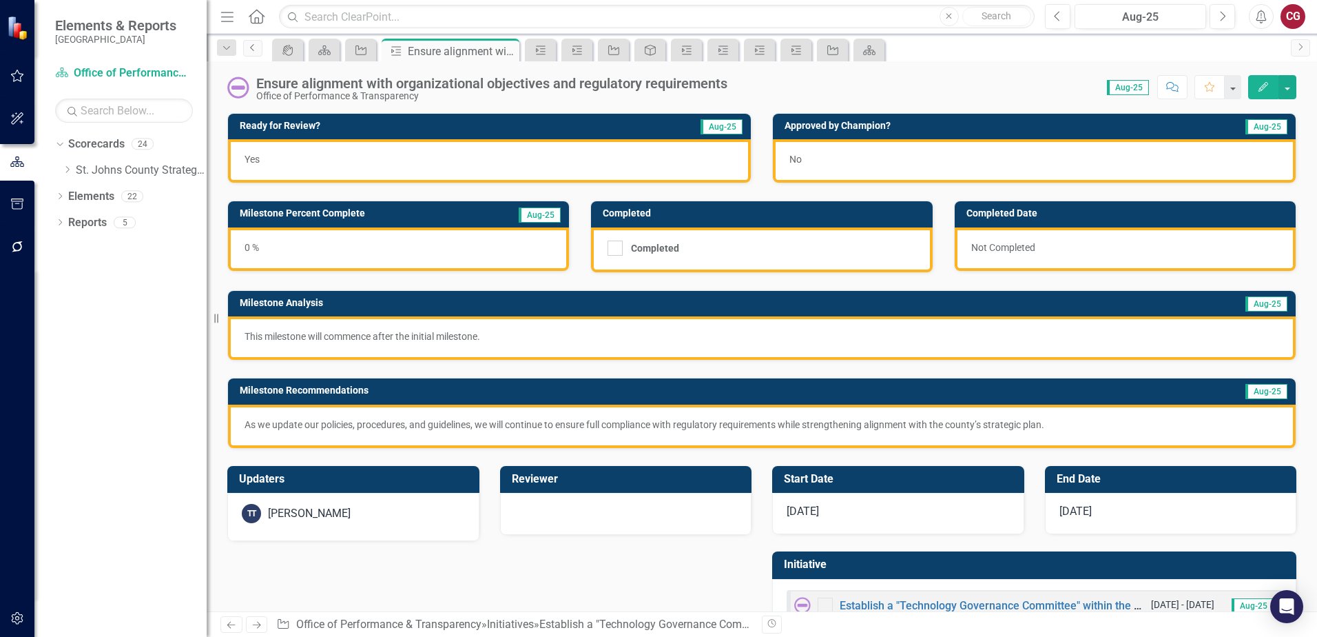
click at [253, 52] on link "Previous" at bounding box center [252, 48] width 19 height 17
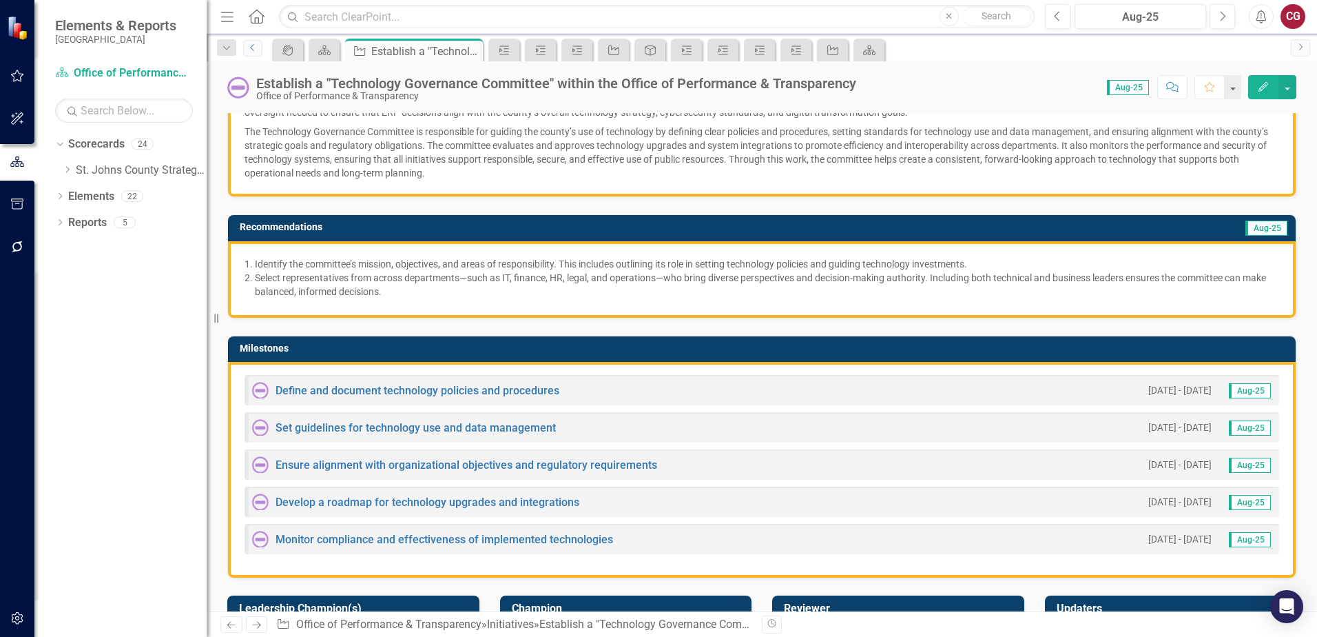
scroll to position [276, 0]
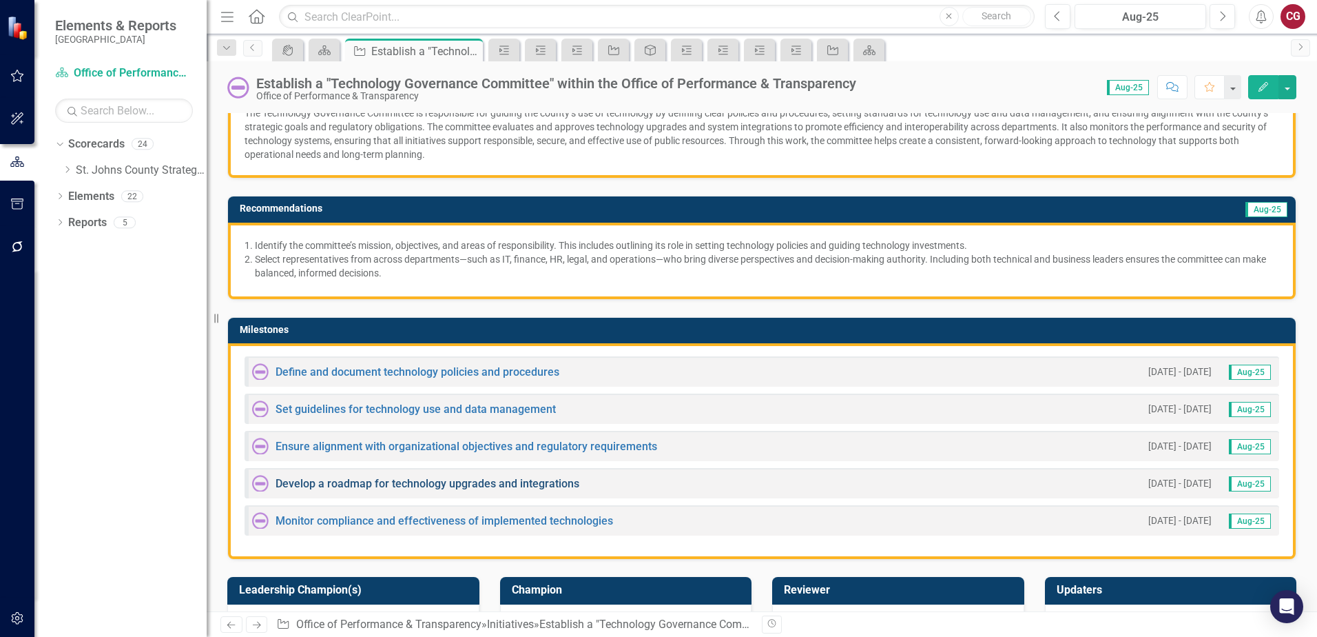
click at [347, 486] on link "Develop a roadmap for technology upgrades and integrations" at bounding box center [428, 483] width 304 height 13
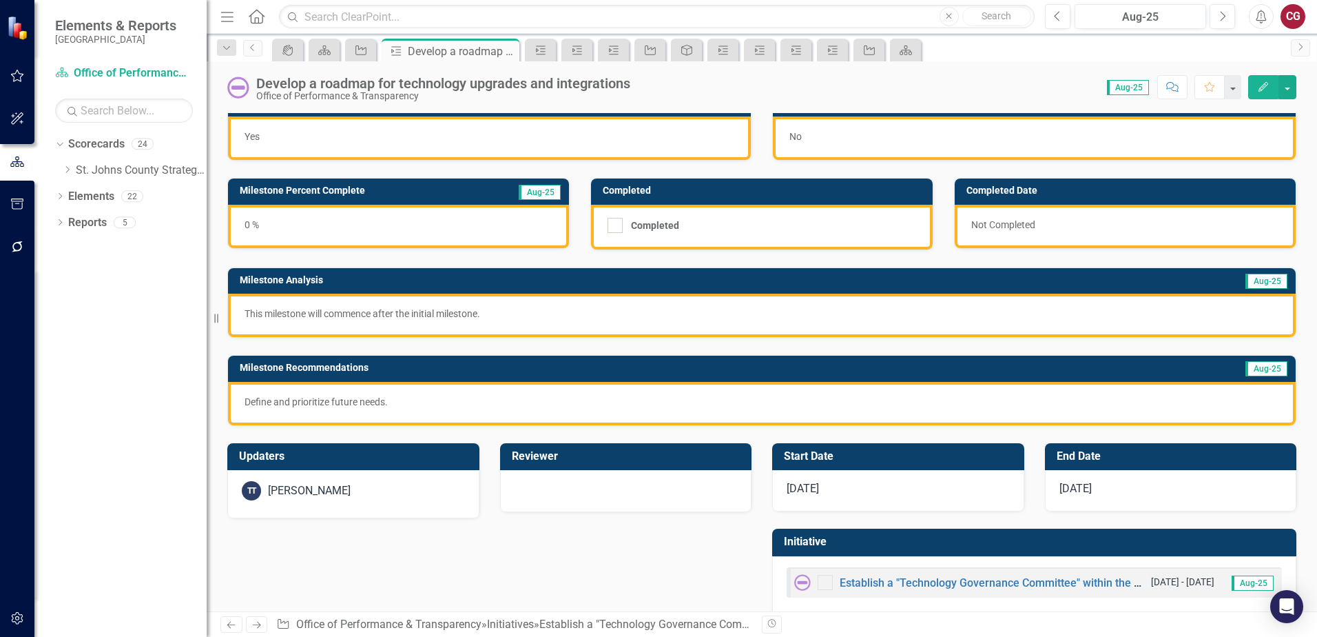
scroll to position [44, 0]
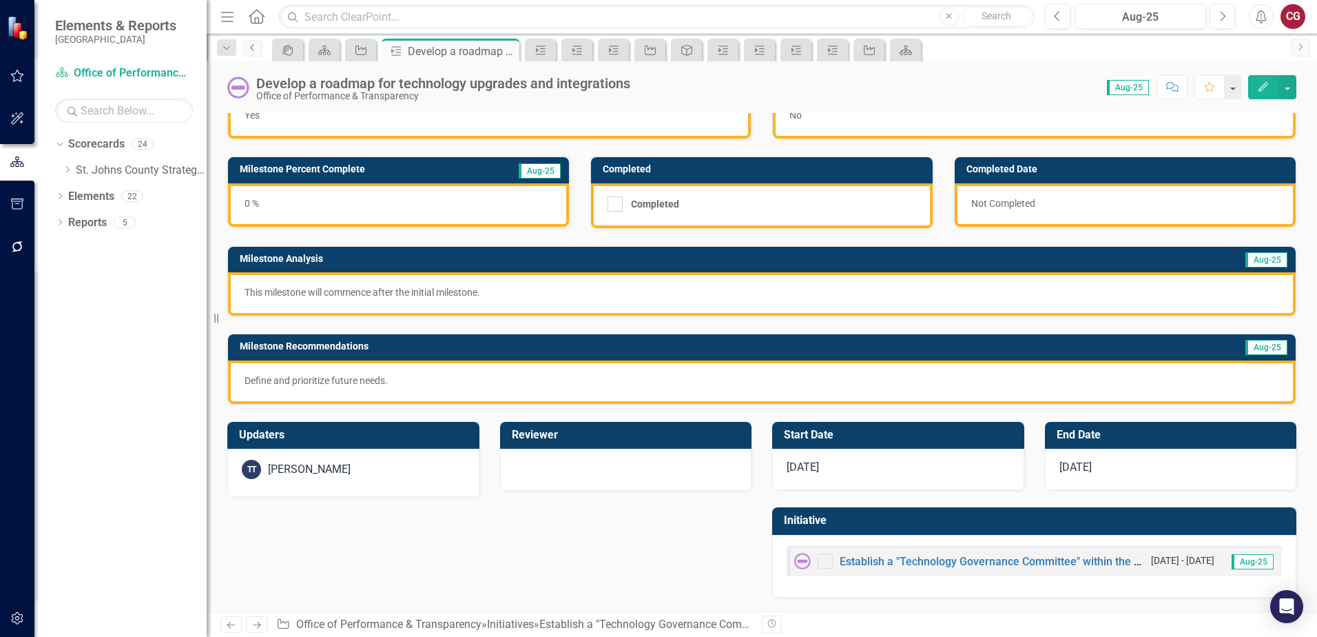
click at [254, 44] on icon "Previous" at bounding box center [252, 47] width 11 height 8
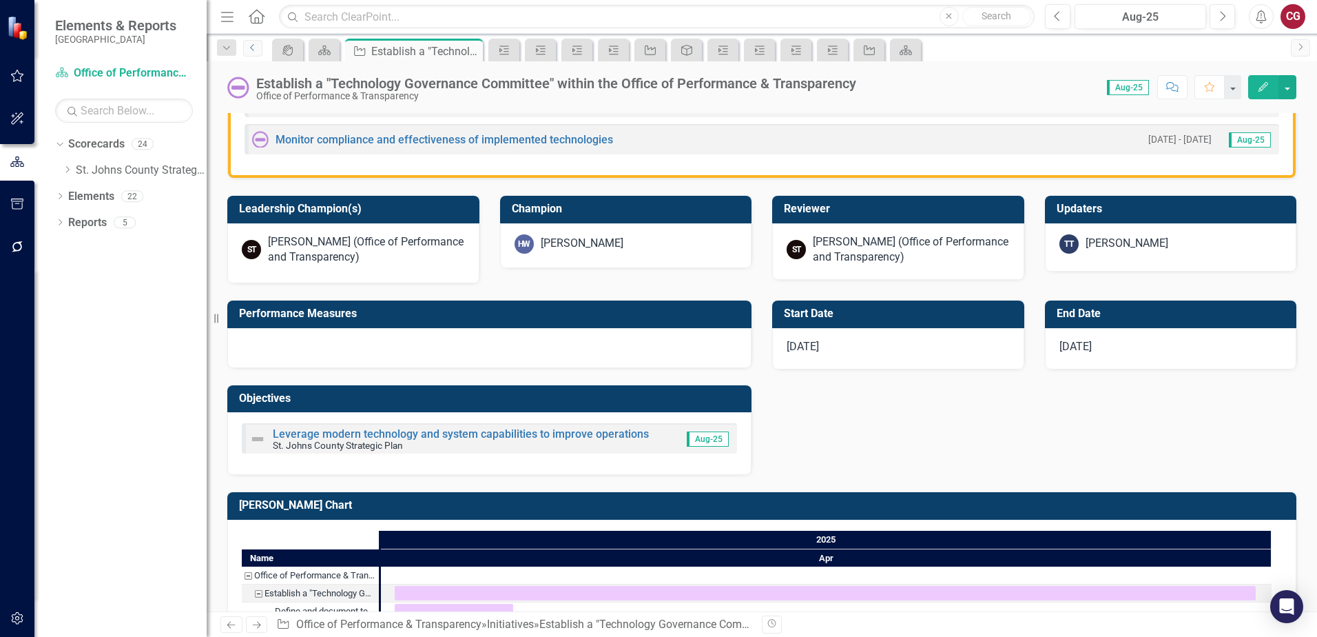
scroll to position [689, 0]
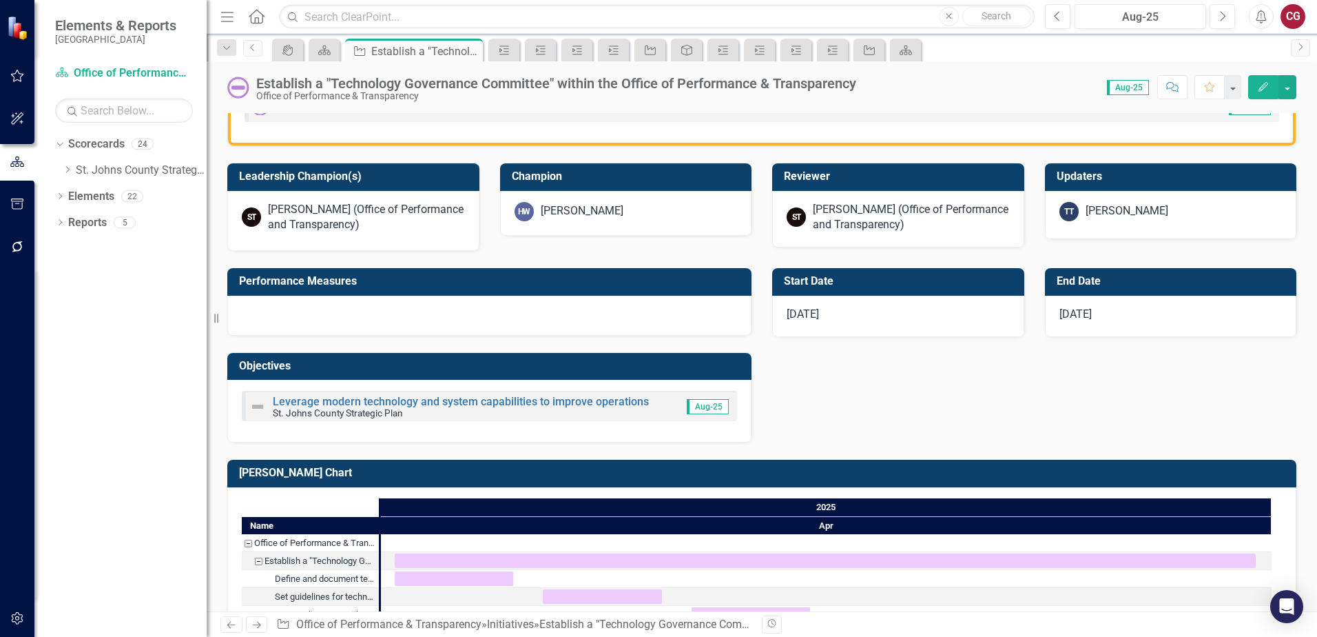
click at [255, 406] on img at bounding box center [257, 406] width 17 height 17
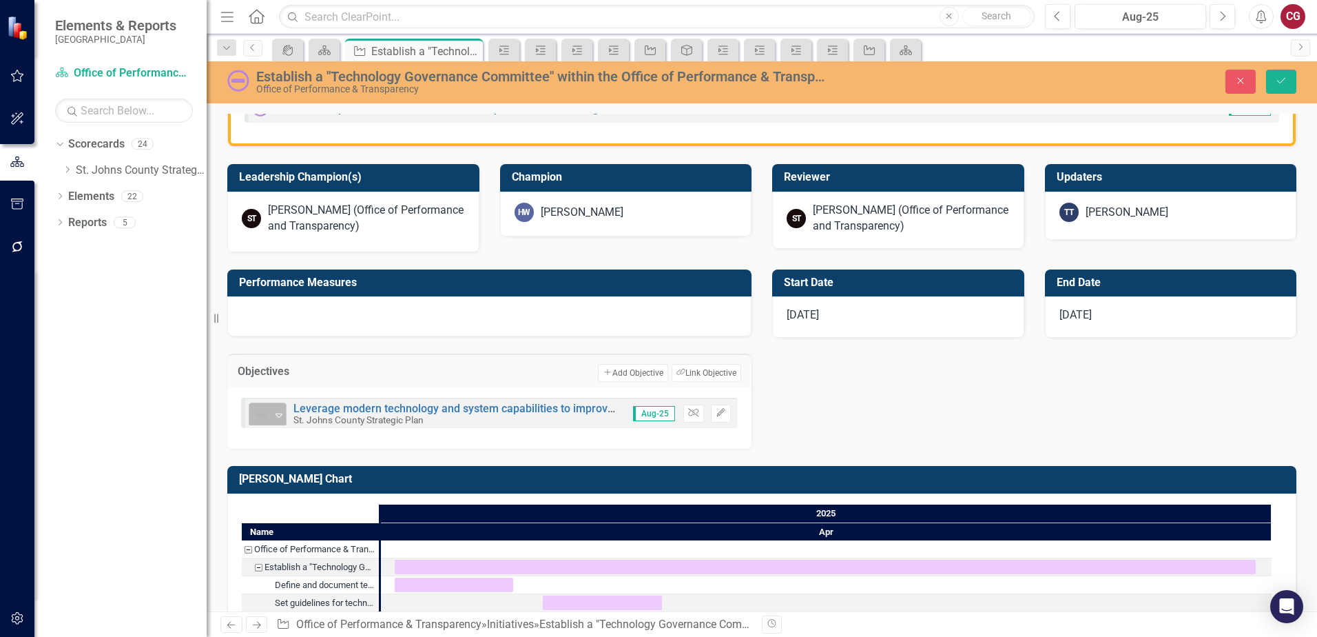
click at [275, 411] on icon "Expand" at bounding box center [279, 414] width 14 height 11
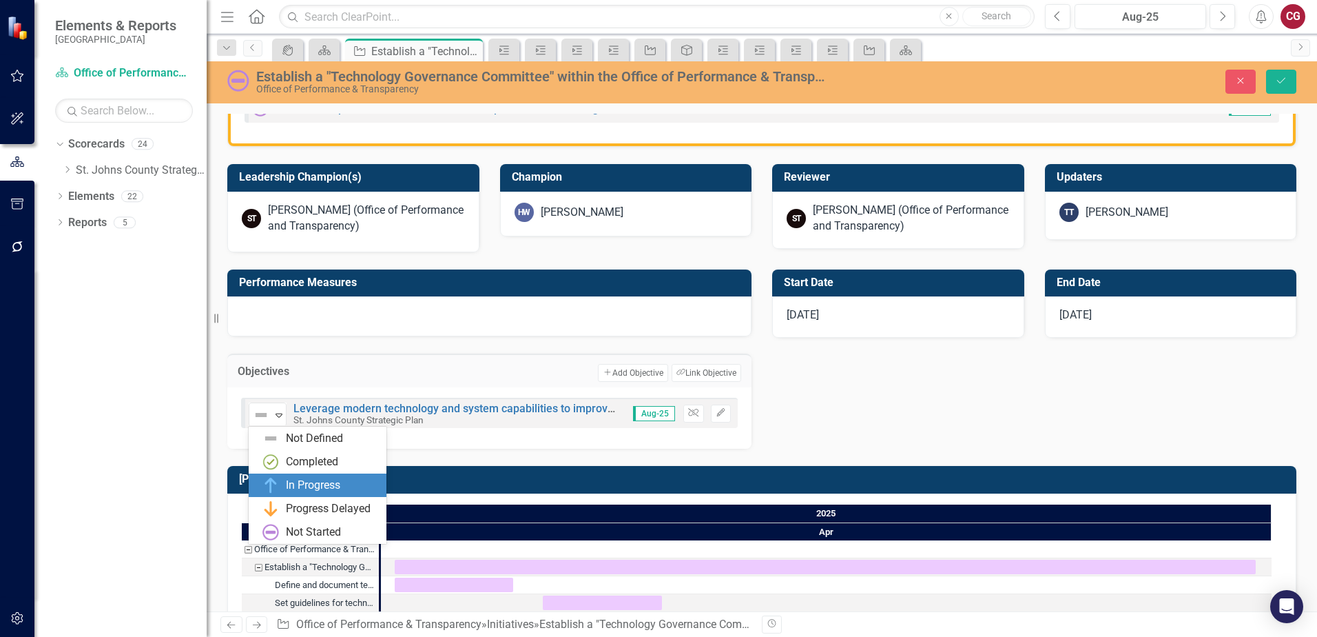
click at [307, 488] on div "In Progress" at bounding box center [313, 485] width 54 height 16
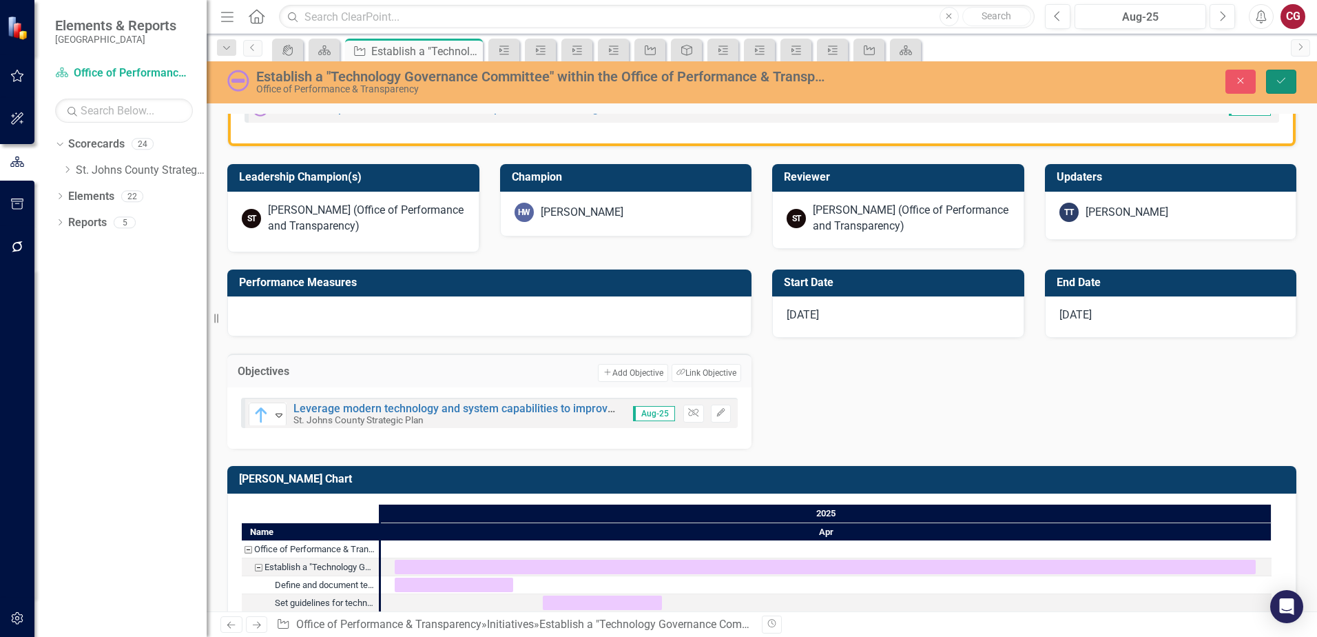
click at [1272, 89] on button "Save" at bounding box center [1281, 82] width 30 height 24
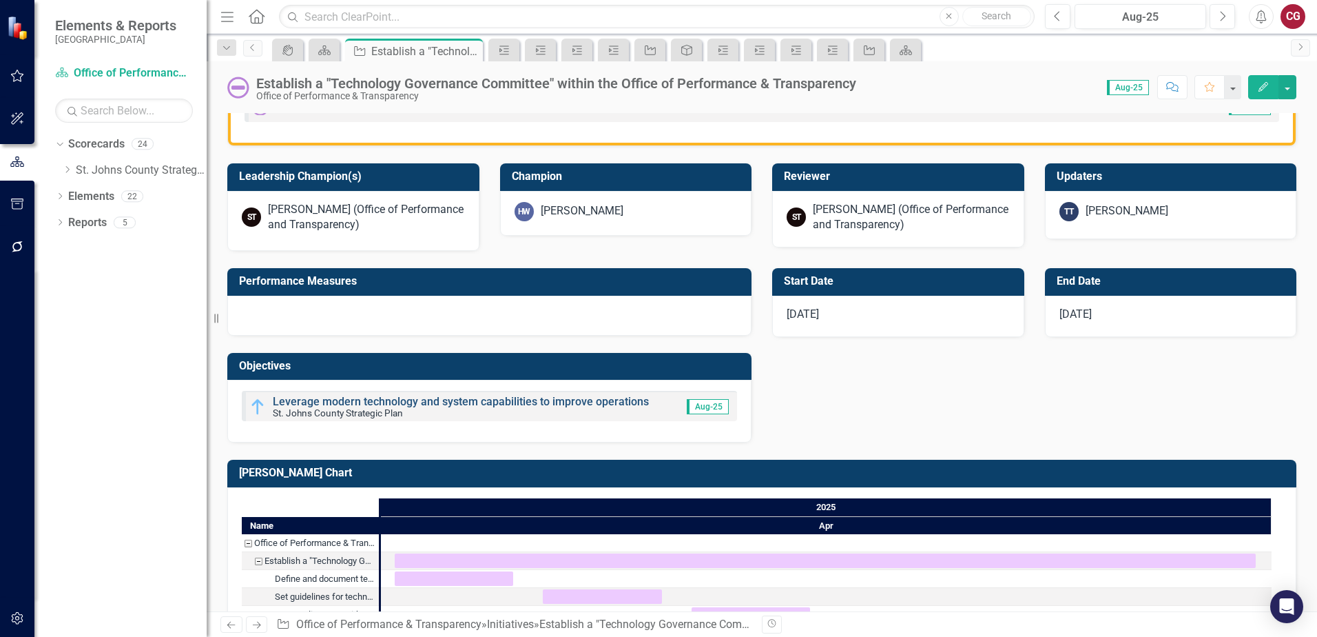
click at [444, 398] on link "Leverage modern technology and system capabilities to improve operations" at bounding box center [461, 401] width 376 height 13
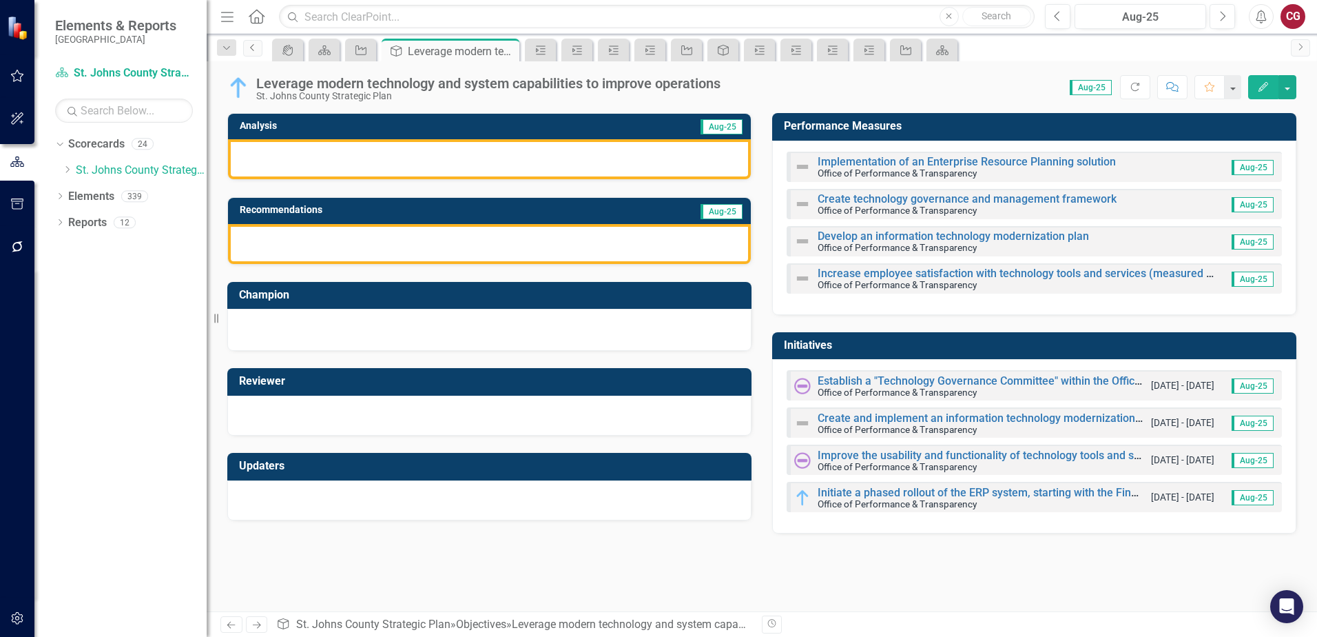
click at [247, 47] on link "Previous" at bounding box center [252, 48] width 19 height 17
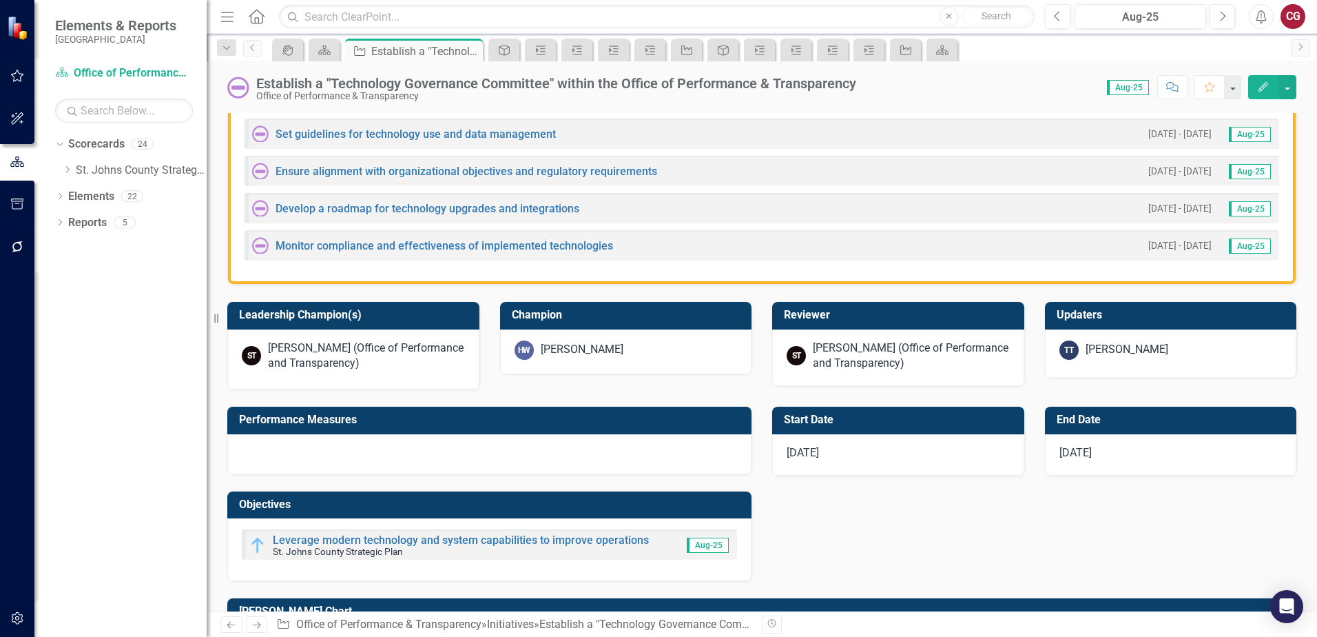
scroll to position [551, 0]
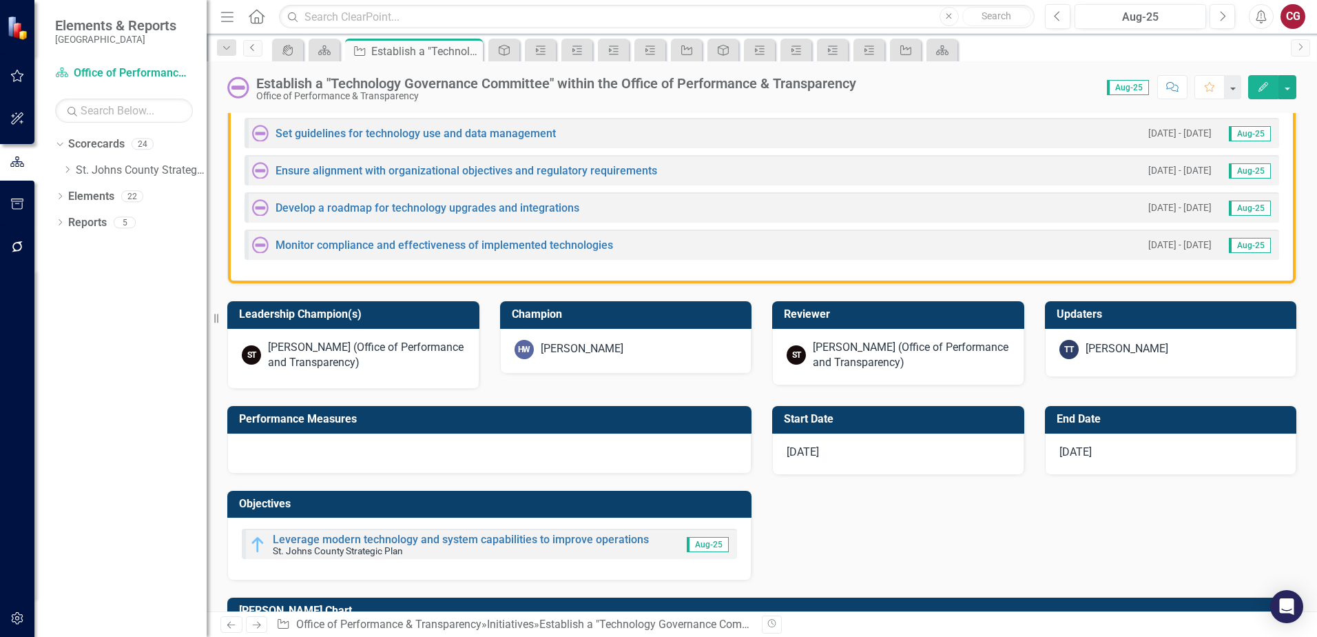
click at [254, 47] on icon "Previous" at bounding box center [252, 47] width 11 height 8
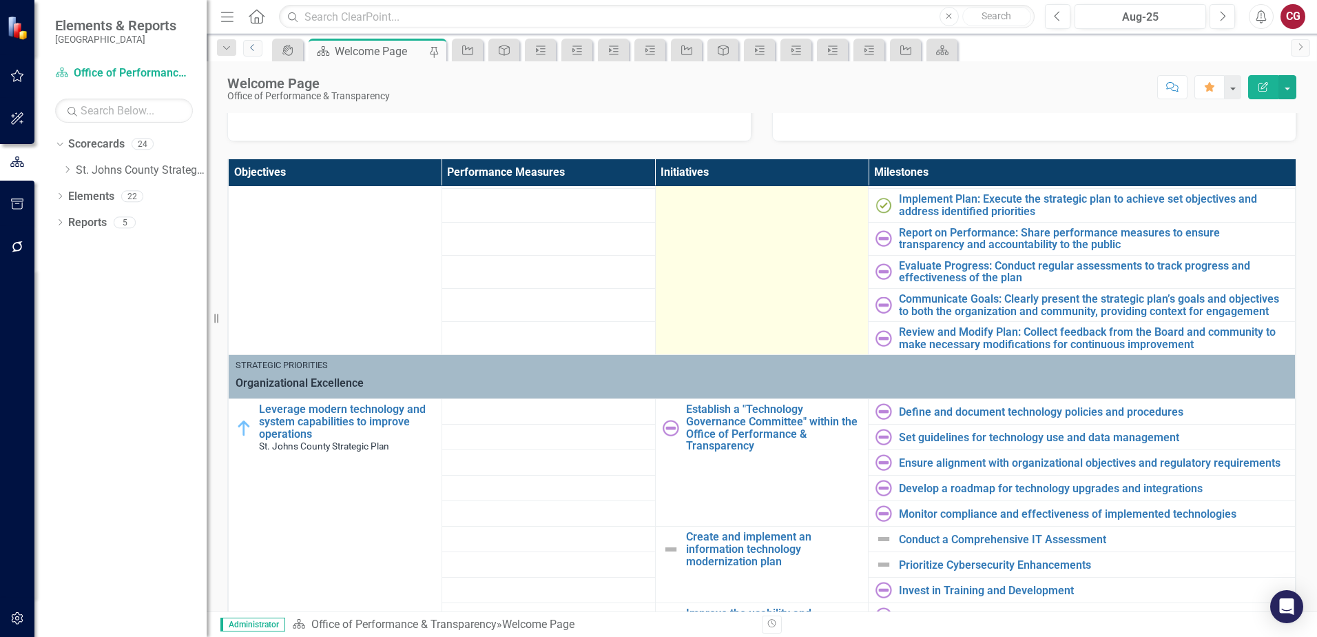
scroll to position [413, 0]
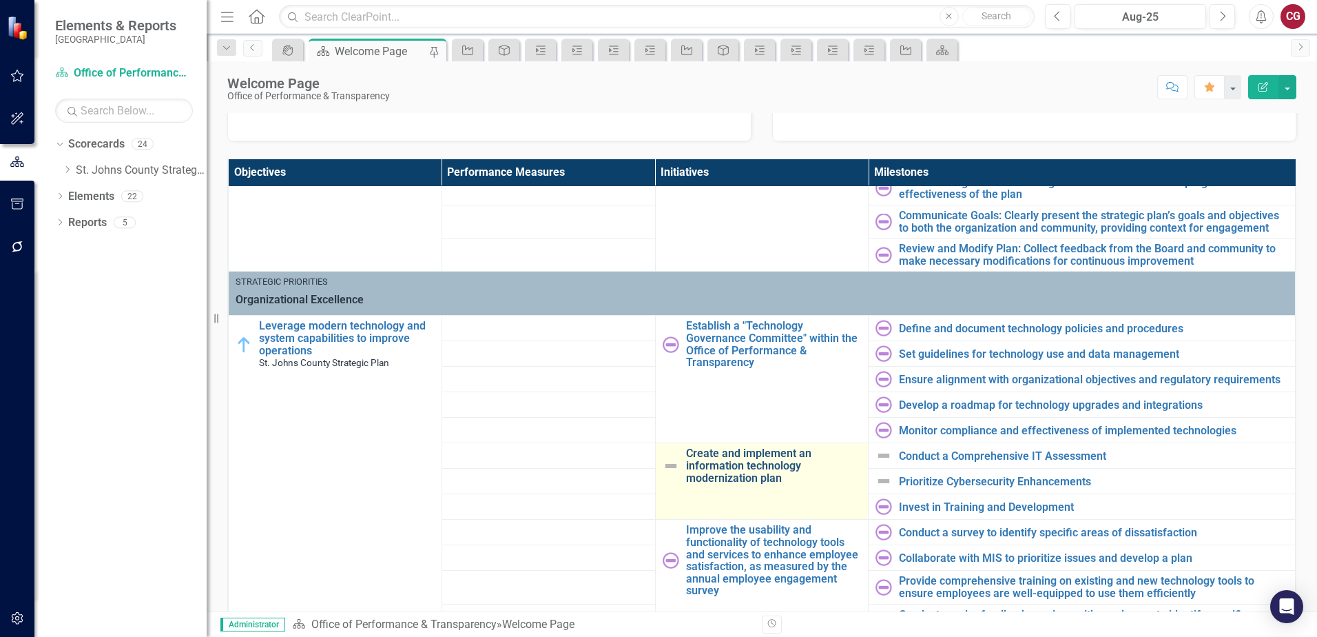
click at [738, 478] on link "Create and implement an information technology modernization plan" at bounding box center [774, 465] width 176 height 37
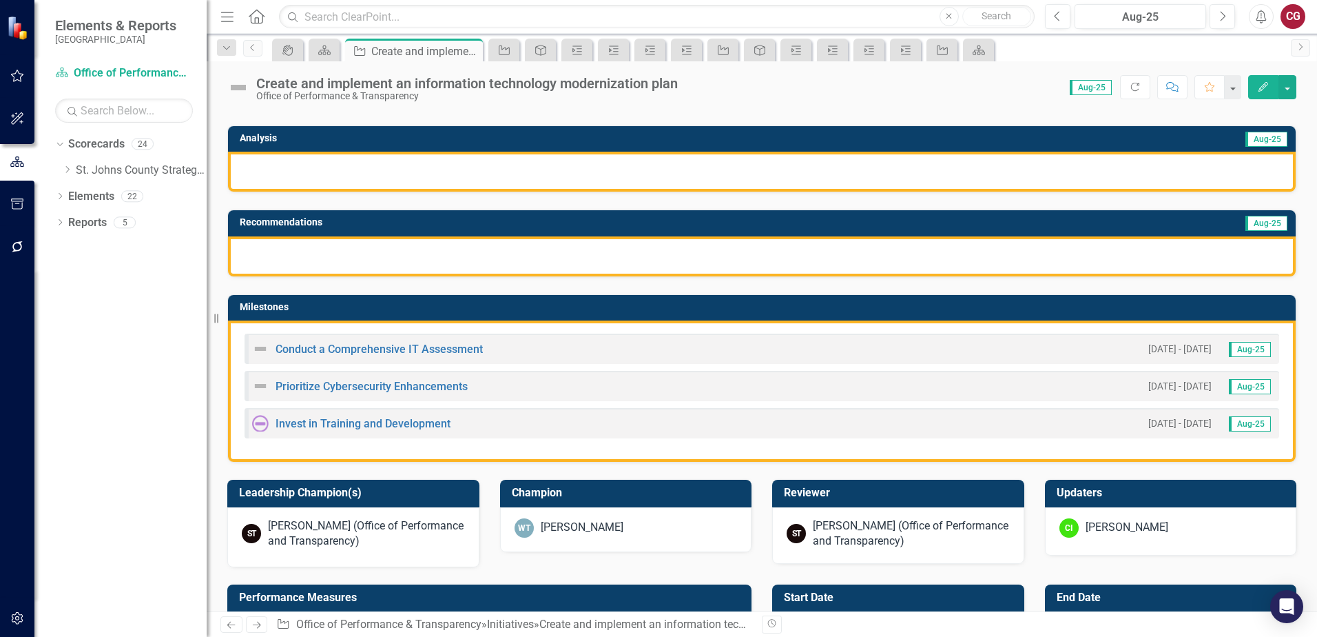
scroll to position [207, 0]
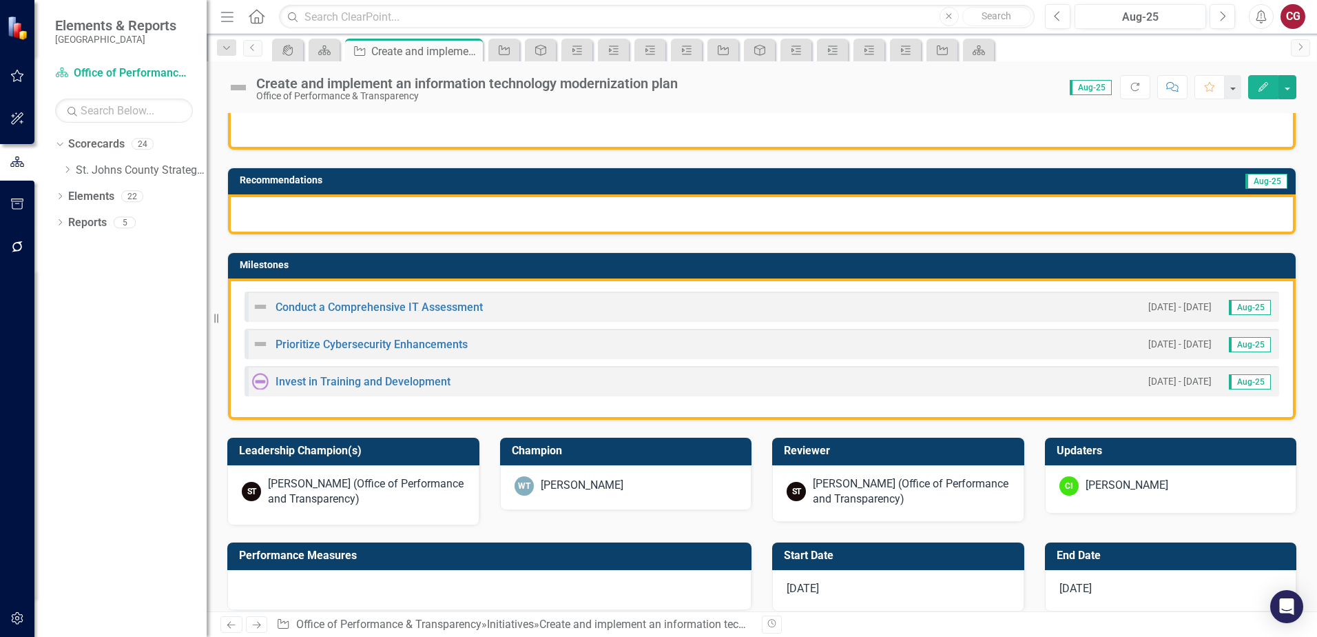
click at [380, 298] on div "Conduct a Comprehensive IT Assessment" at bounding box center [367, 306] width 231 height 17
click at [380, 306] on link "Conduct a Comprehensive IT Assessment" at bounding box center [379, 306] width 207 height 13
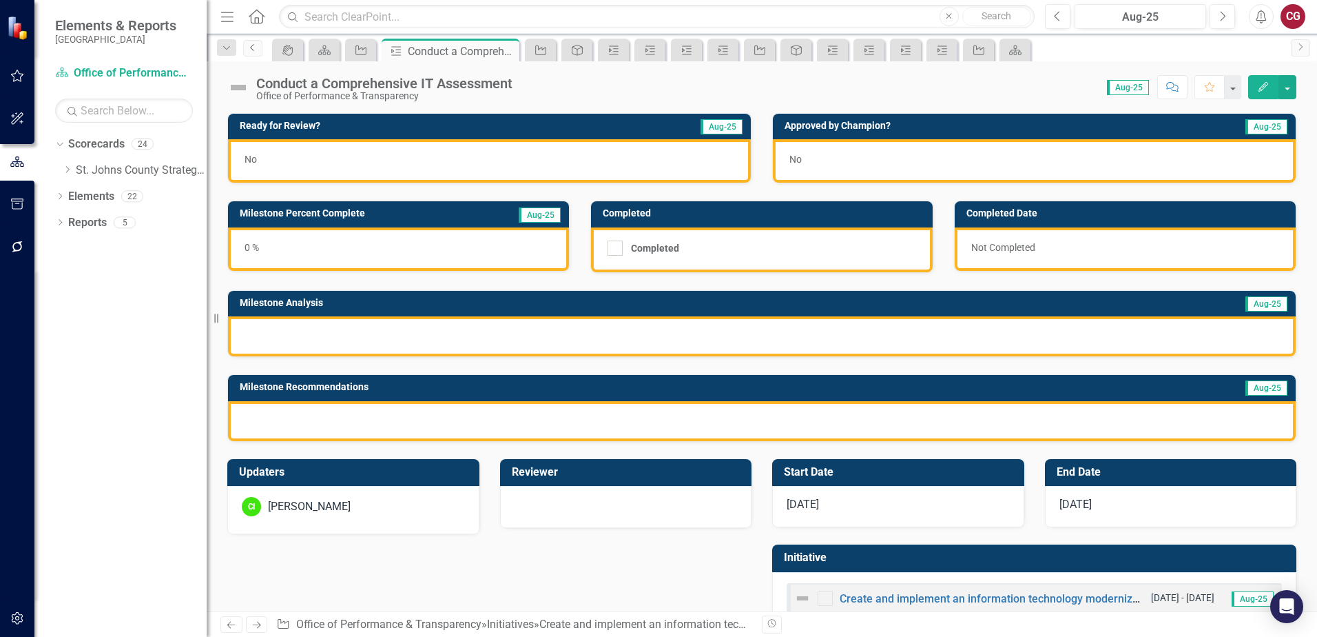
click at [251, 55] on link "Previous" at bounding box center [252, 48] width 19 height 17
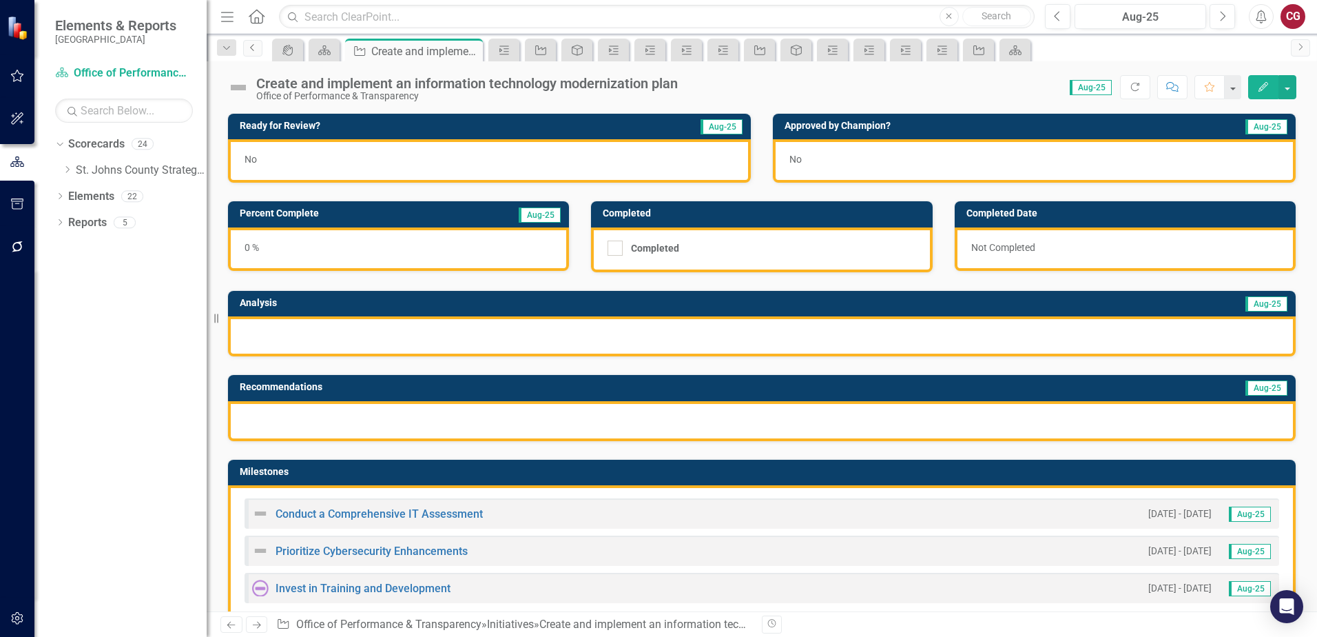
click at [250, 50] on icon "Previous" at bounding box center [252, 47] width 11 height 8
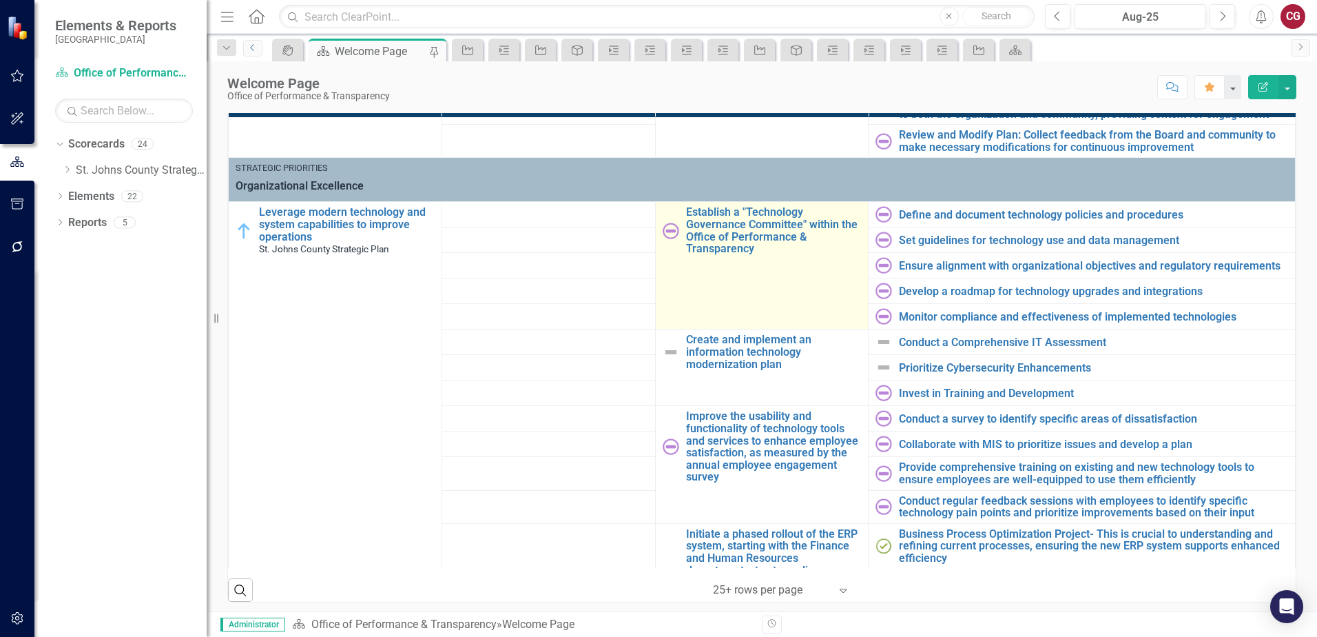
scroll to position [482, 0]
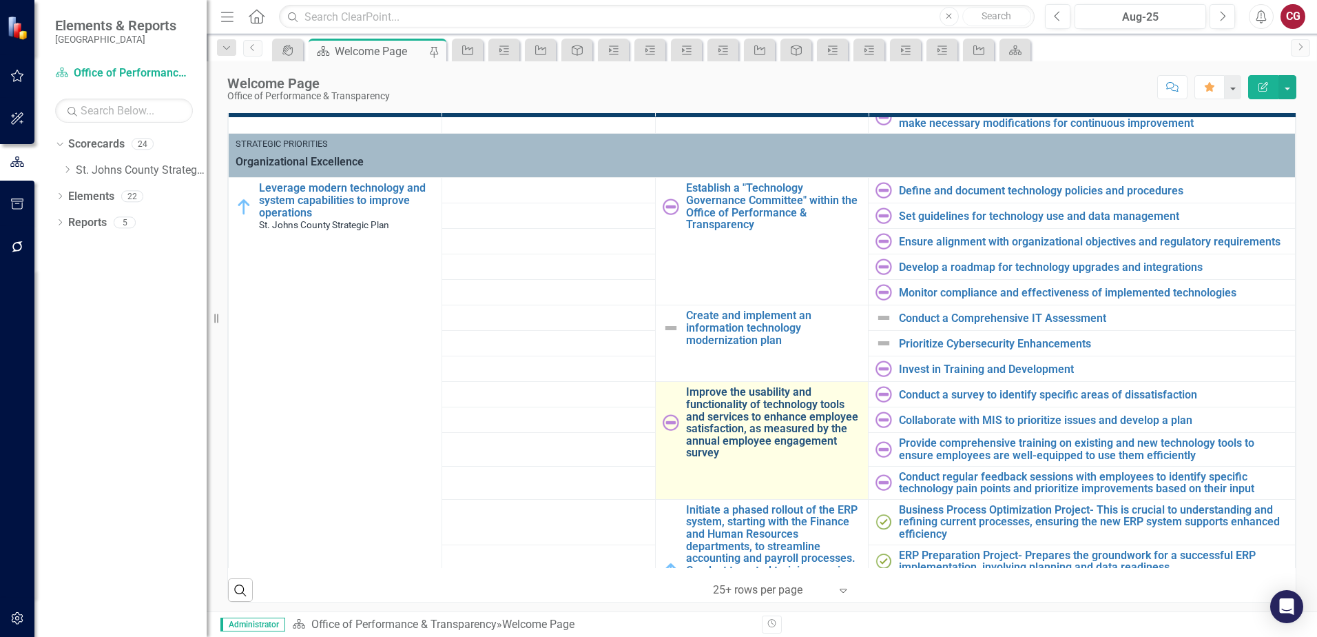
click at [695, 426] on link "Improve the usability and functionality of technology tools and services to enh…" at bounding box center [774, 422] width 176 height 73
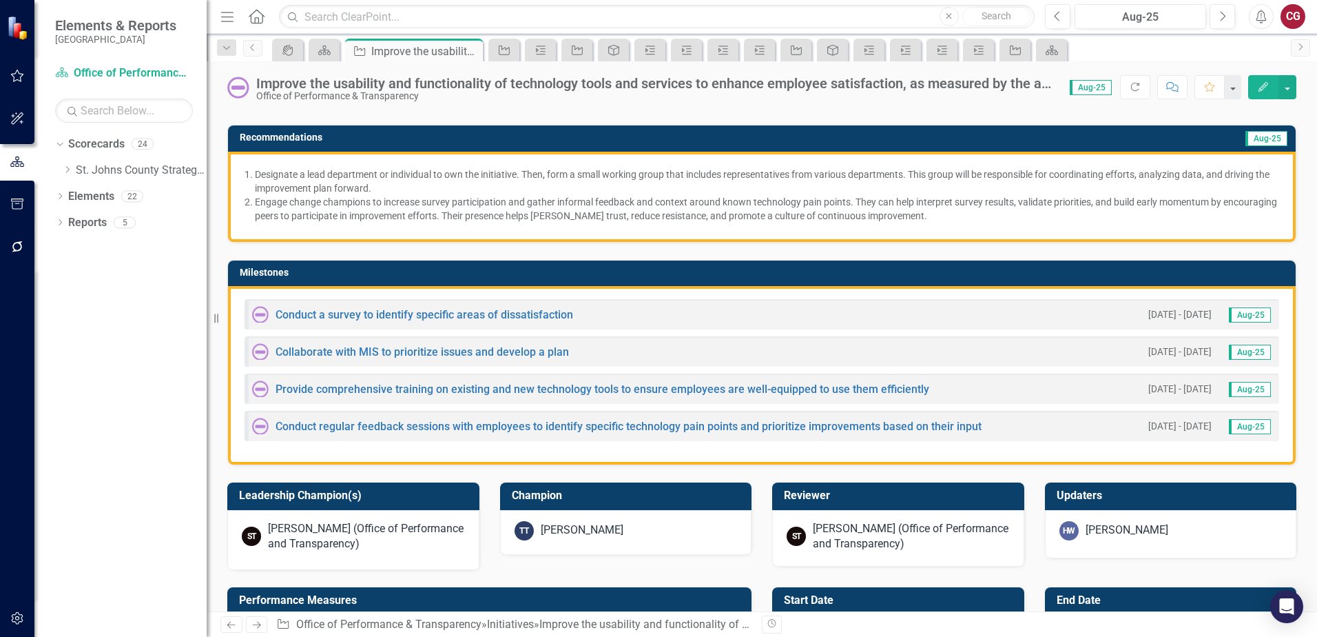
scroll to position [276, 0]
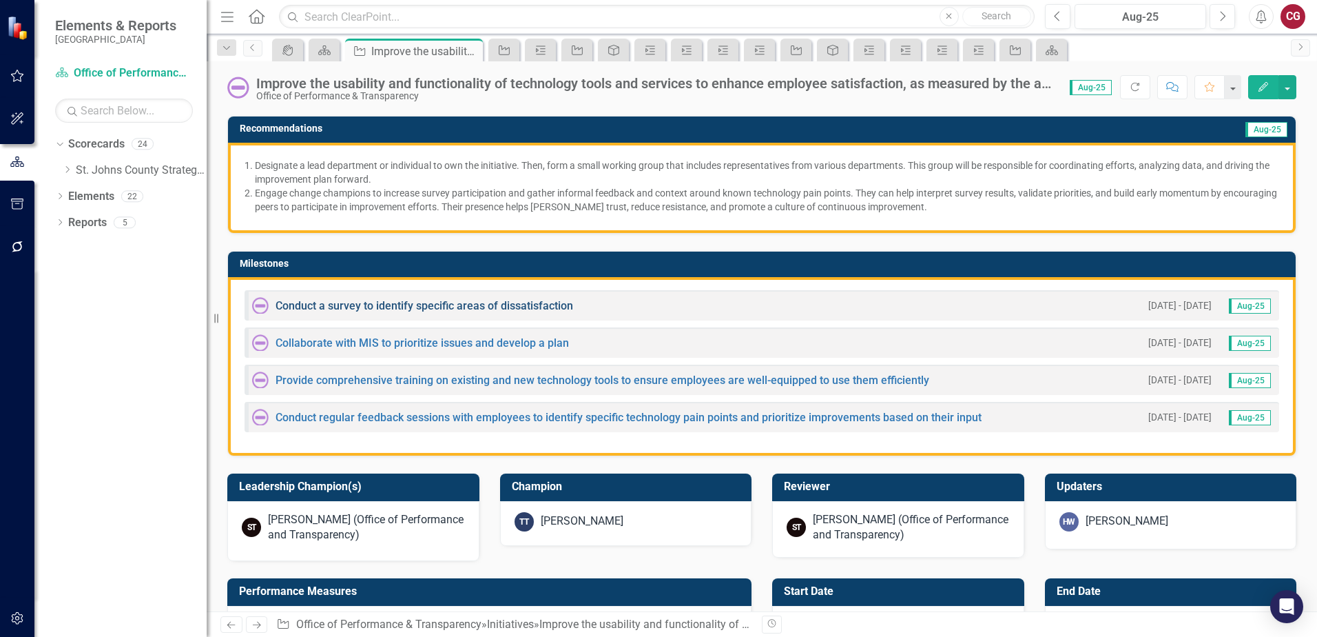
click at [354, 306] on link "Conduct a survey to identify specific areas of dissatisfaction" at bounding box center [425, 305] width 298 height 13
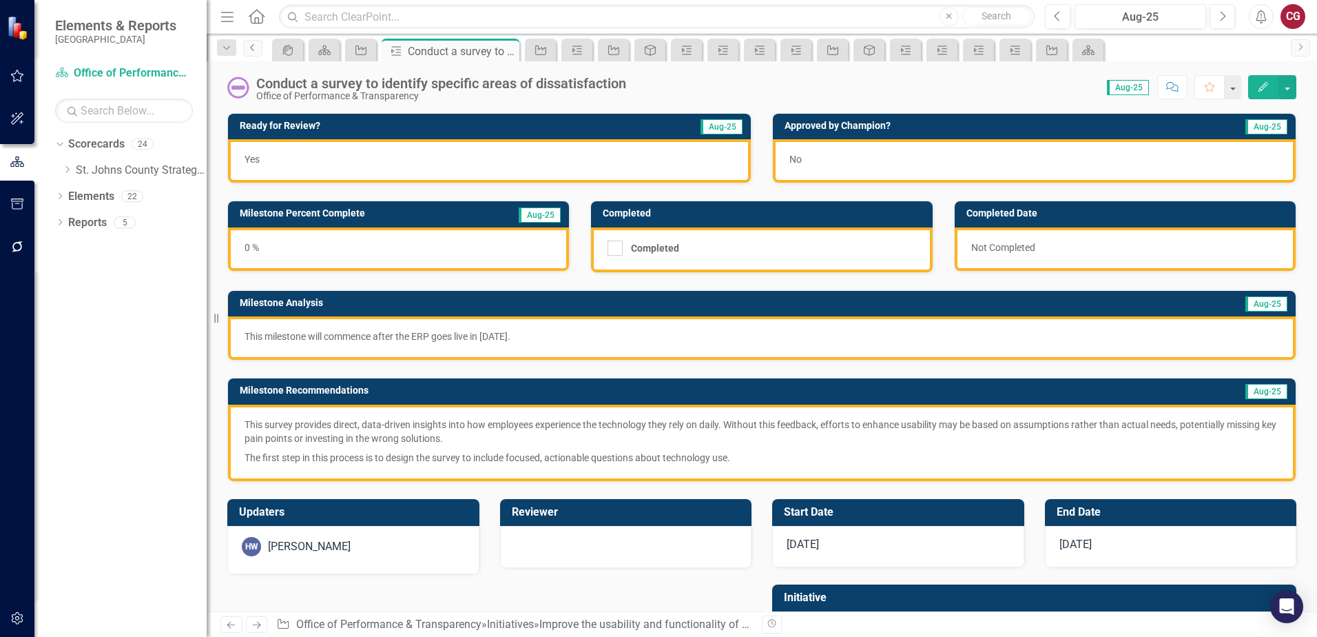
click at [250, 52] on link "Previous" at bounding box center [252, 48] width 19 height 17
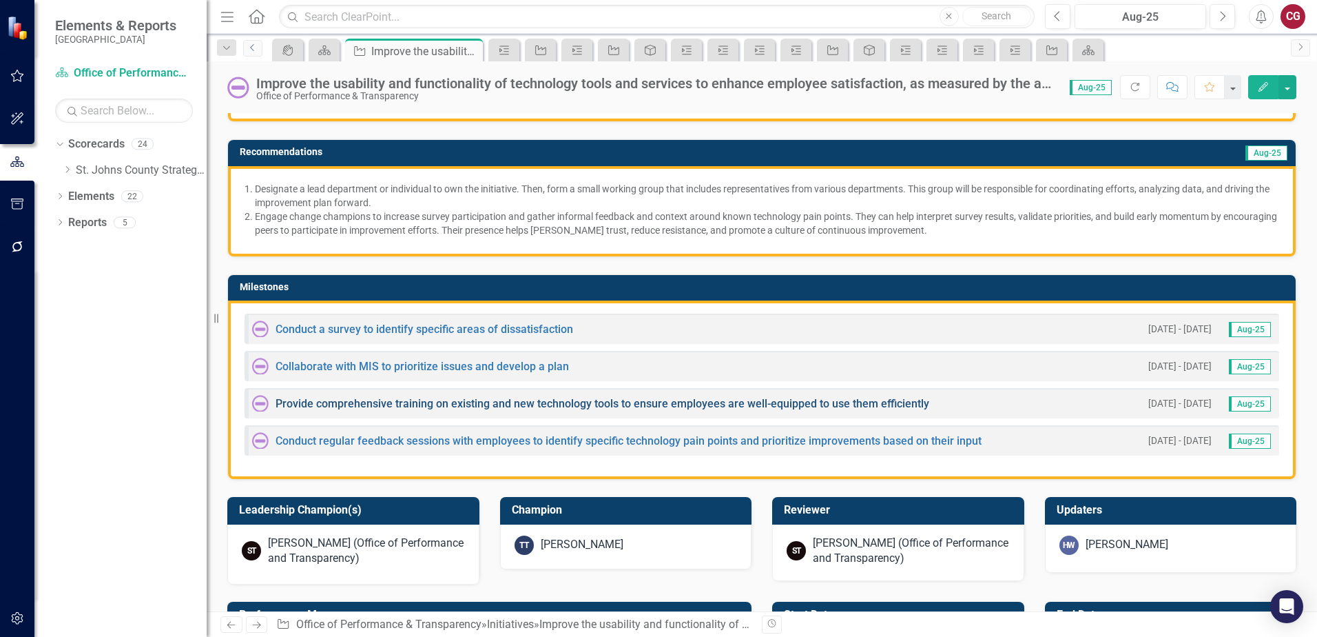
scroll to position [344, 0]
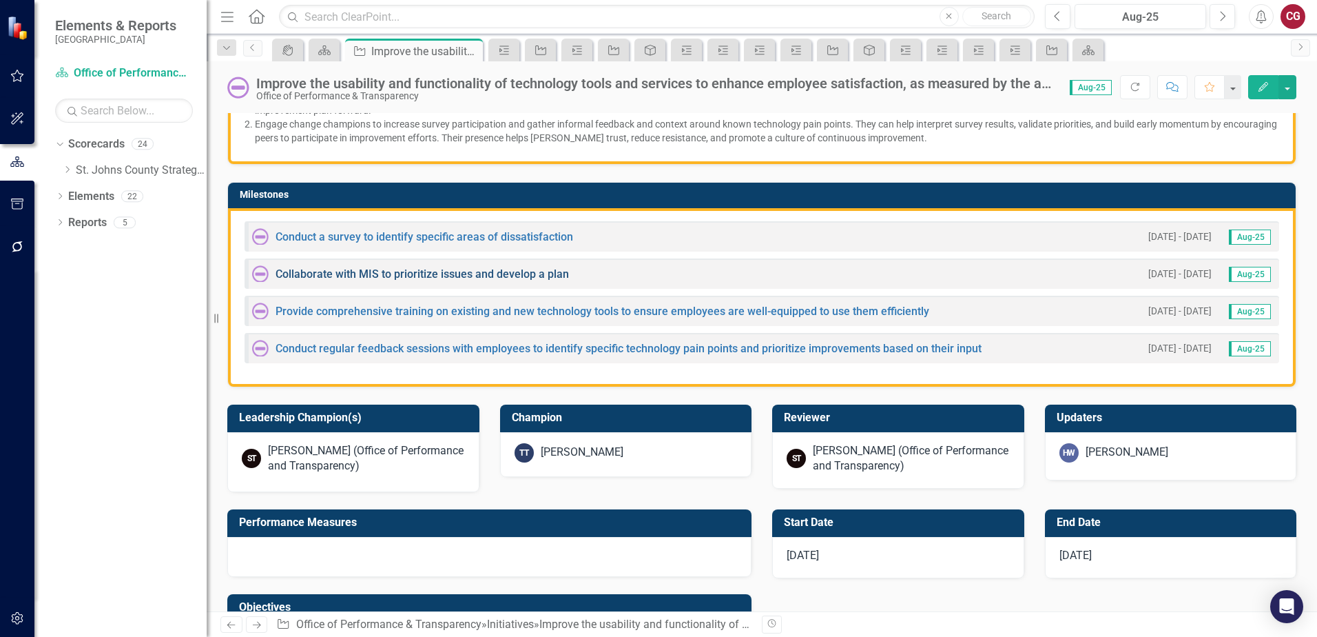
click at [366, 275] on link "Collaborate with MIS to prioritize issues and develop a plan" at bounding box center [422, 273] width 293 height 13
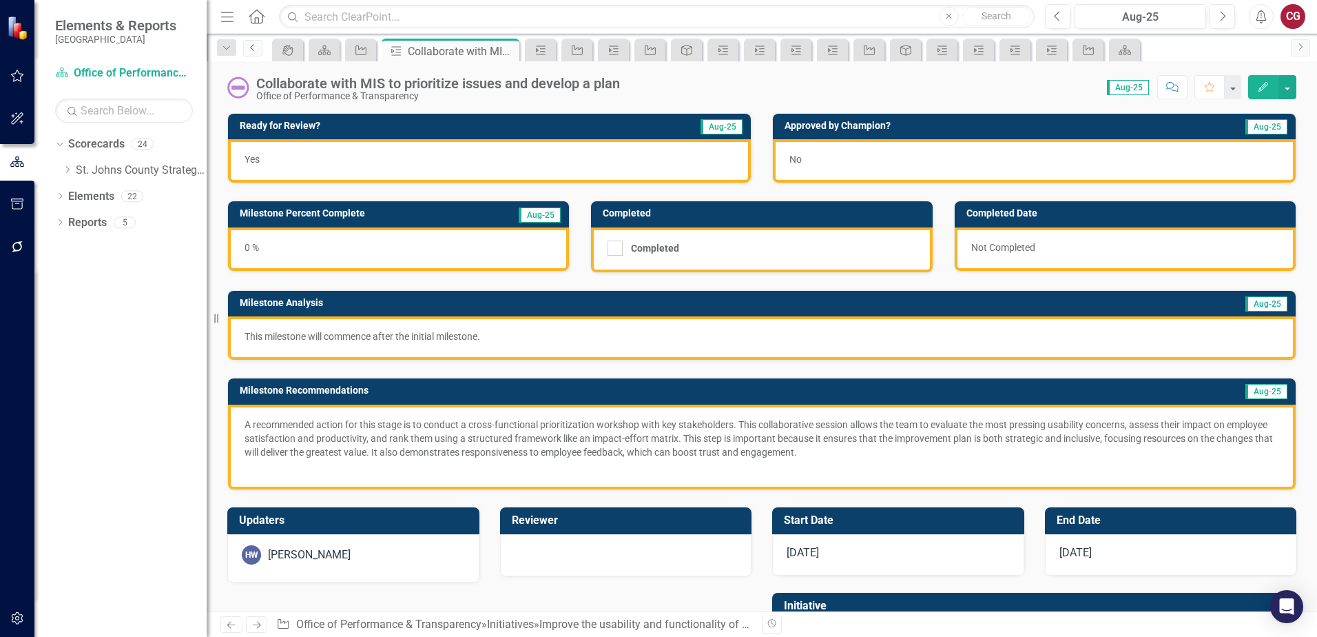
click at [254, 45] on icon "Previous" at bounding box center [252, 47] width 11 height 8
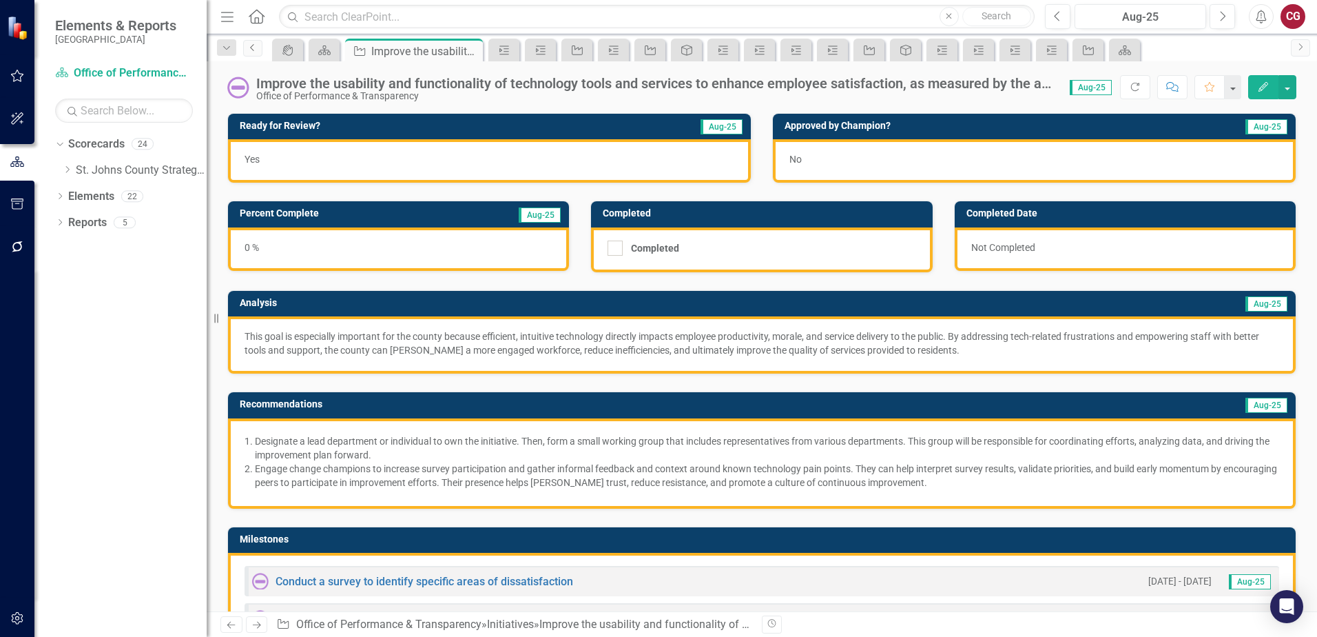
click at [259, 51] on link "Previous" at bounding box center [252, 48] width 19 height 17
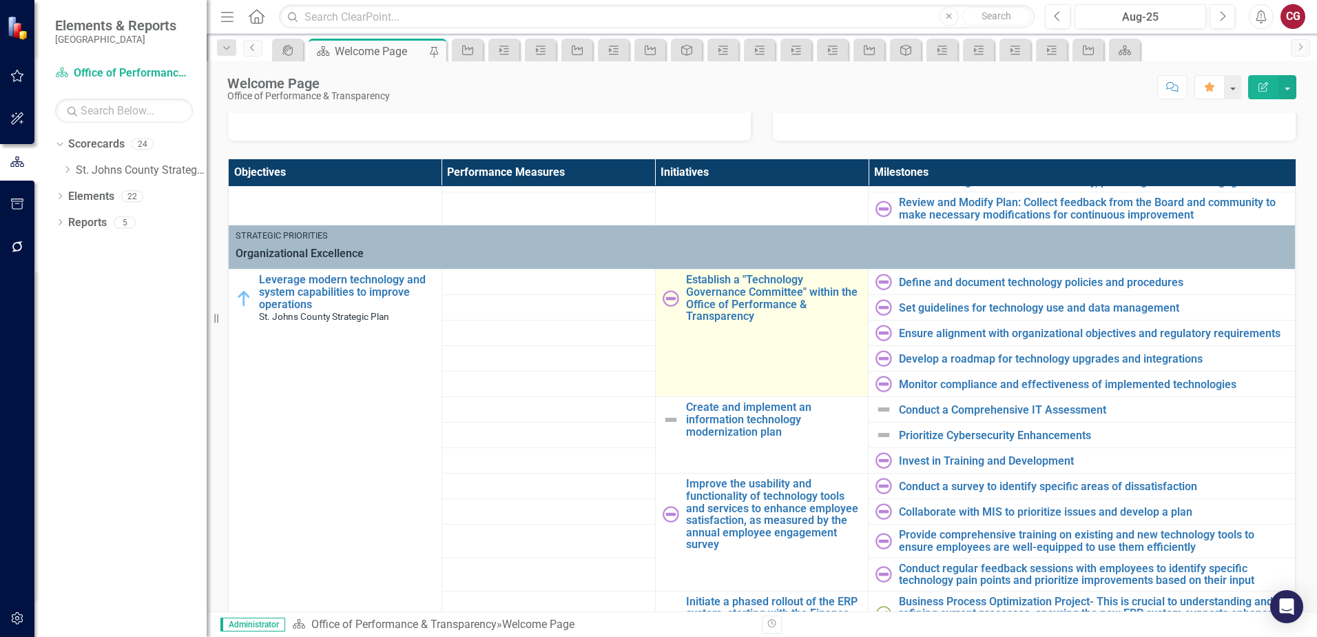
scroll to position [482, 0]
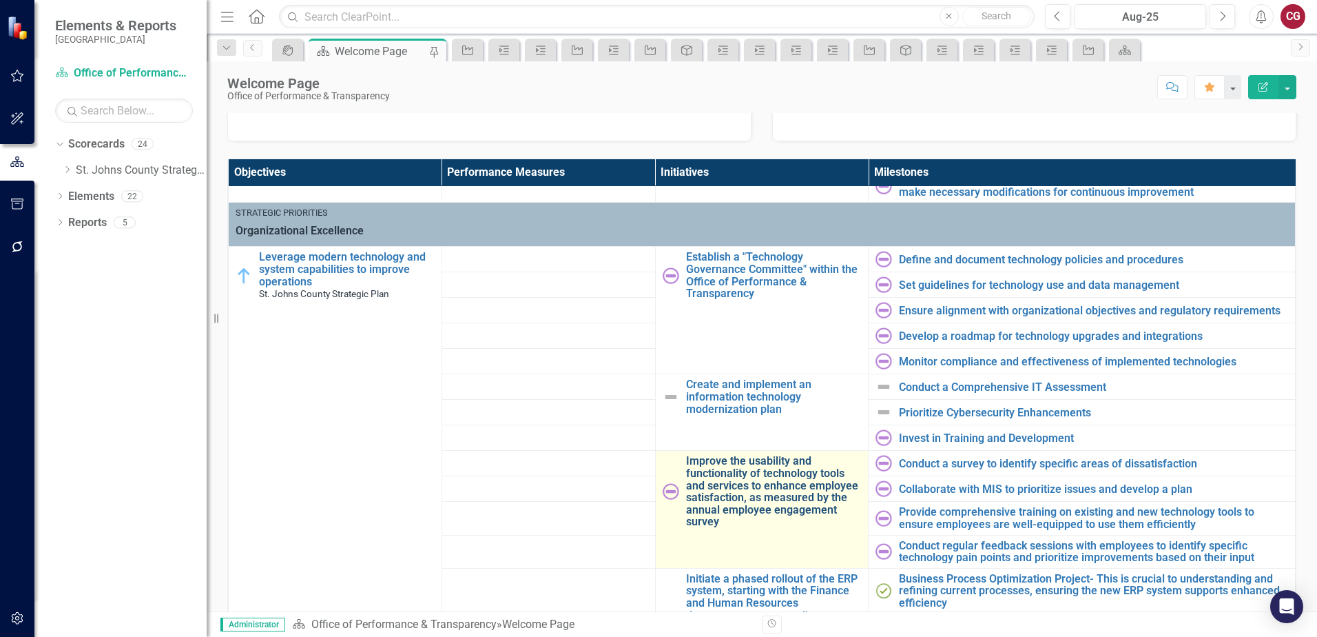
click at [725, 473] on link "Improve the usability and functionality of technology tools and services to enh…" at bounding box center [774, 491] width 176 height 73
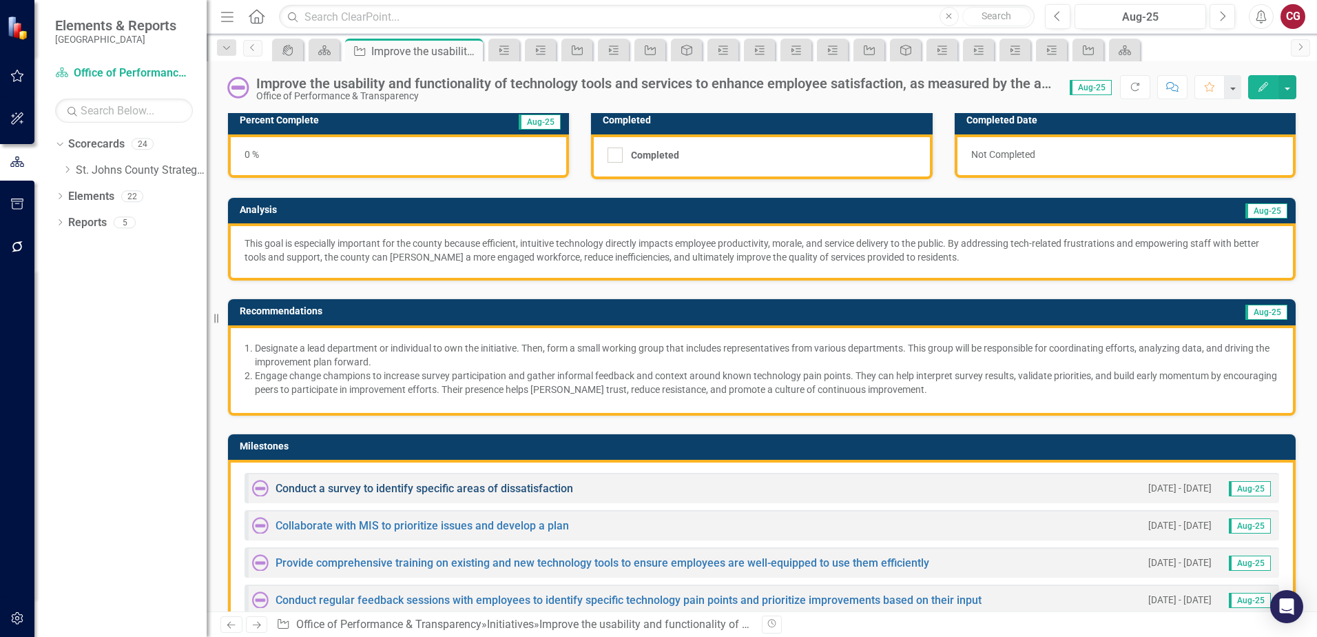
scroll to position [69, 0]
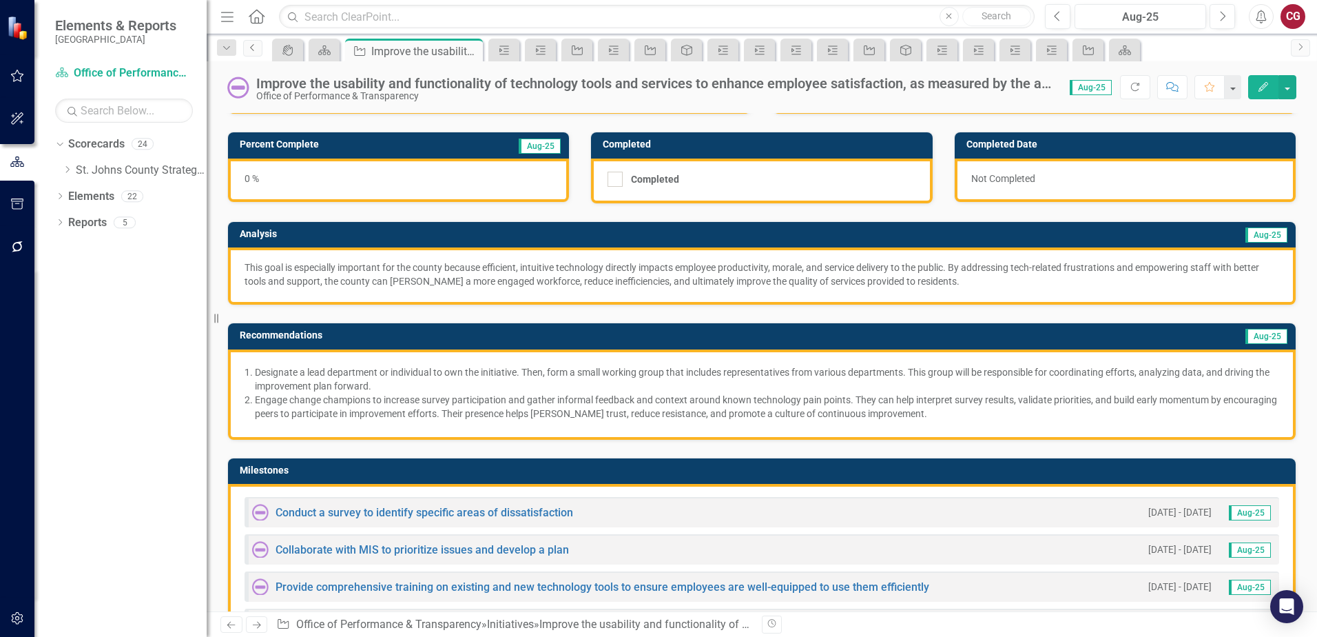
click at [258, 48] on icon "Previous" at bounding box center [252, 47] width 11 height 8
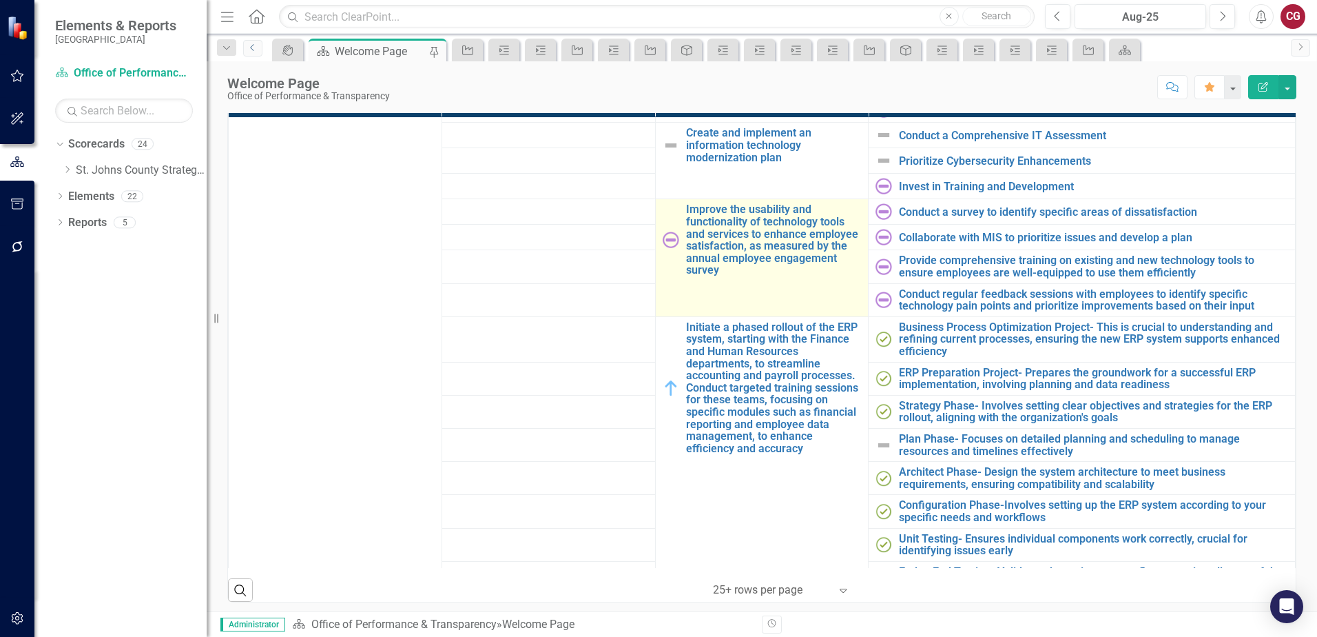
scroll to position [689, 0]
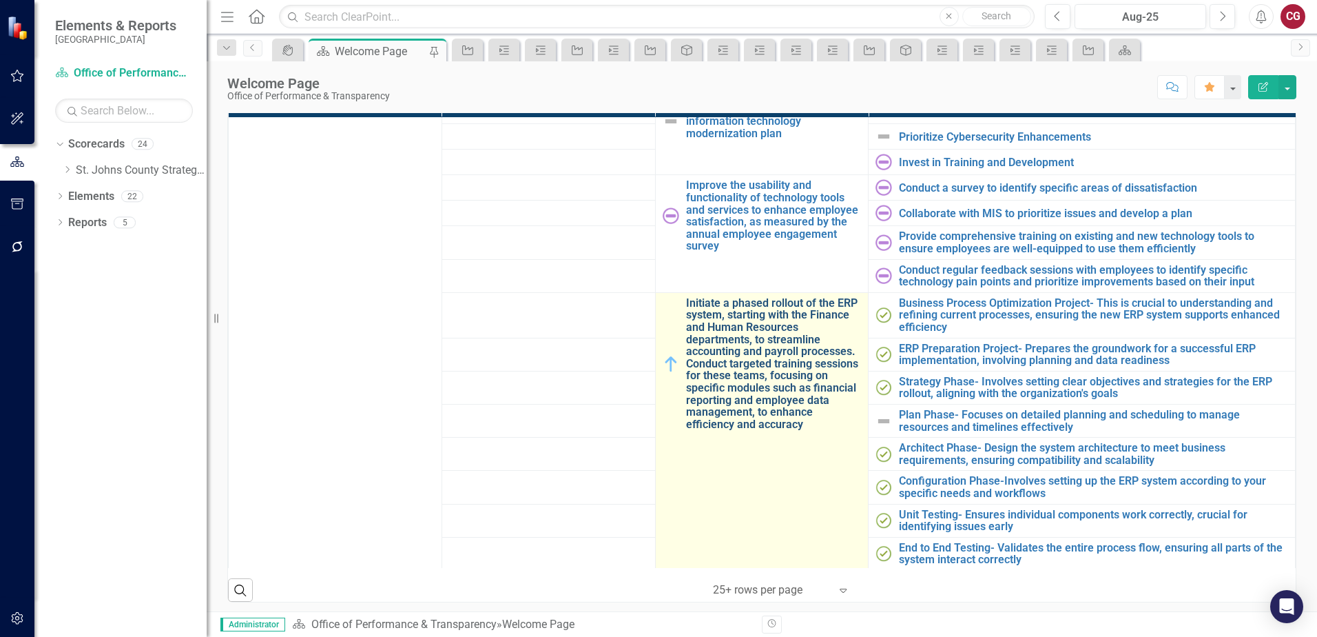
click at [719, 368] on link "Initiate a phased rollout of the ERP system, starting with the Finance and Huma…" at bounding box center [774, 364] width 176 height 134
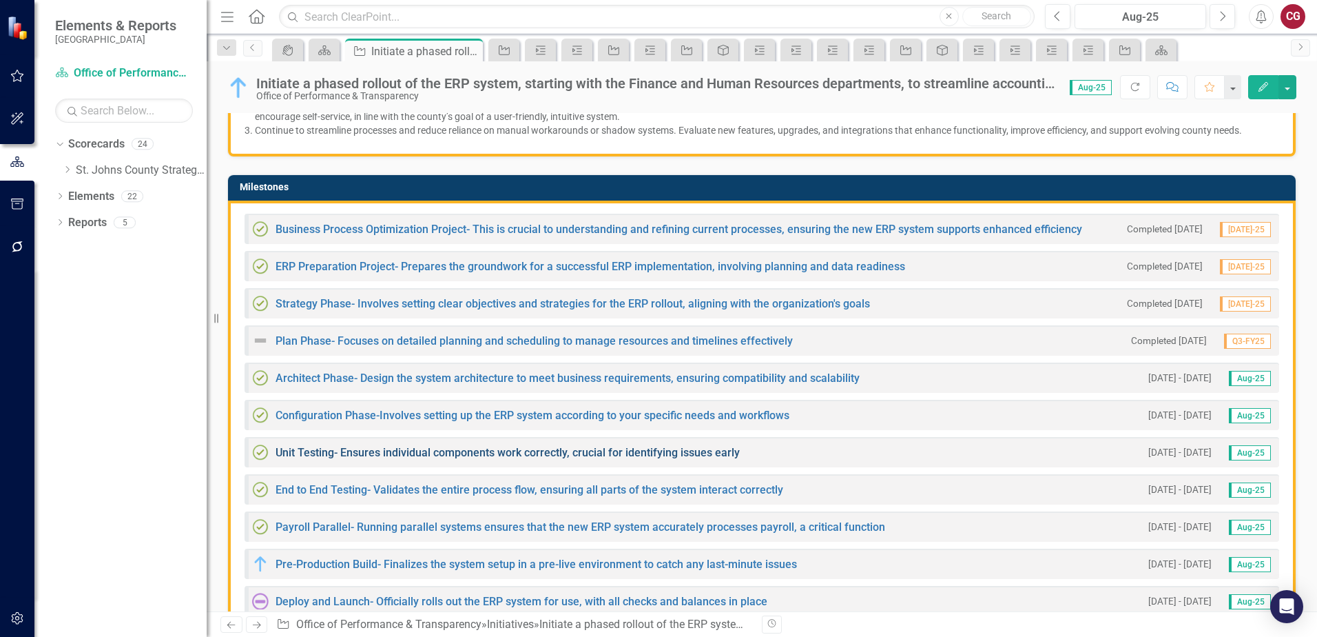
scroll to position [482, 0]
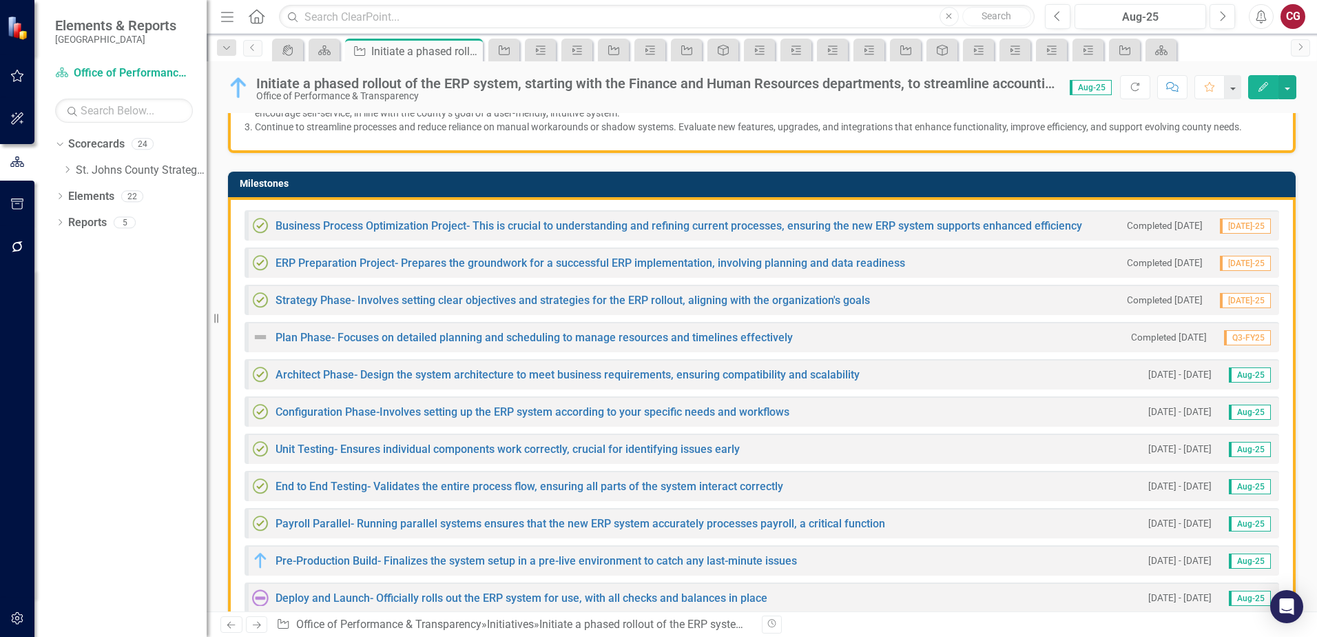
click at [261, 337] on img at bounding box center [260, 337] width 17 height 17
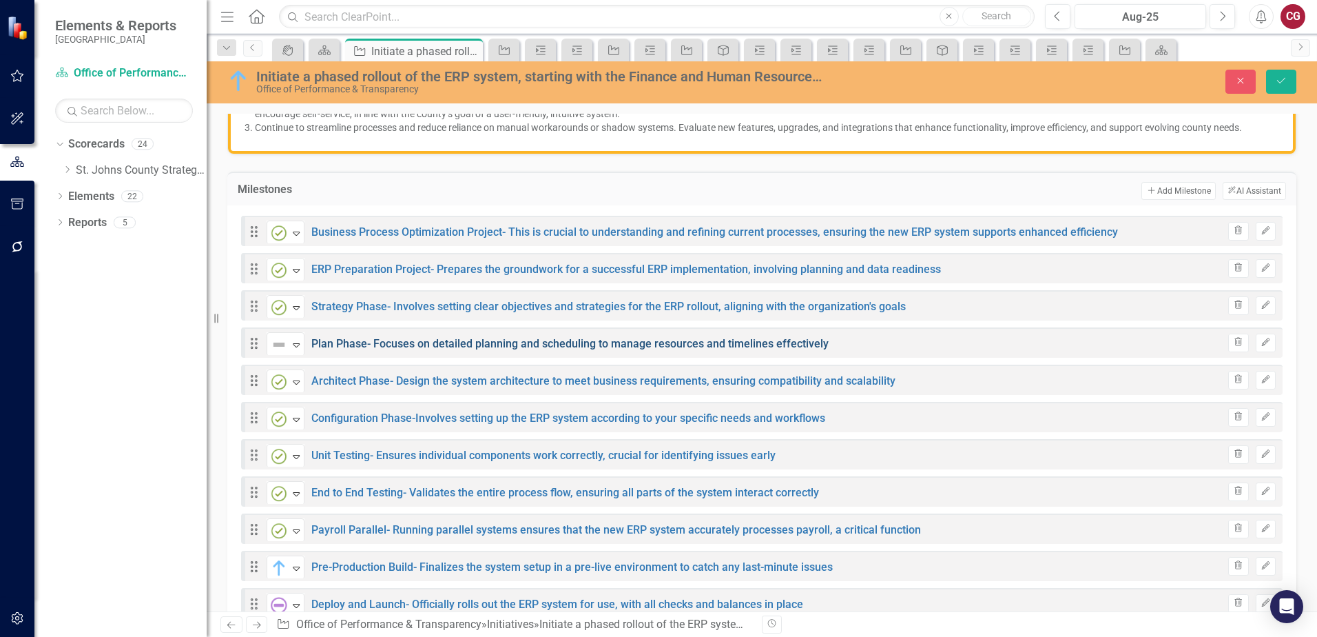
click at [373, 344] on link "Plan Phase- Focuses on detailed planning and scheduling to manage resources and…" at bounding box center [569, 343] width 517 height 13
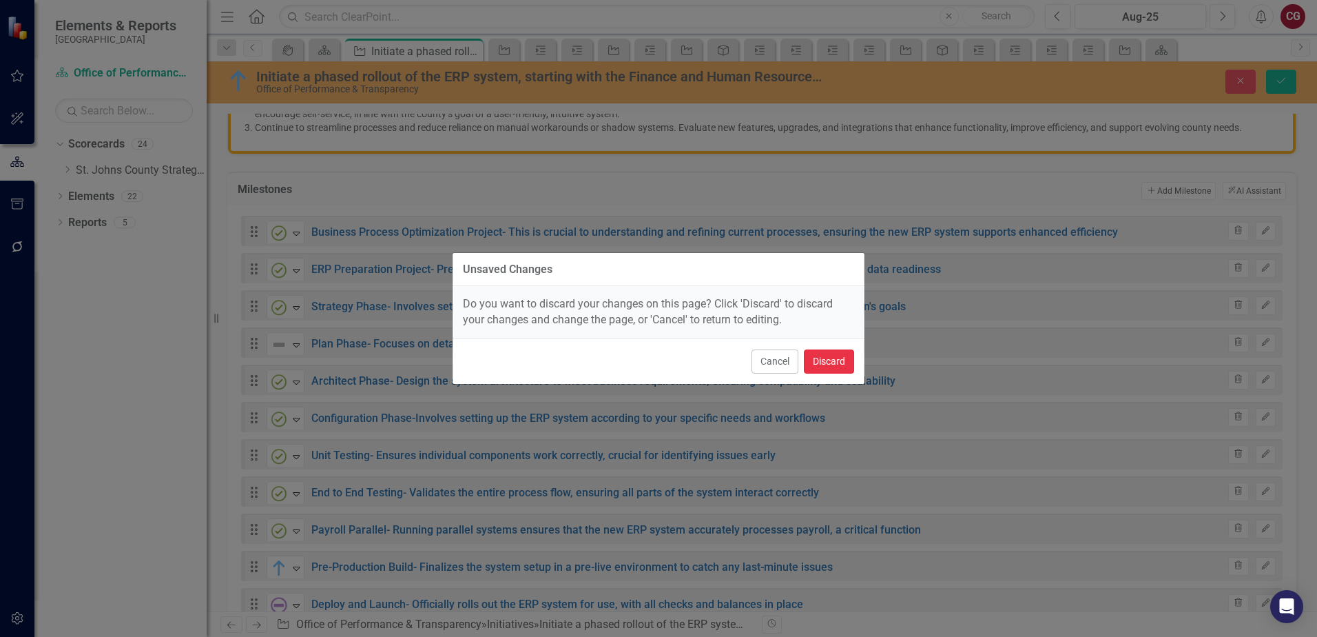
click at [847, 364] on button "Discard" at bounding box center [829, 361] width 50 height 24
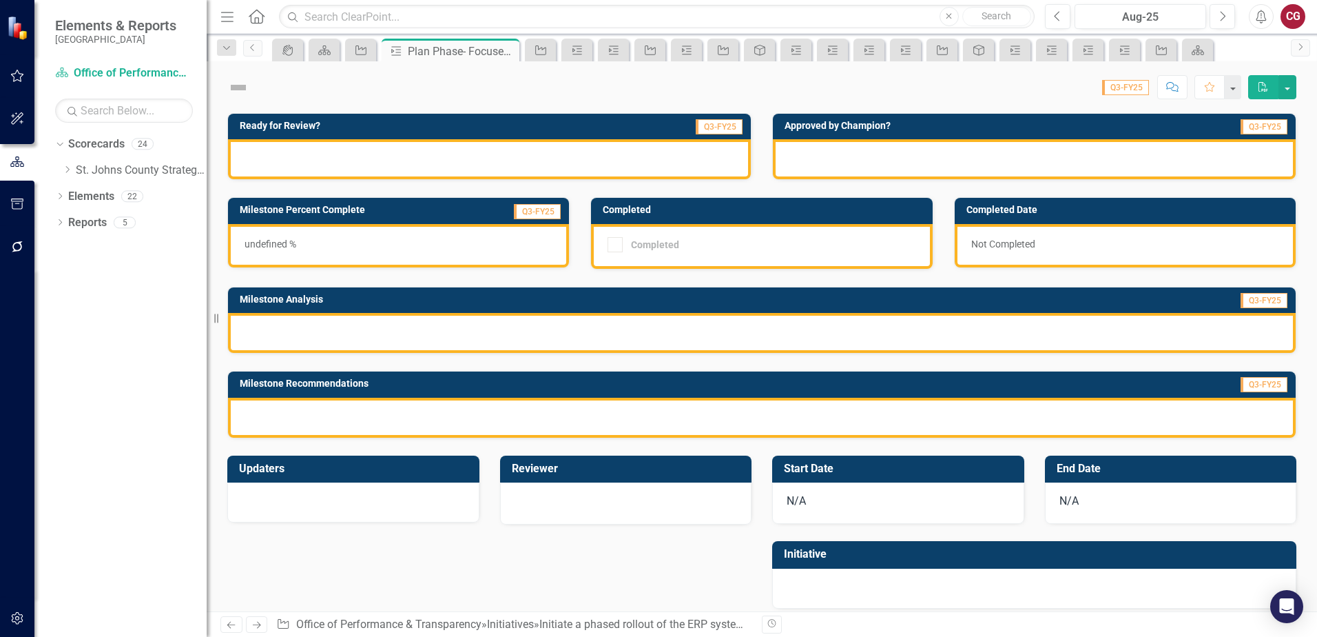
checkbox input "true"
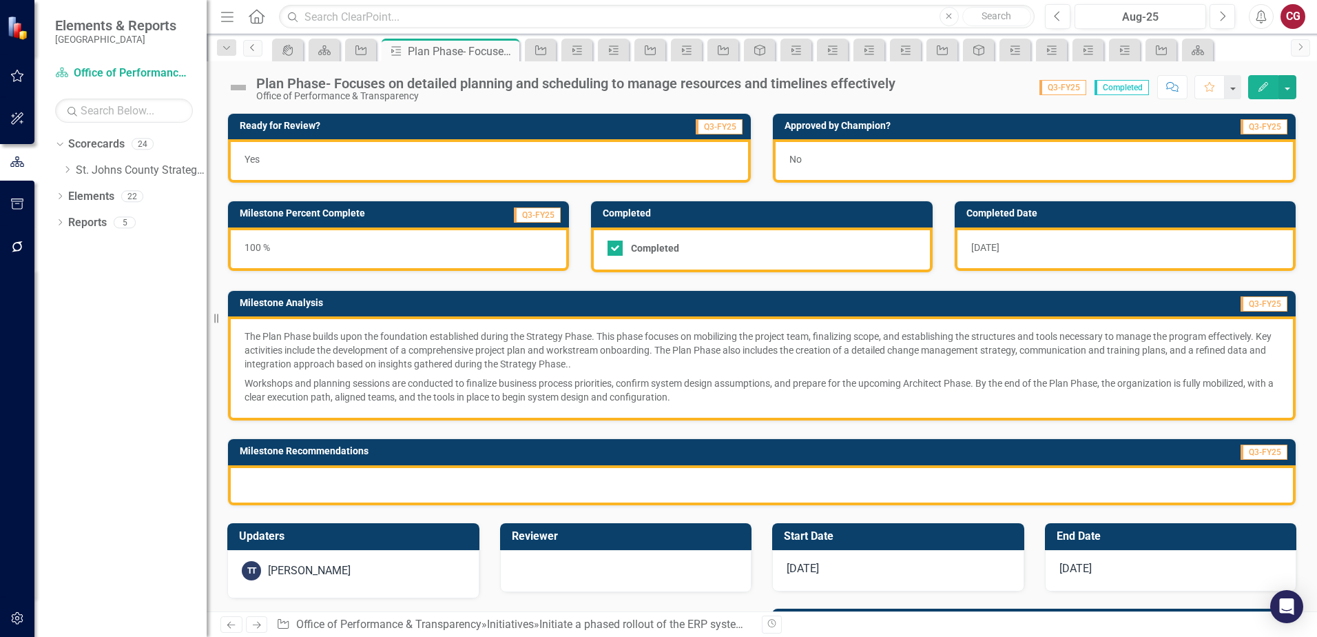
click at [256, 48] on icon "Previous" at bounding box center [252, 47] width 11 height 8
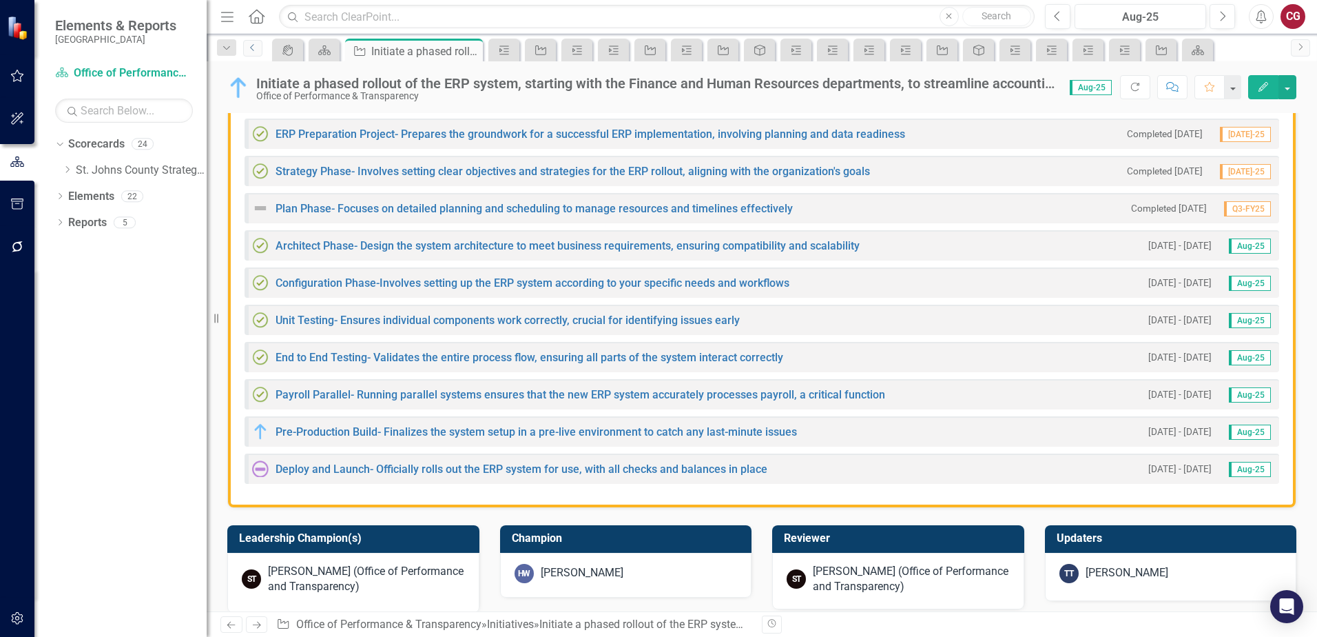
scroll to position [620, 0]
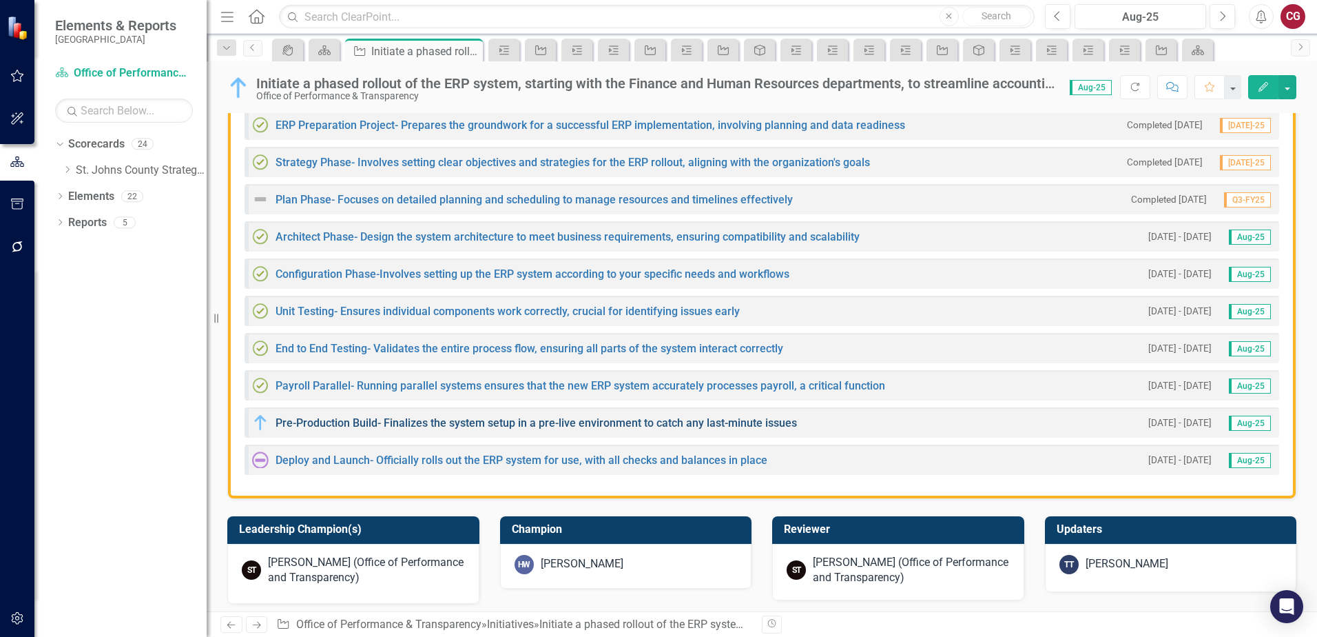
click at [336, 419] on link "Pre-Production Build- Finalizes the system setup in a pre-live environment to c…" at bounding box center [536, 422] width 521 height 13
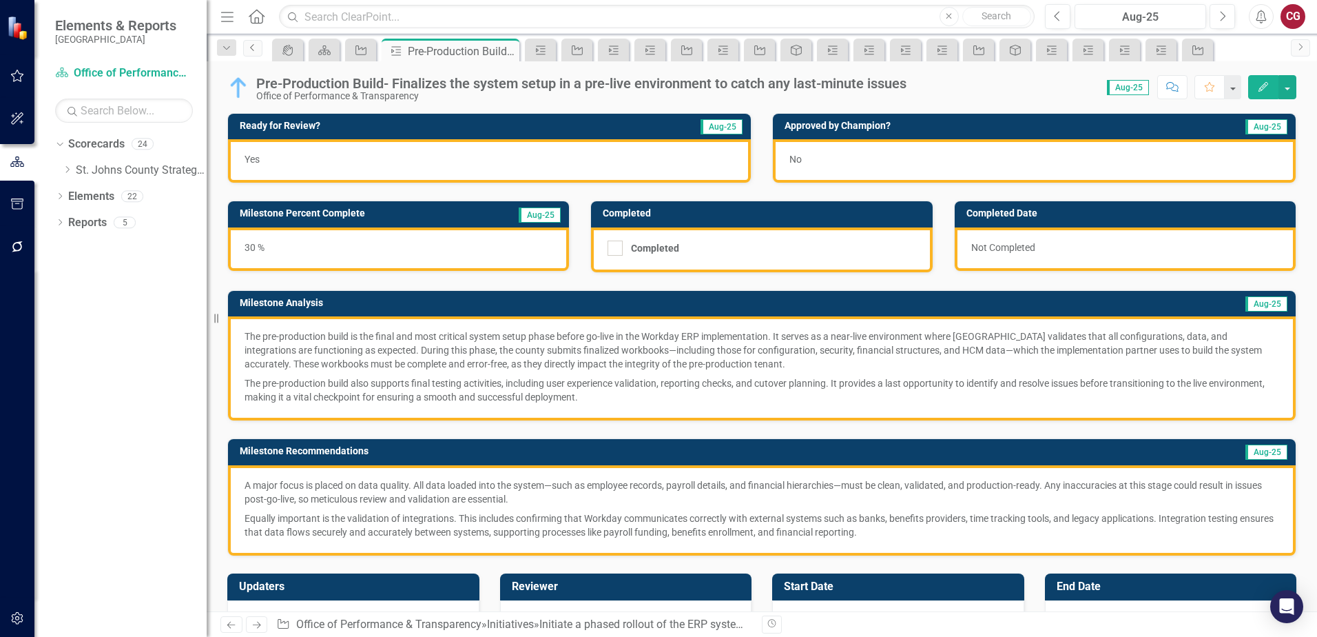
click at [256, 54] on link "Previous" at bounding box center [252, 48] width 19 height 17
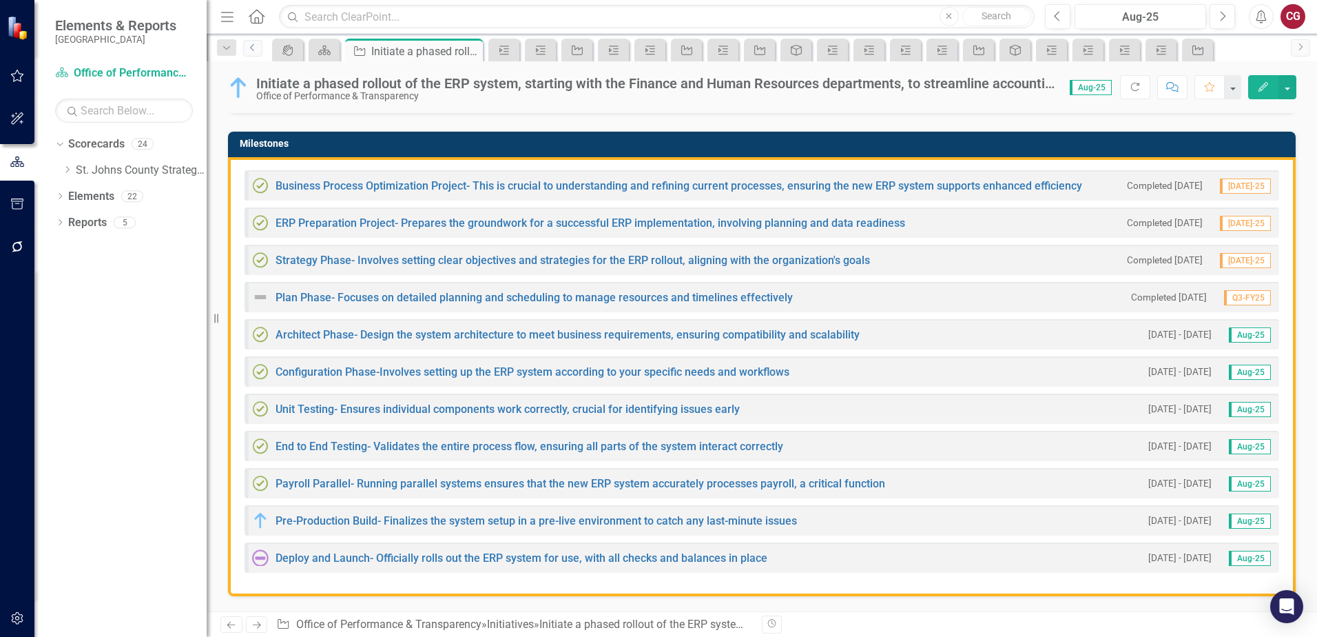
scroll to position [689, 0]
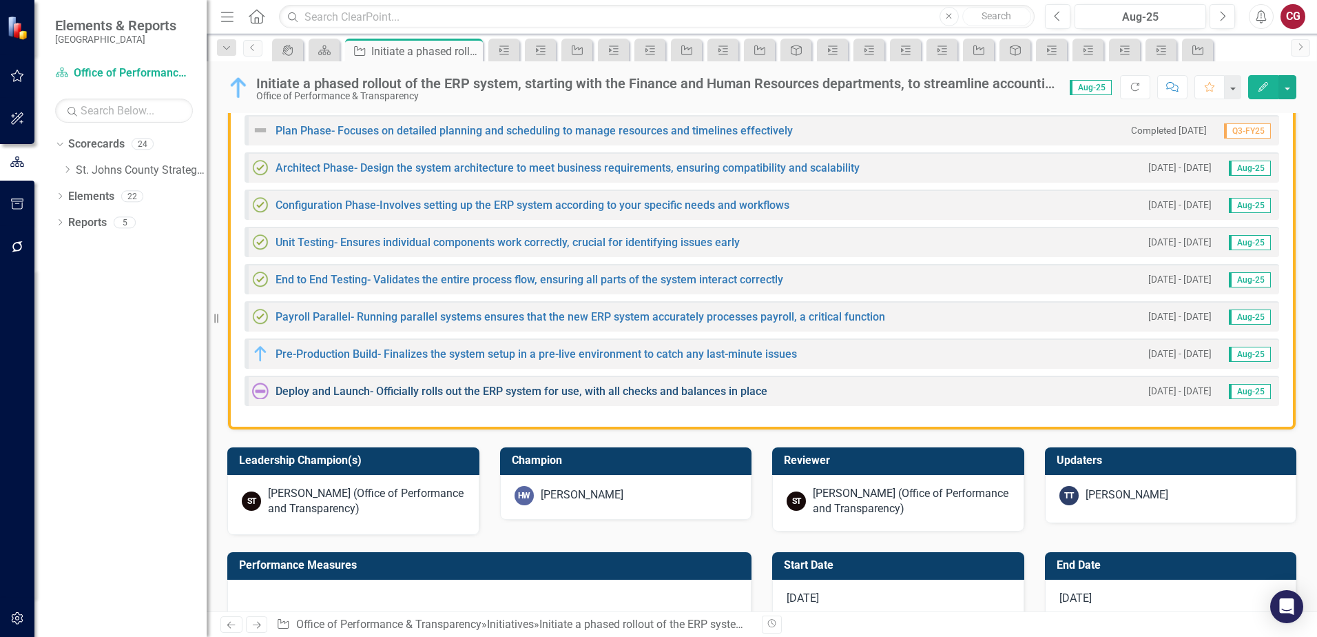
click at [459, 395] on link "Deploy and Launch- Officially rolls out the ERP system for use, with all checks…" at bounding box center [522, 390] width 492 height 13
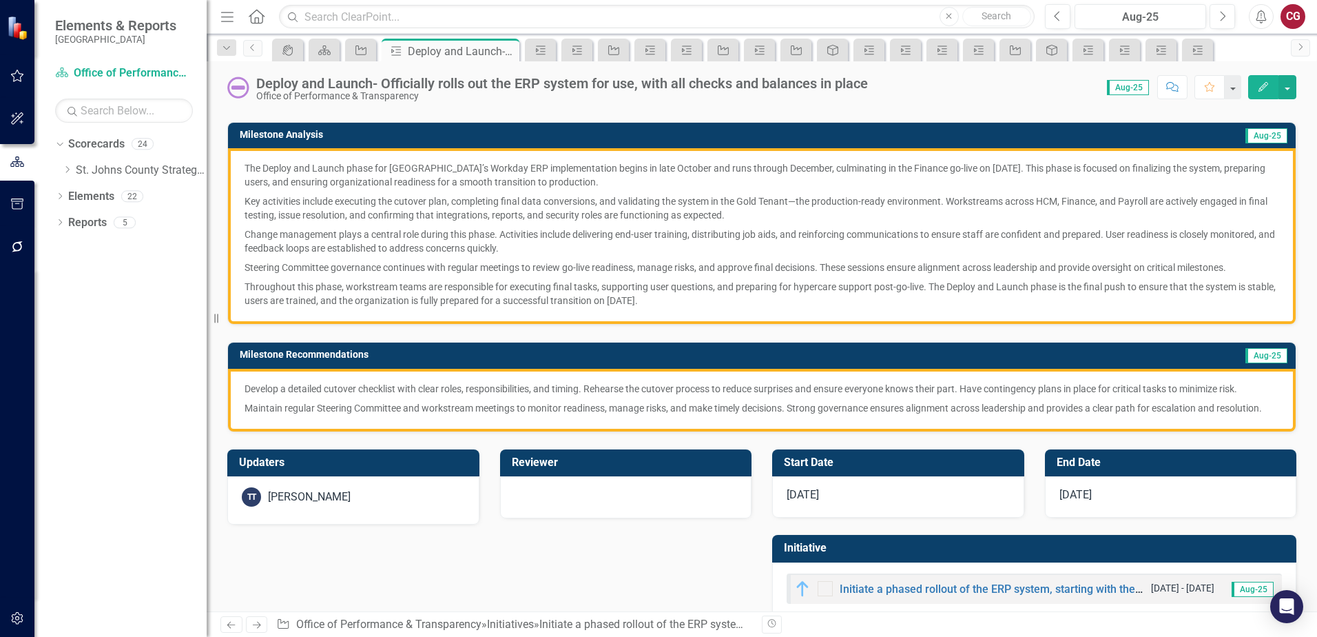
scroll to position [209, 0]
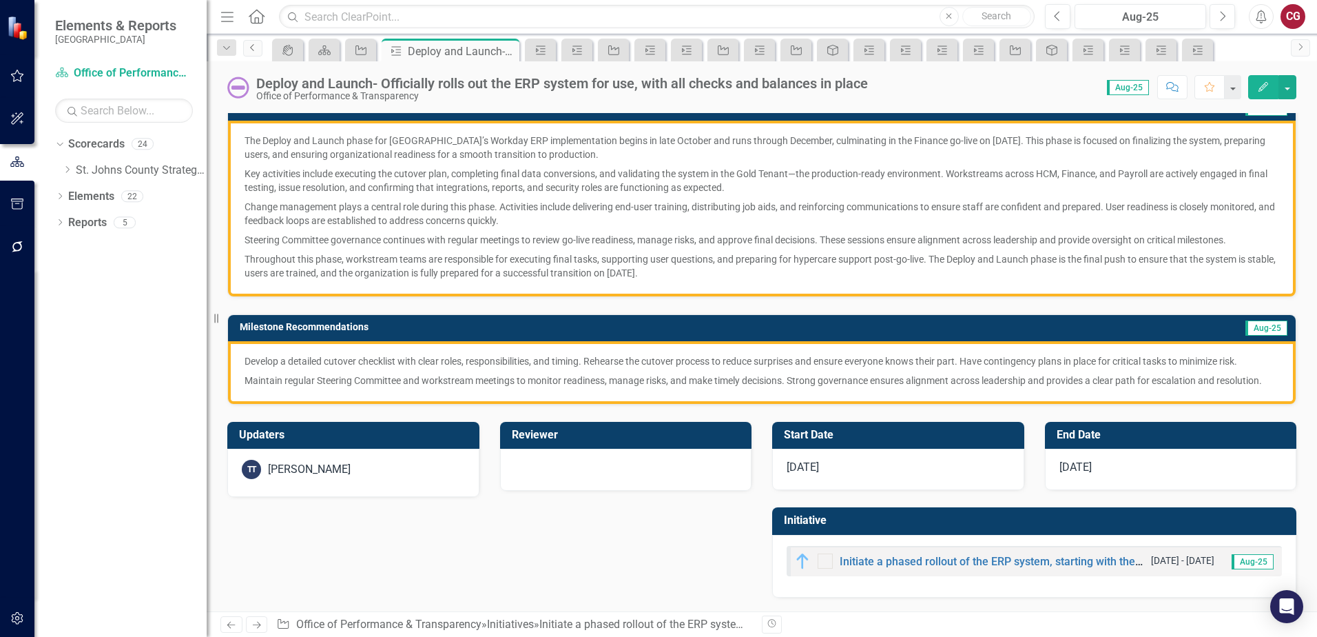
click at [260, 52] on link "Previous" at bounding box center [252, 48] width 19 height 17
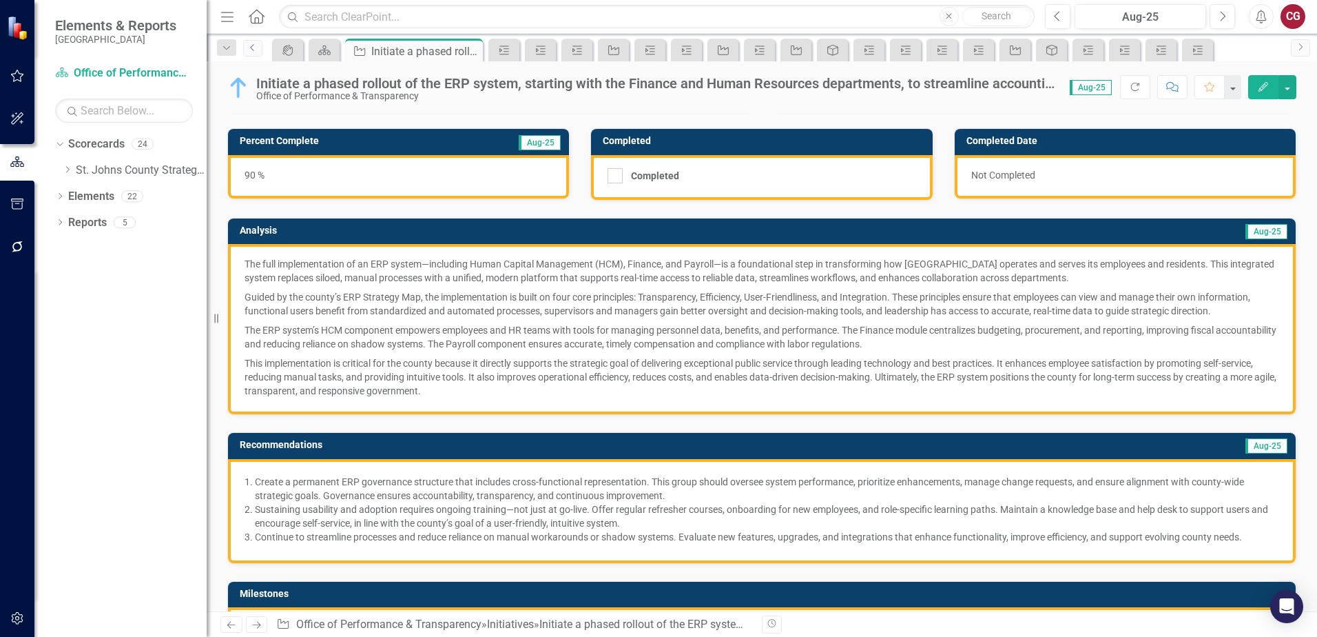
scroll to position [138, 0]
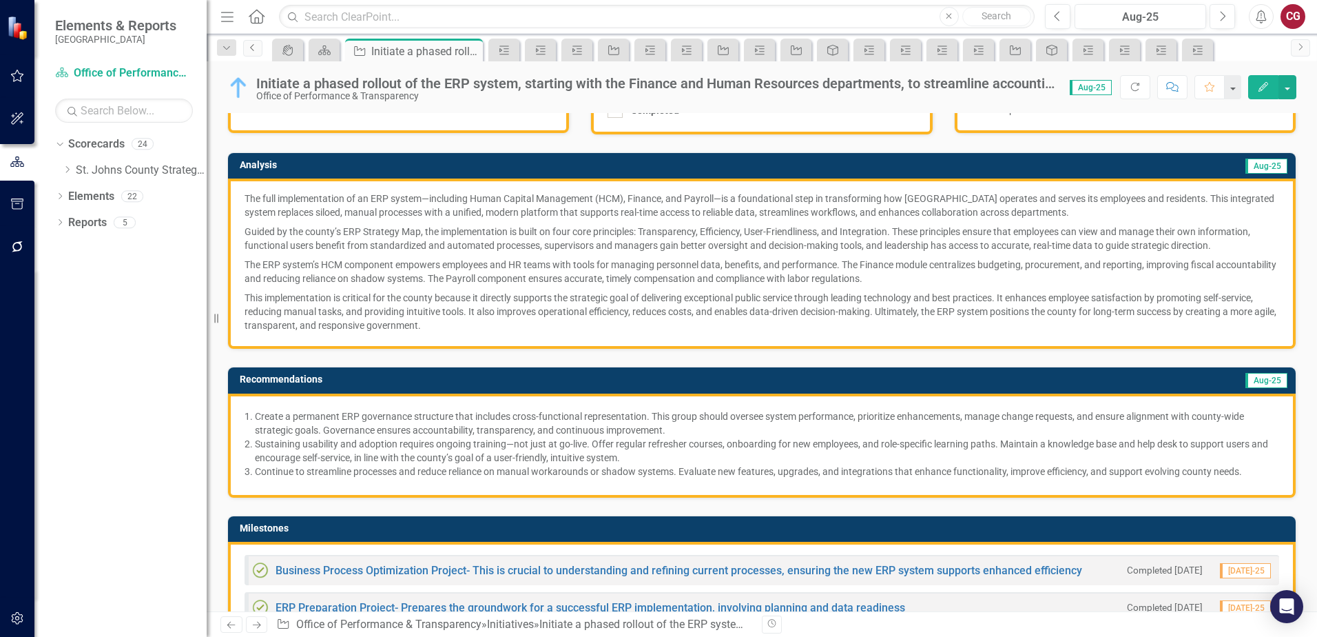
click at [251, 43] on icon "Previous" at bounding box center [252, 47] width 11 height 8
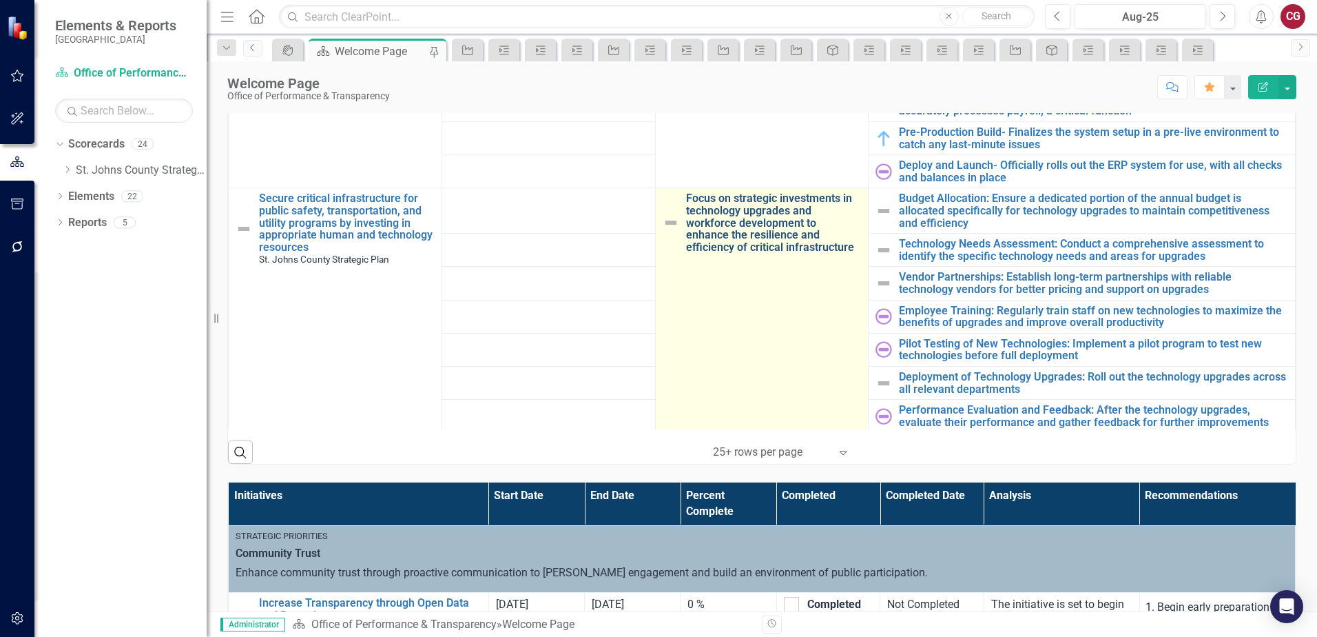
scroll to position [1033, 0]
click at [734, 209] on link "Focus on strategic investments in technology upgrades and workforce development…" at bounding box center [774, 222] width 176 height 61
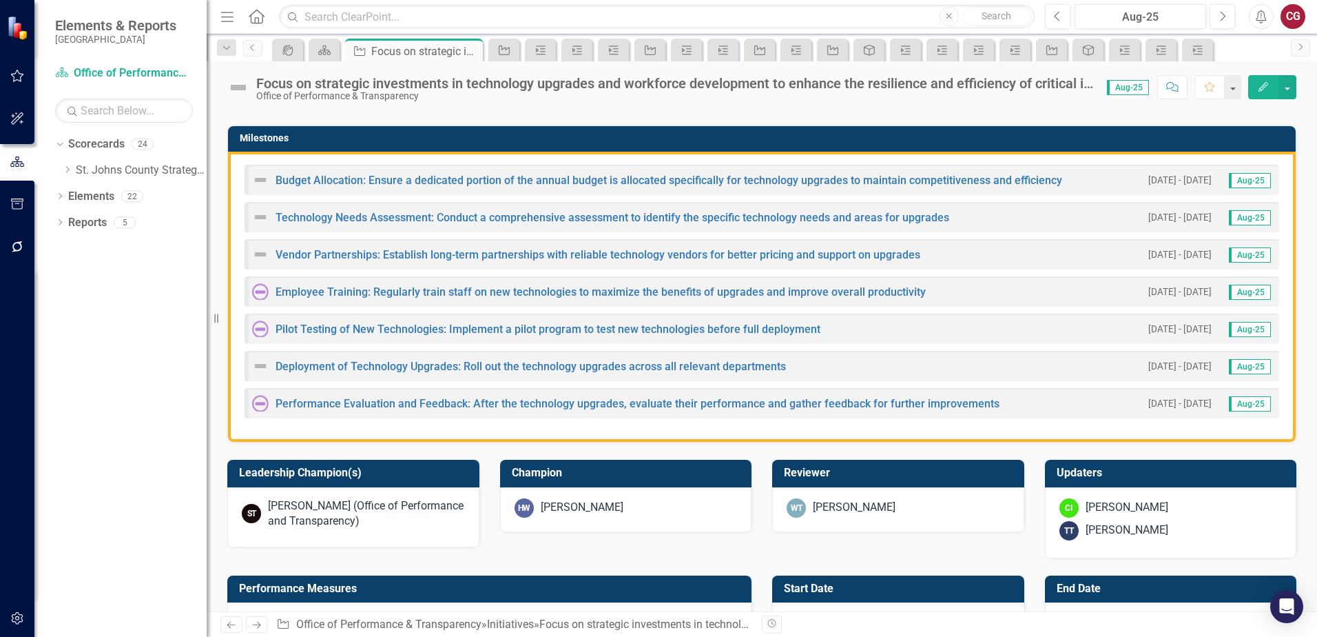
scroll to position [344, 0]
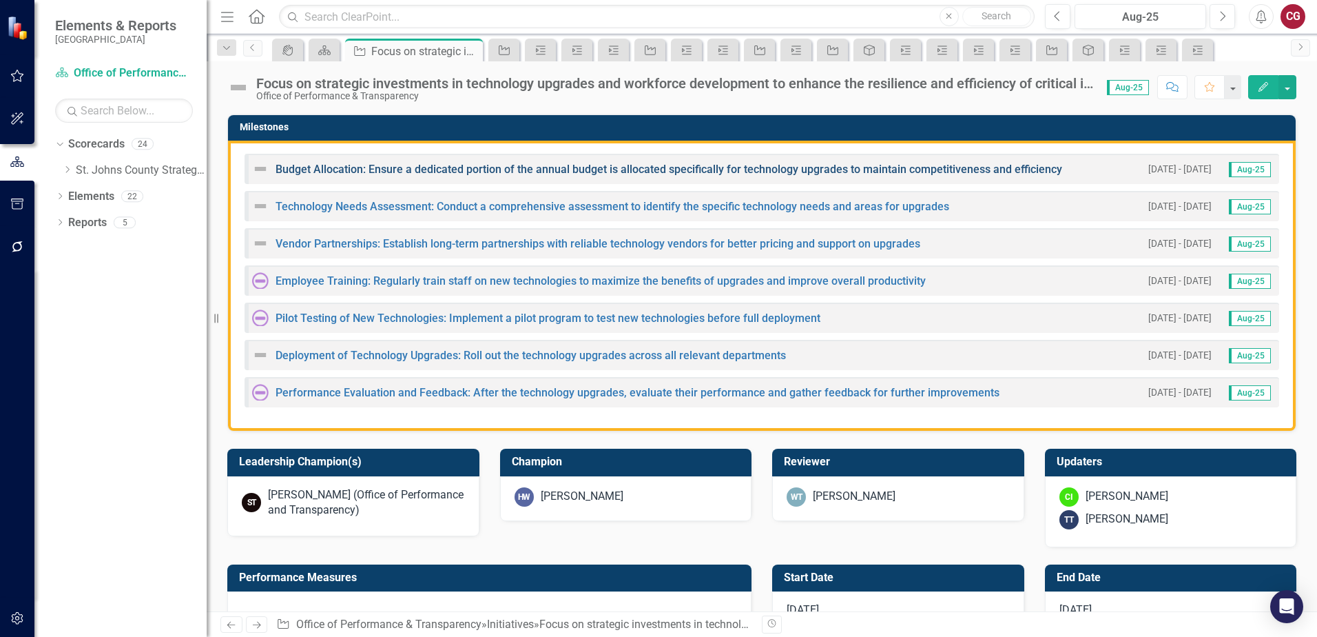
click at [327, 167] on link "Budget Allocation: Ensure a dedicated portion of the annual budget is allocated…" at bounding box center [669, 169] width 787 height 13
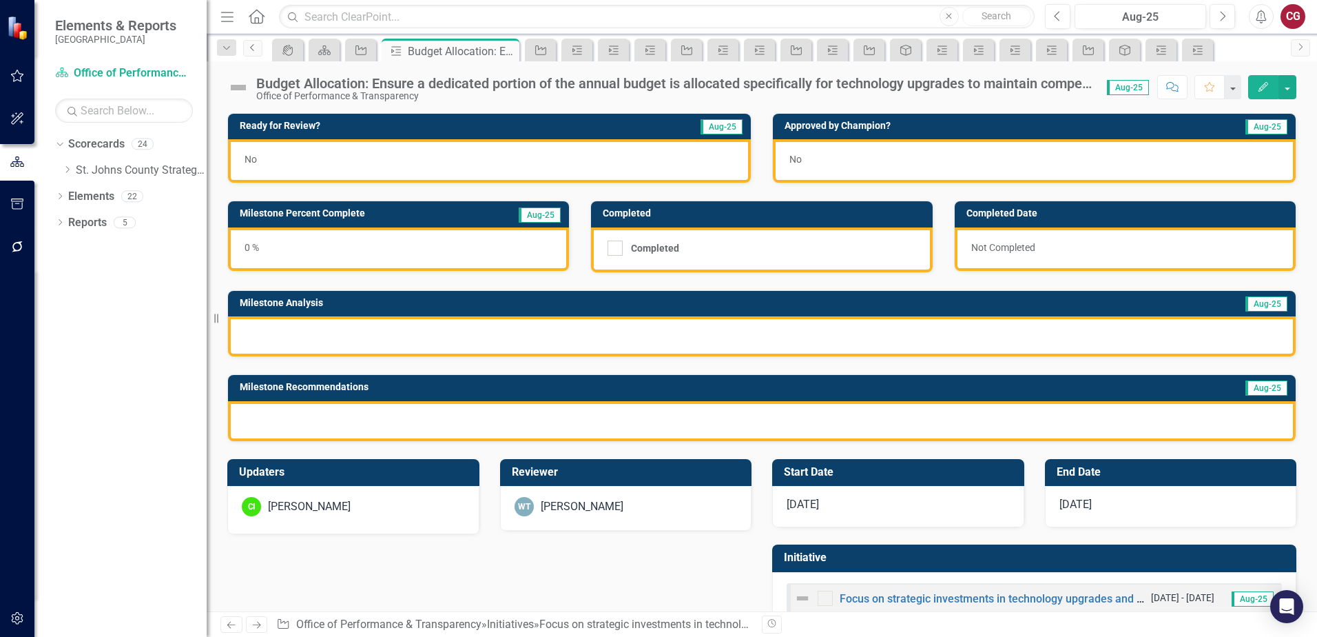
click at [249, 51] on icon "Previous" at bounding box center [252, 47] width 11 height 8
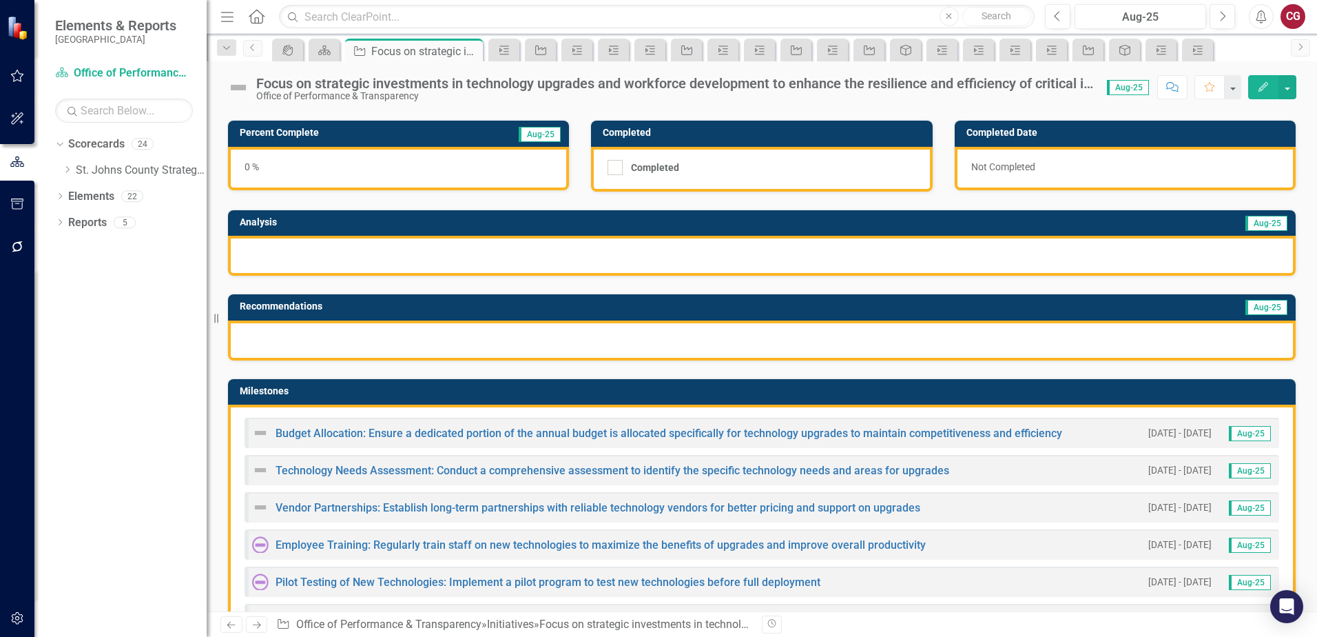
scroll to position [207, 0]
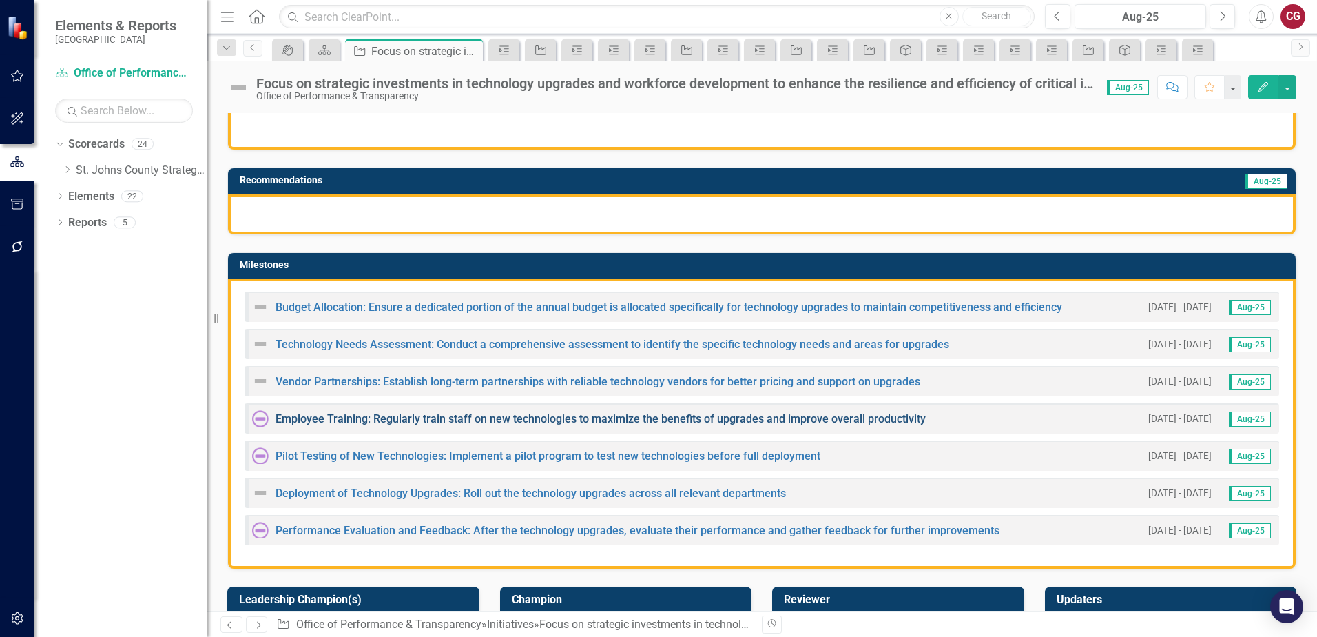
click at [320, 417] on link "Employee Training: Regularly train staff on new technologies to maximize the be…" at bounding box center [601, 418] width 650 height 13
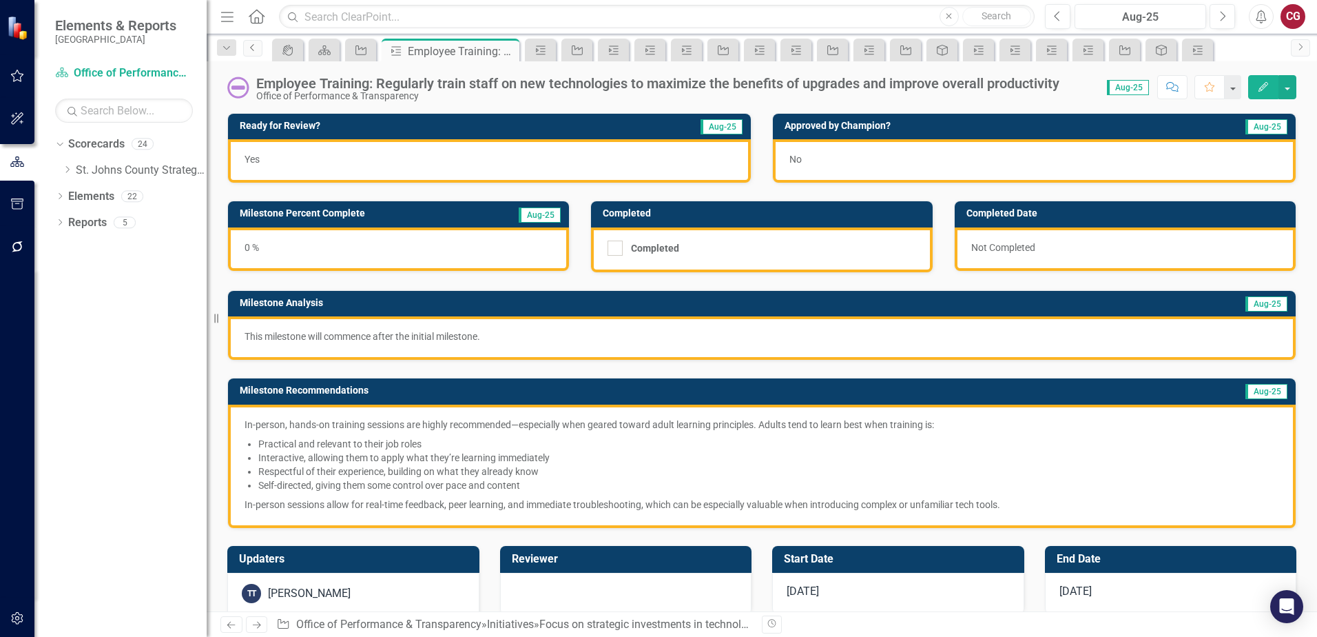
click at [256, 52] on link "Previous" at bounding box center [252, 48] width 19 height 17
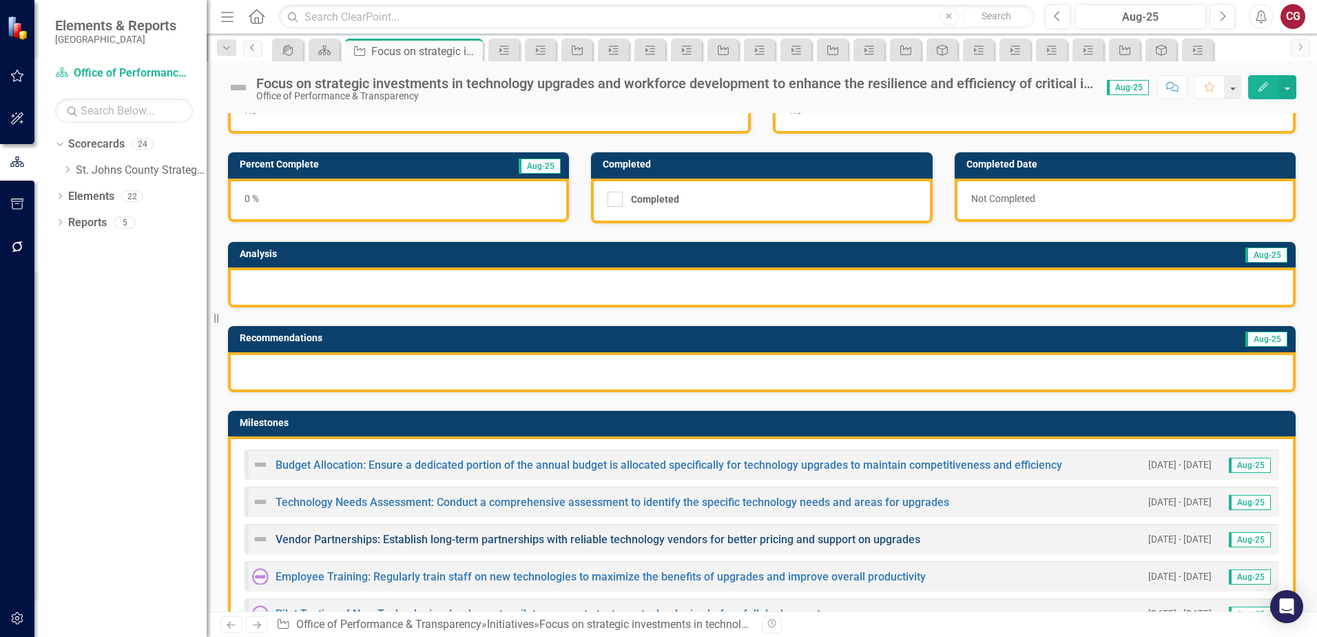
scroll to position [207, 0]
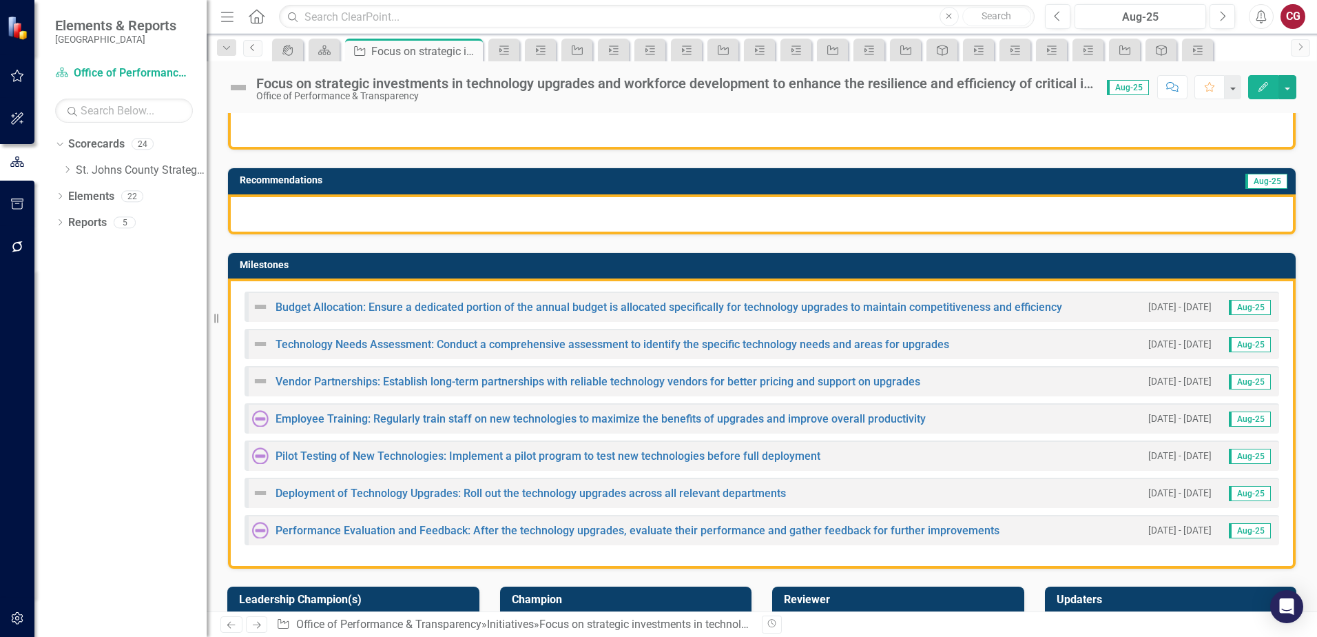
drag, startPoint x: 252, startPoint y: 50, endPoint x: 257, endPoint y: 56, distance: 7.9
click at [251, 50] on icon "Previous" at bounding box center [252, 47] width 11 height 8
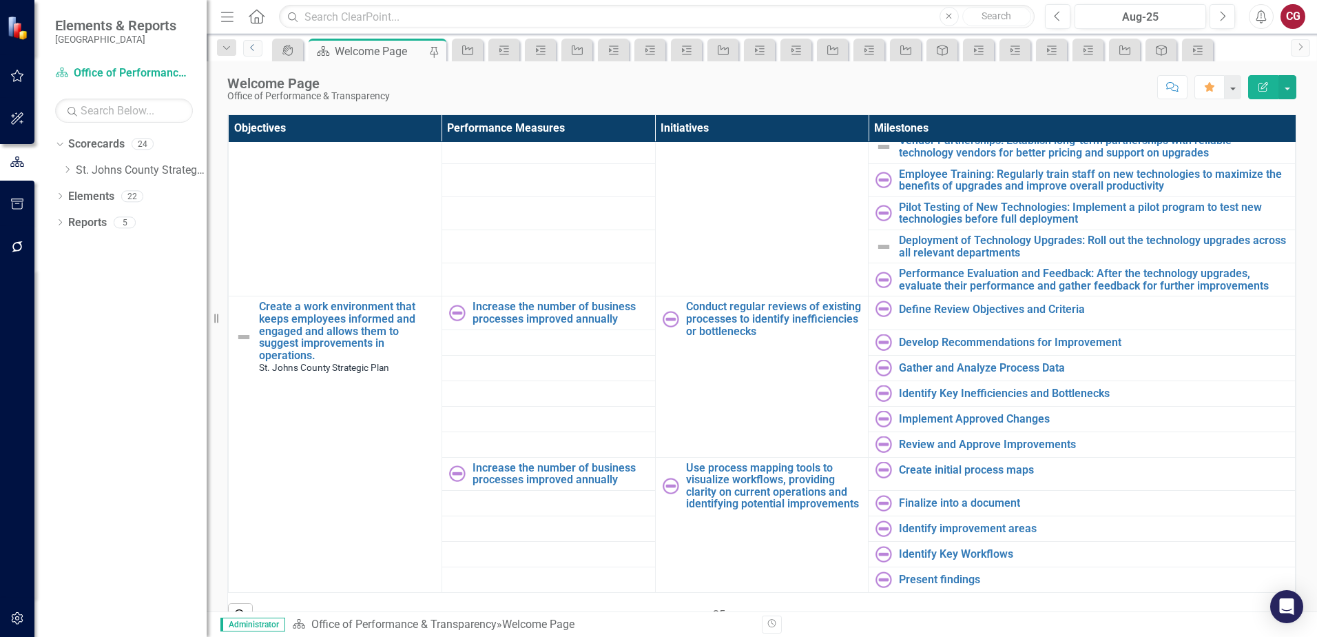
scroll to position [459, 0]
